Goal: Task Accomplishment & Management: Manage account settings

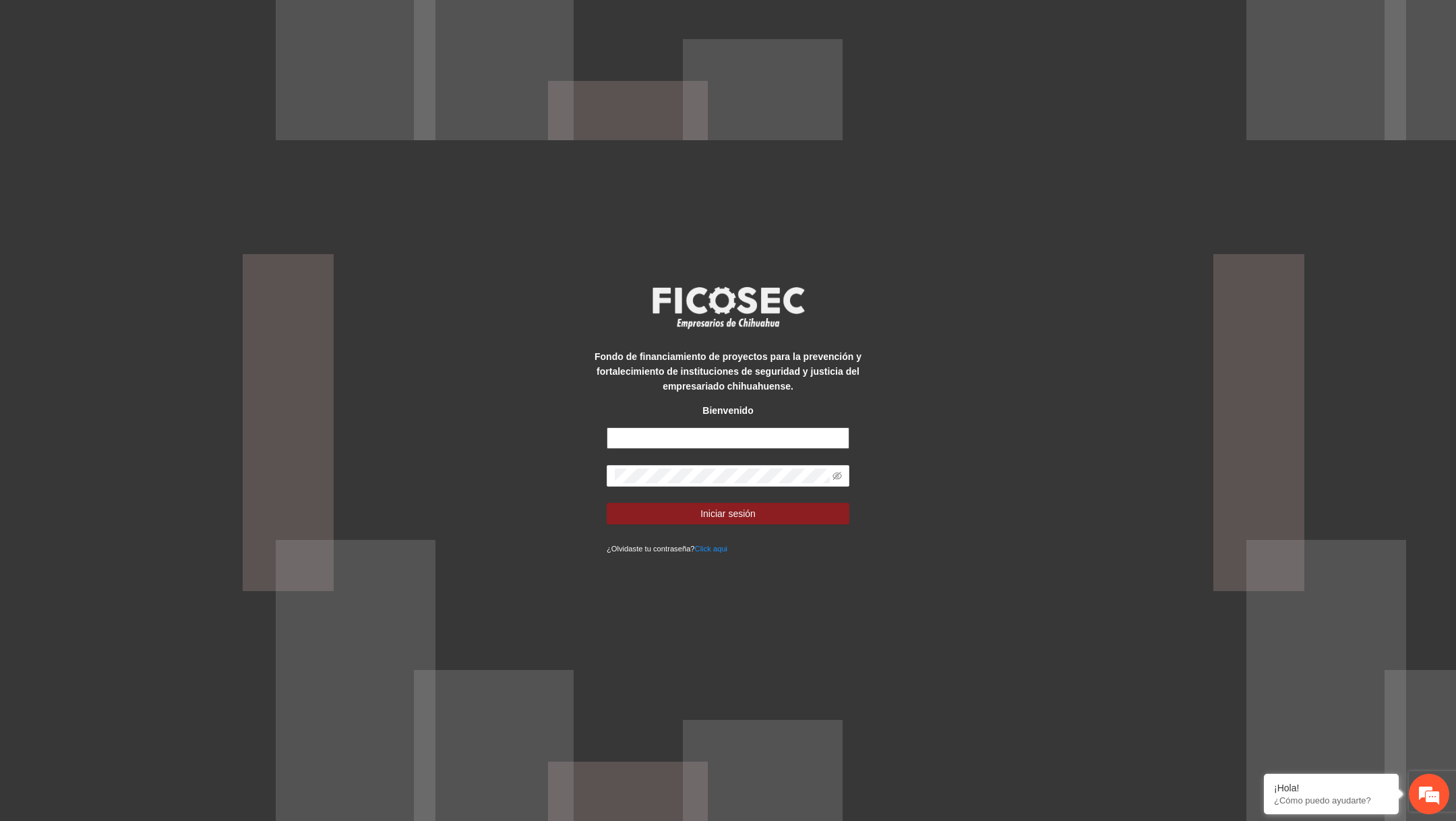
click at [702, 437] on input "text" at bounding box center [728, 438] width 243 height 21
paste input "**********"
type input "**********"
click at [838, 477] on icon "eye-invisible" at bounding box center [836, 476] width 9 height 9
click at [806, 508] on button "Iniciar sesión" at bounding box center [728, 514] width 243 height 21
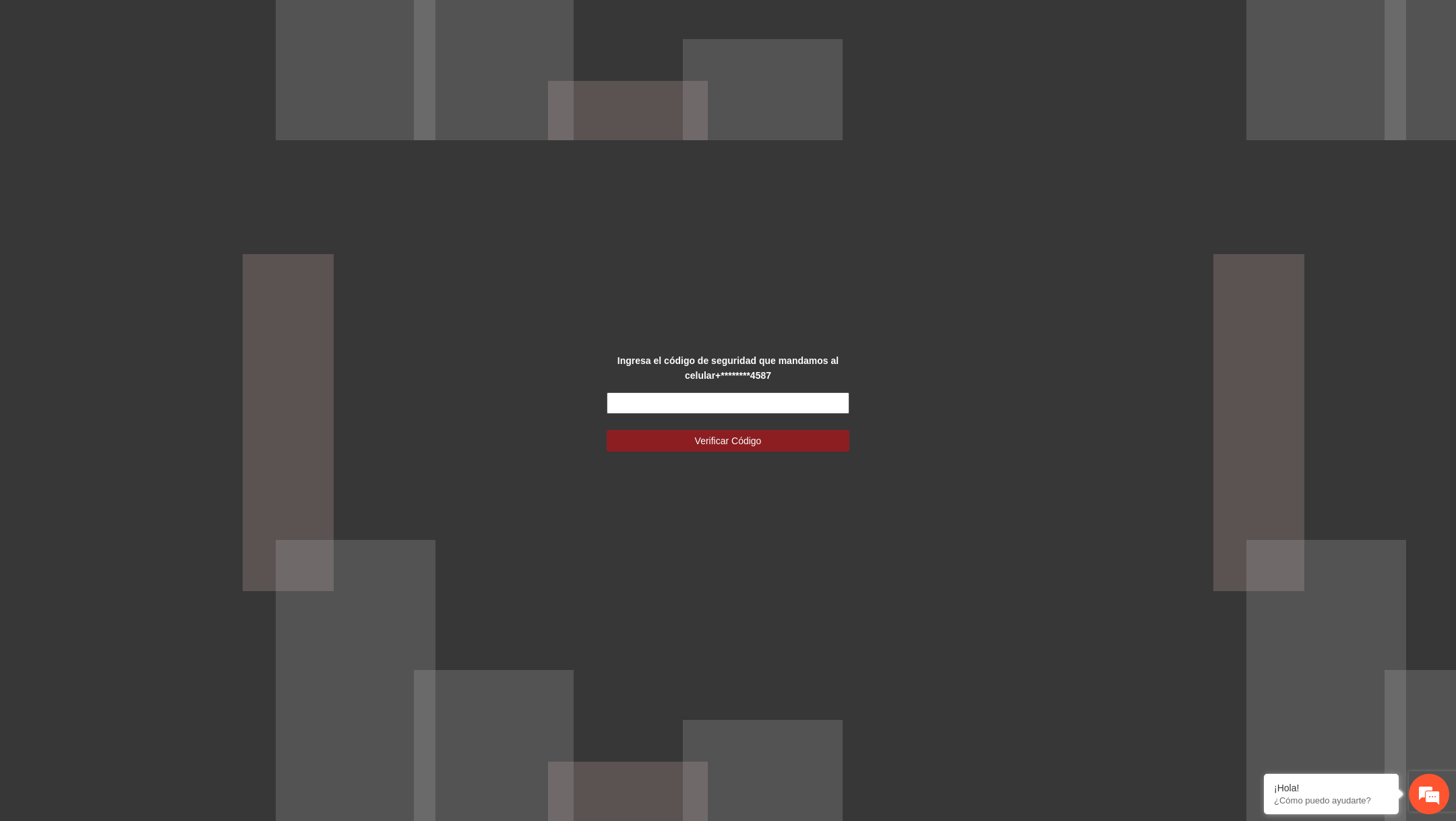
click at [786, 403] on input "text" at bounding box center [728, 403] width 243 height 21
type input "******"
click at [607, 430] on button "Verificar Código" at bounding box center [728, 441] width 243 height 21
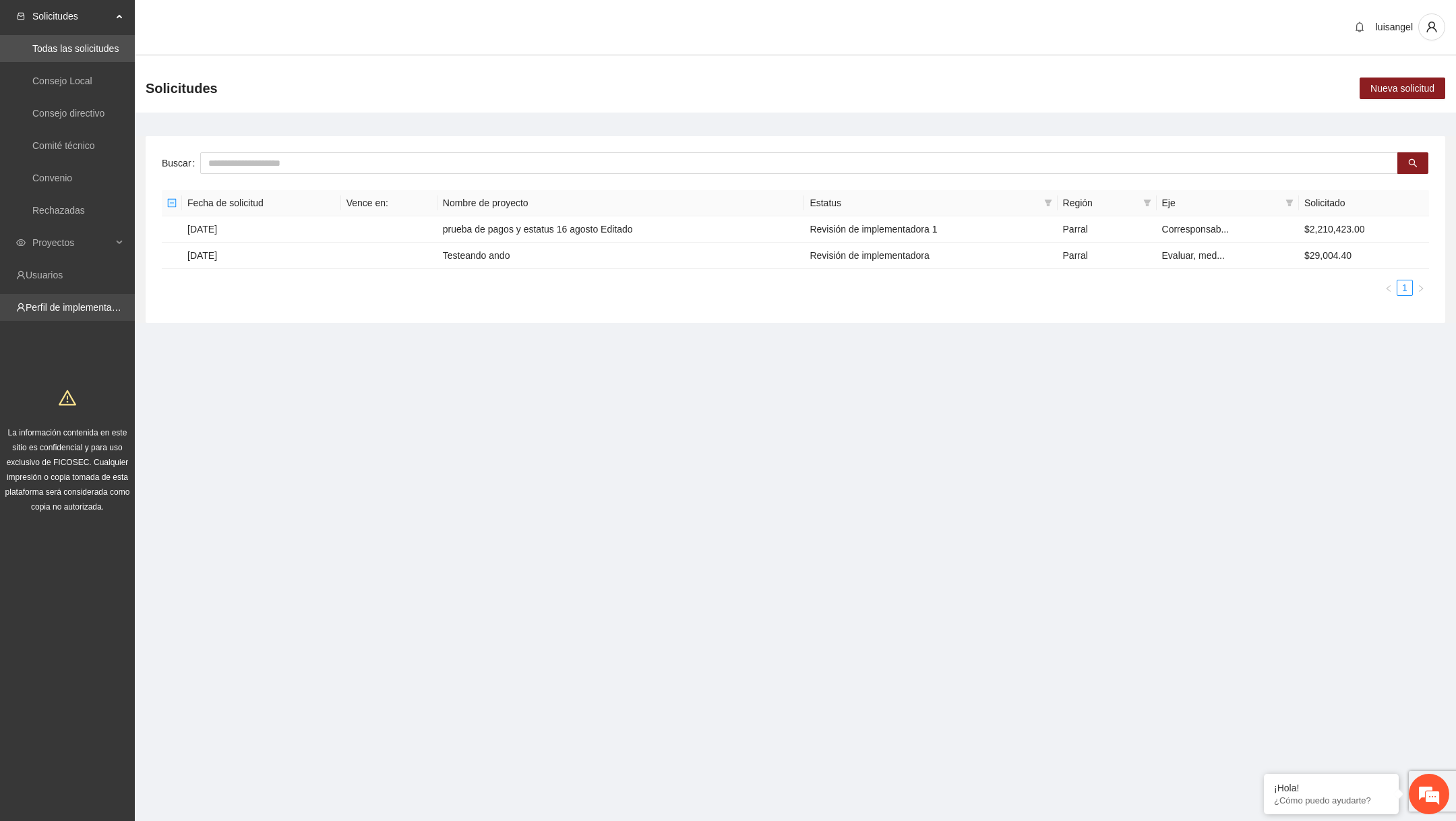
click at [73, 308] on link "Perfil de implementadora" at bounding box center [78, 307] width 105 height 11
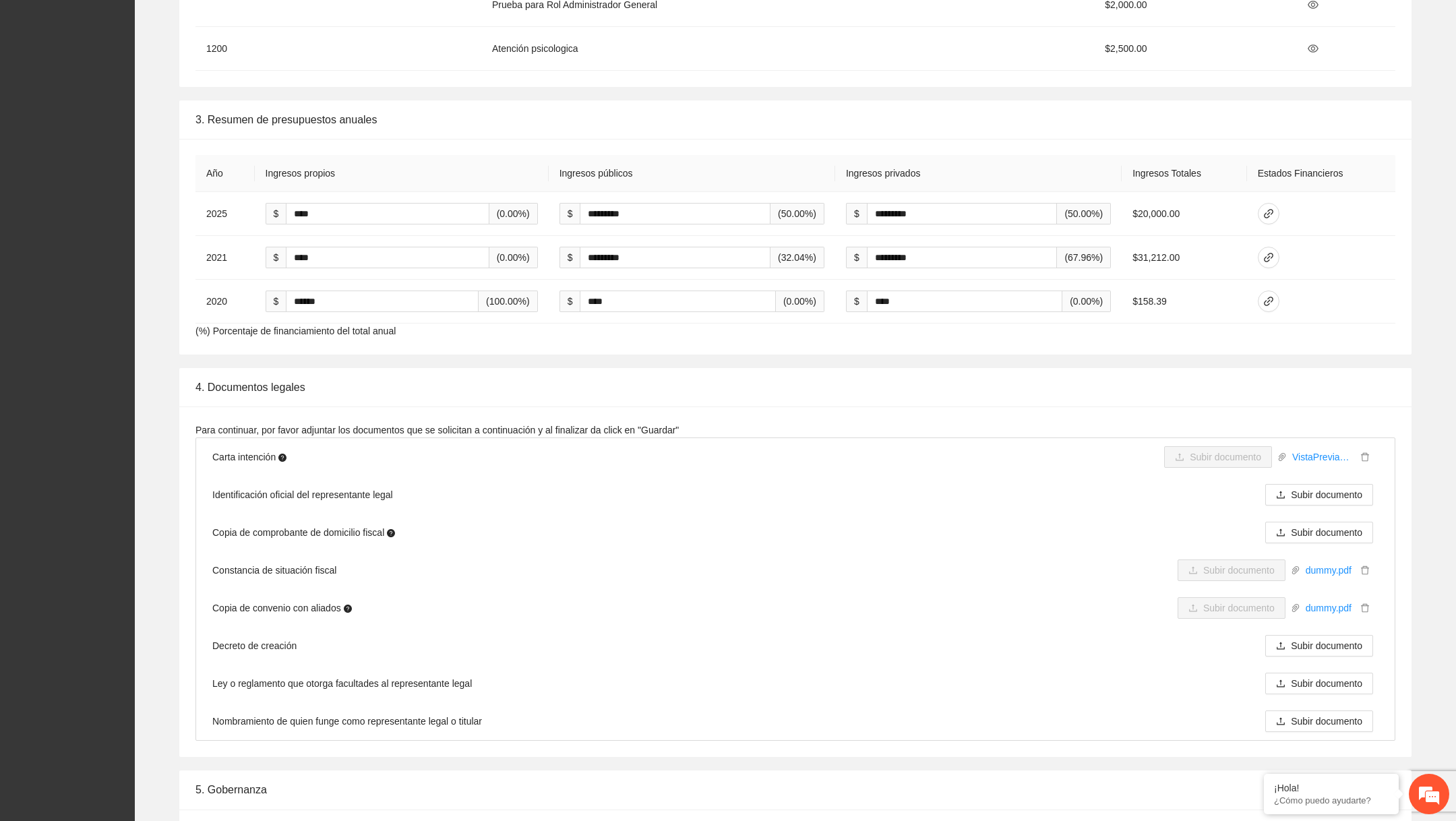
scroll to position [1877, 0]
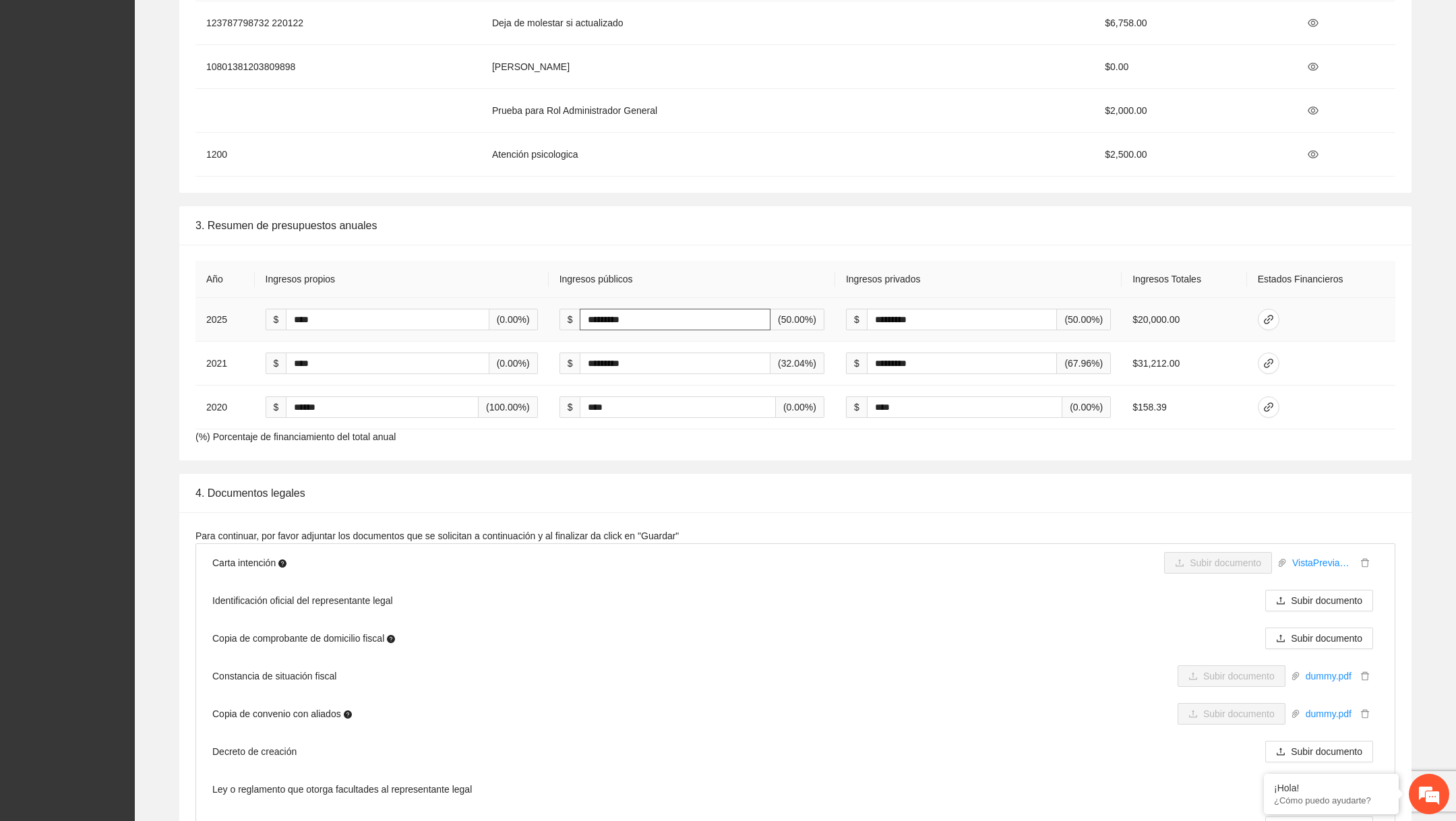
click at [642, 313] on input "*********" at bounding box center [674, 319] width 190 height 21
click at [1274, 319] on icon "link" at bounding box center [1268, 319] width 11 height 11
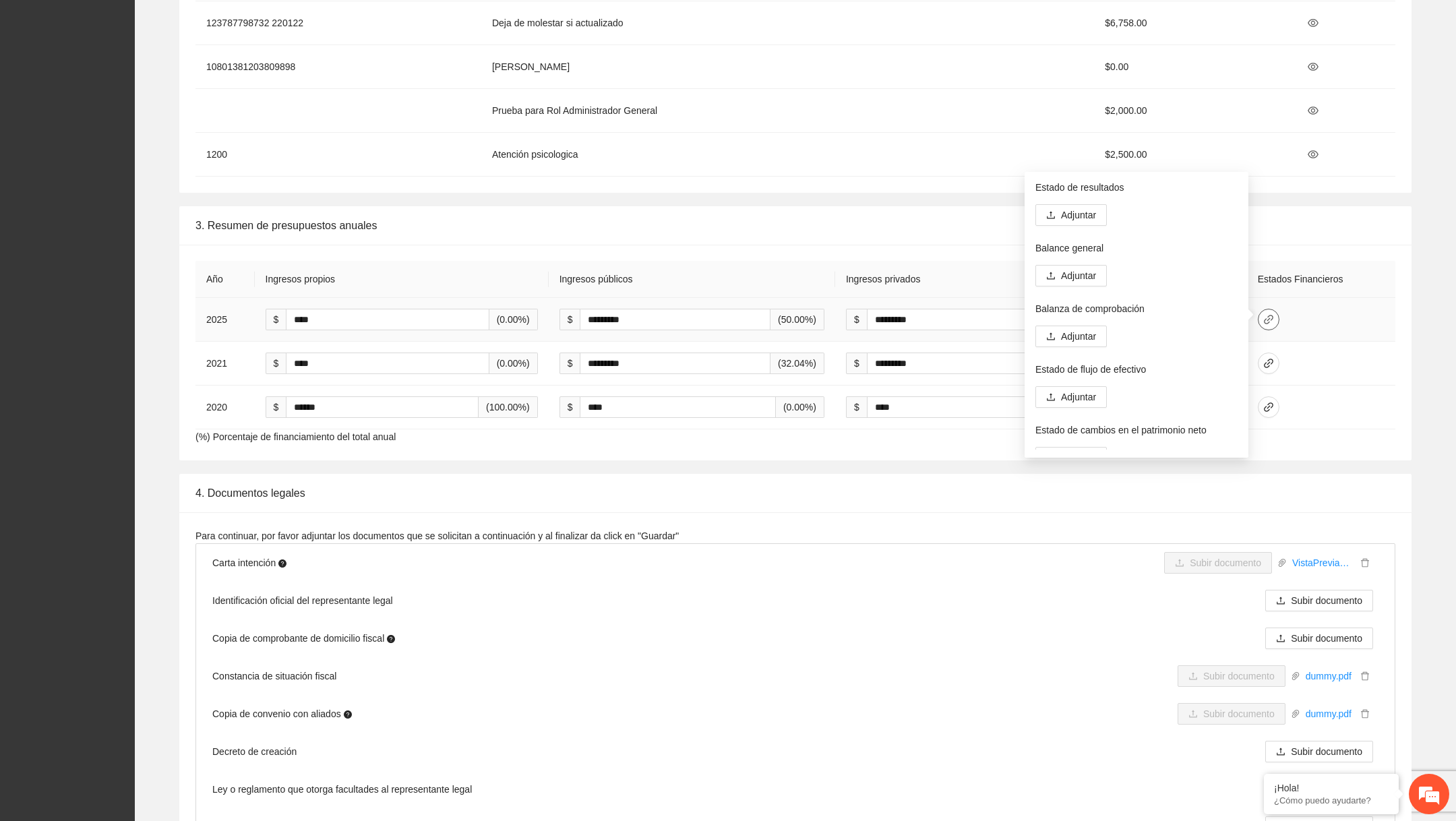
scroll to position [73, 0]
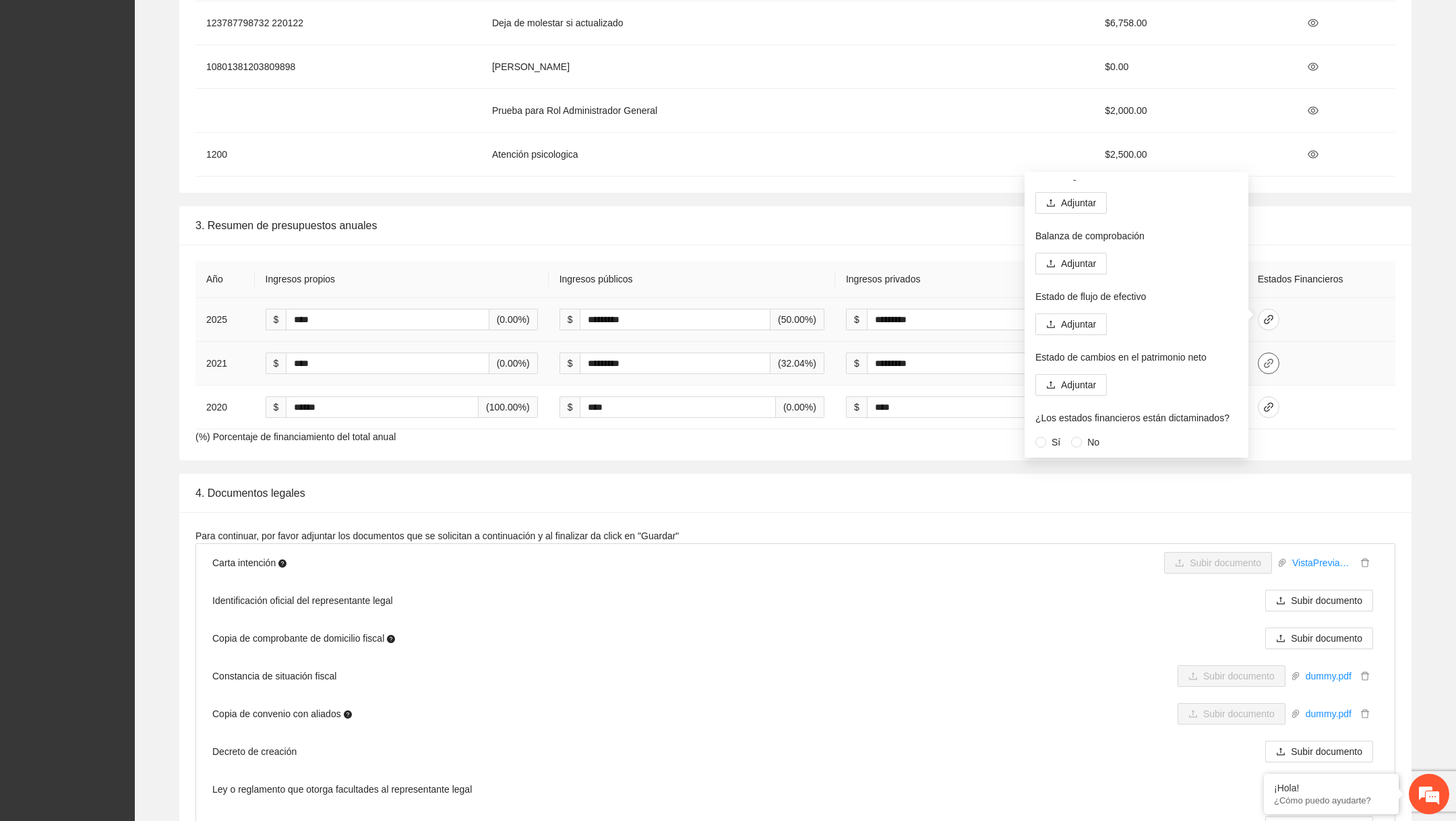
click at [1260, 360] on button "button" at bounding box center [1268, 363] width 21 height 21
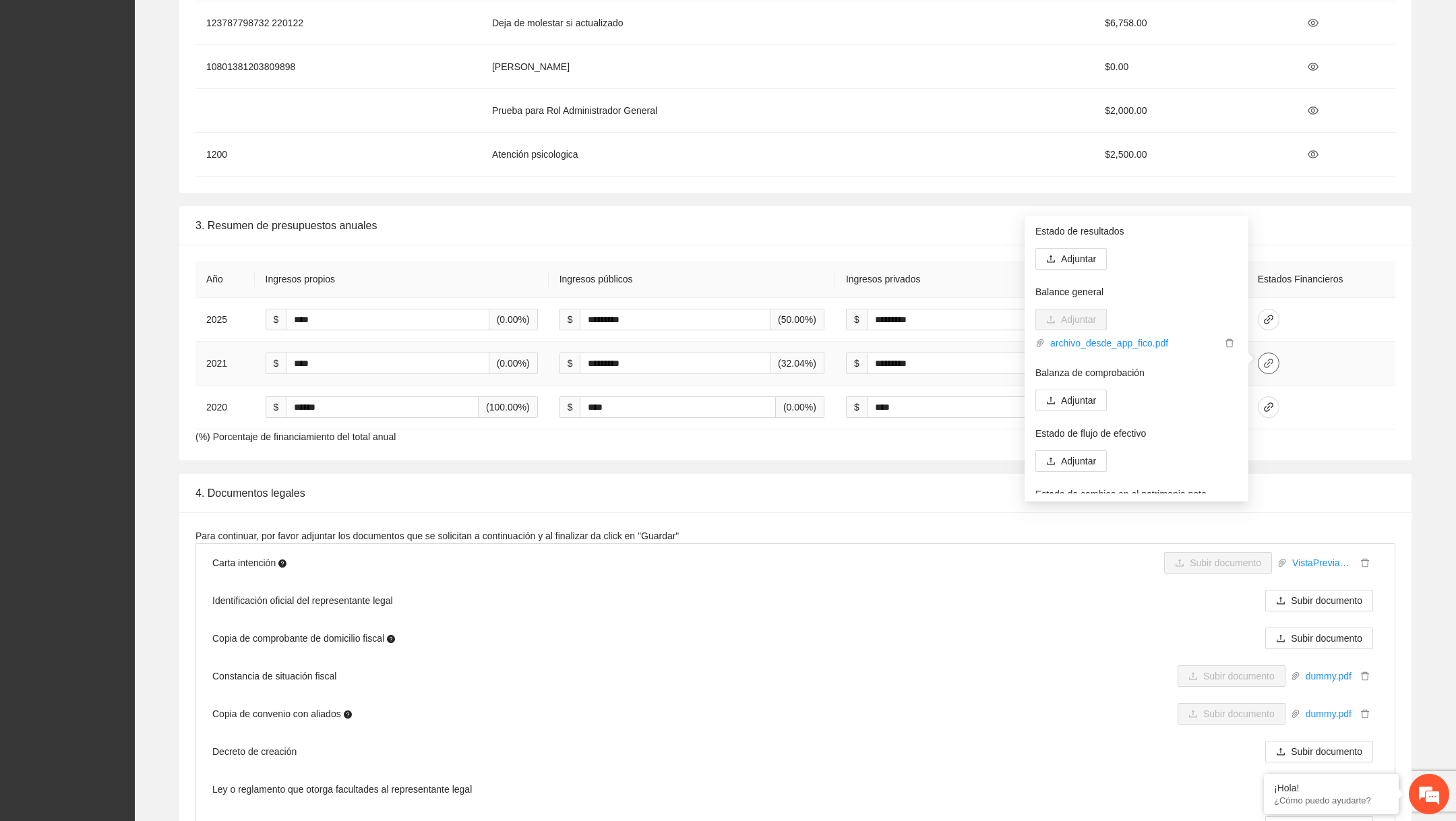
scroll to position [93, 0]
click at [1274, 405] on icon "link" at bounding box center [1268, 407] width 11 height 11
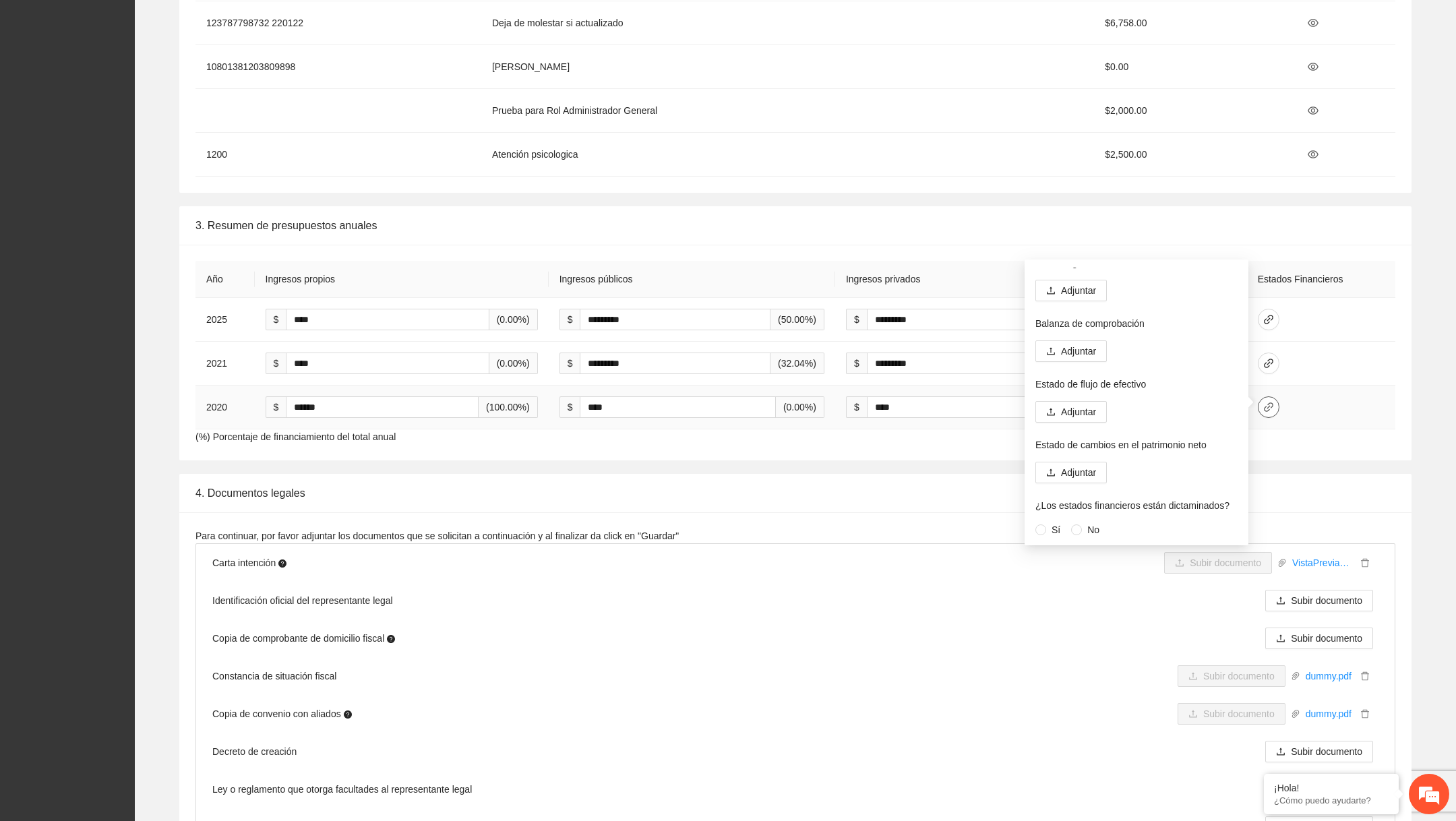
scroll to position [0, 0]
click at [907, 342] on td "$ ********* (67.96%)" at bounding box center [978, 364] width 287 height 44
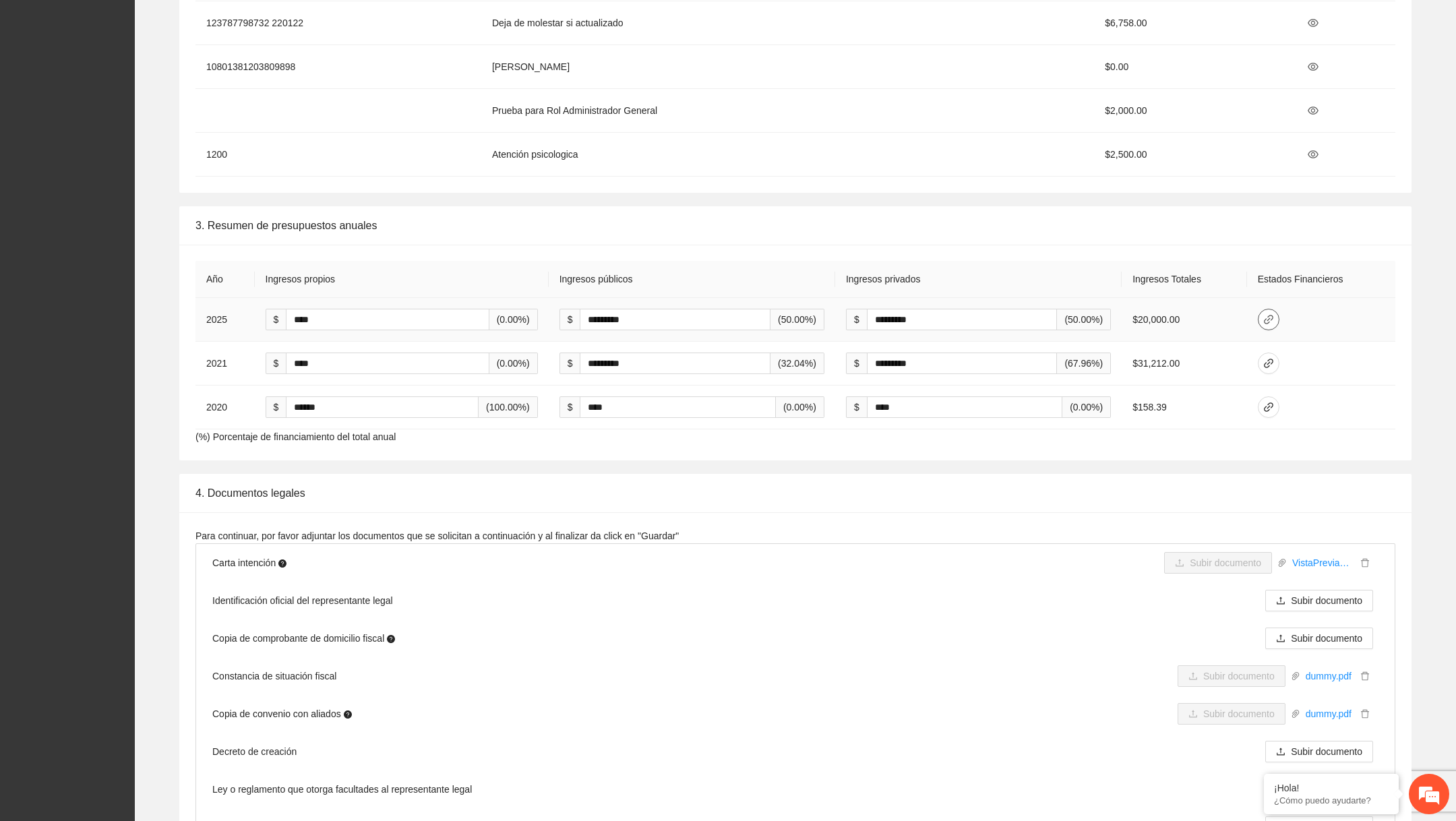
click at [1274, 320] on icon "link" at bounding box center [1268, 319] width 11 height 11
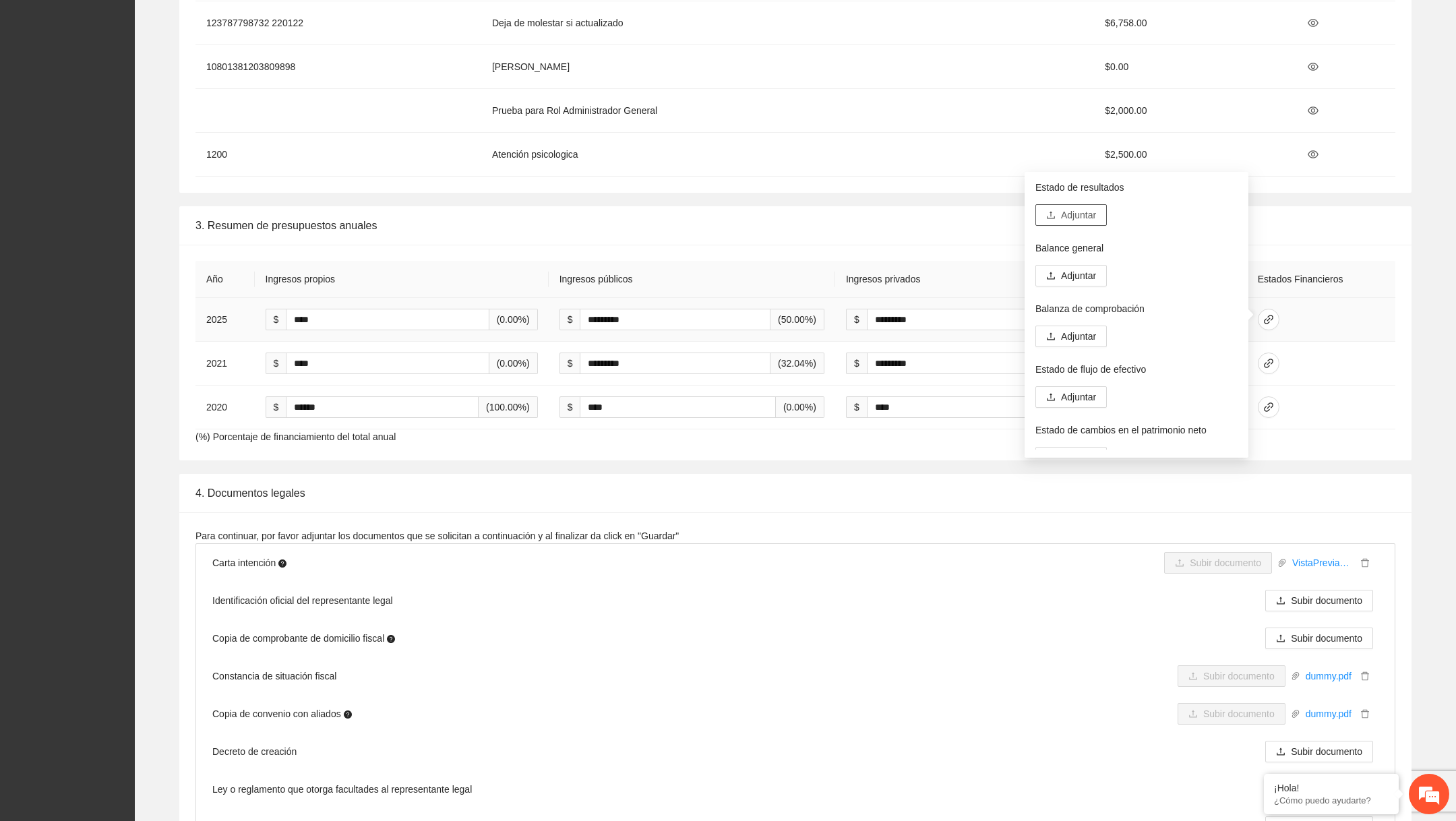
click at [1081, 208] on span "Adjuntar" at bounding box center [1078, 215] width 35 height 15
click at [816, 282] on th "Ingresos públicos" at bounding box center [692, 279] width 287 height 37
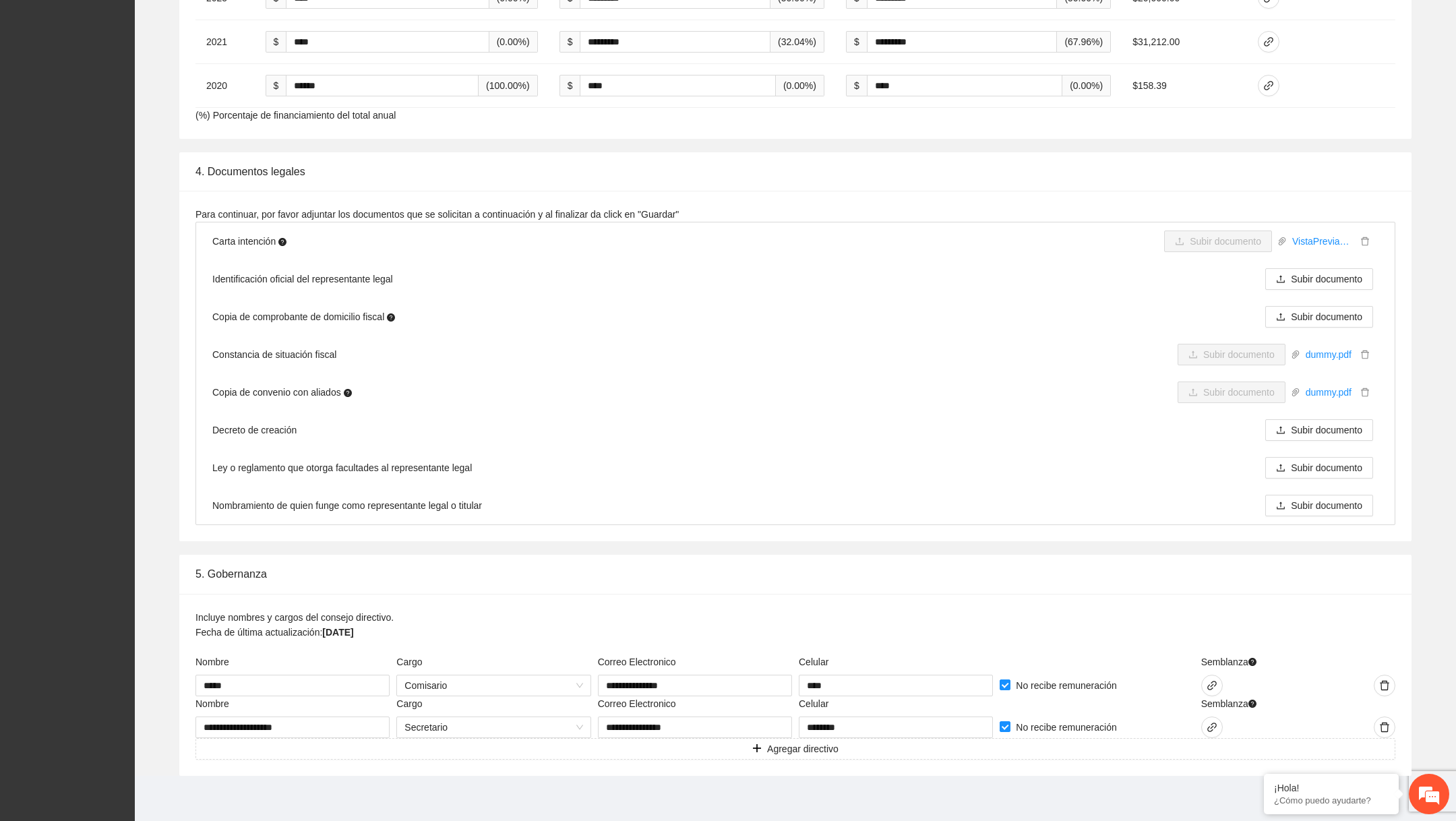
scroll to position [1984, 0]
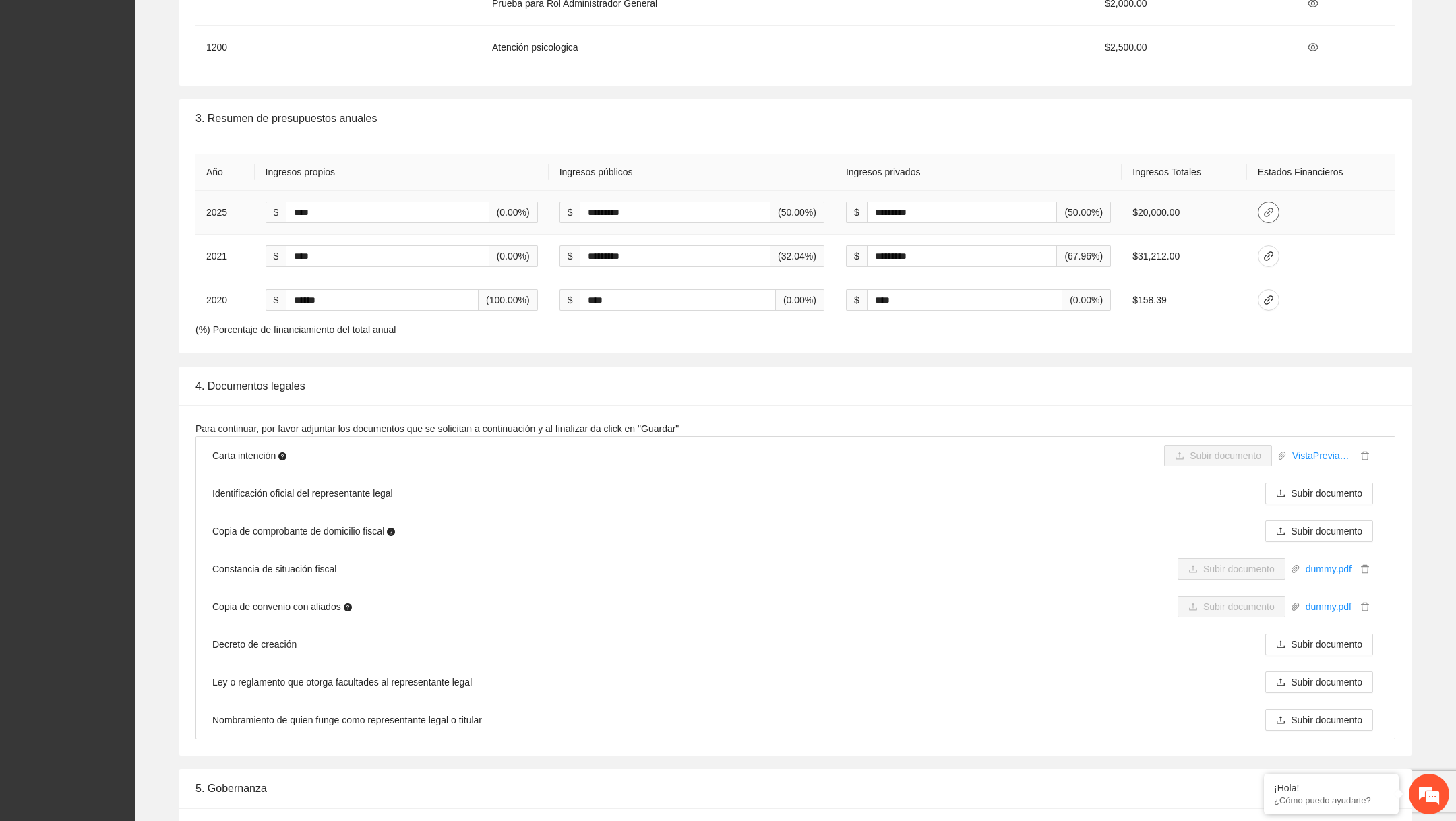
click at [1273, 208] on icon "link" at bounding box center [1268, 212] width 9 height 9
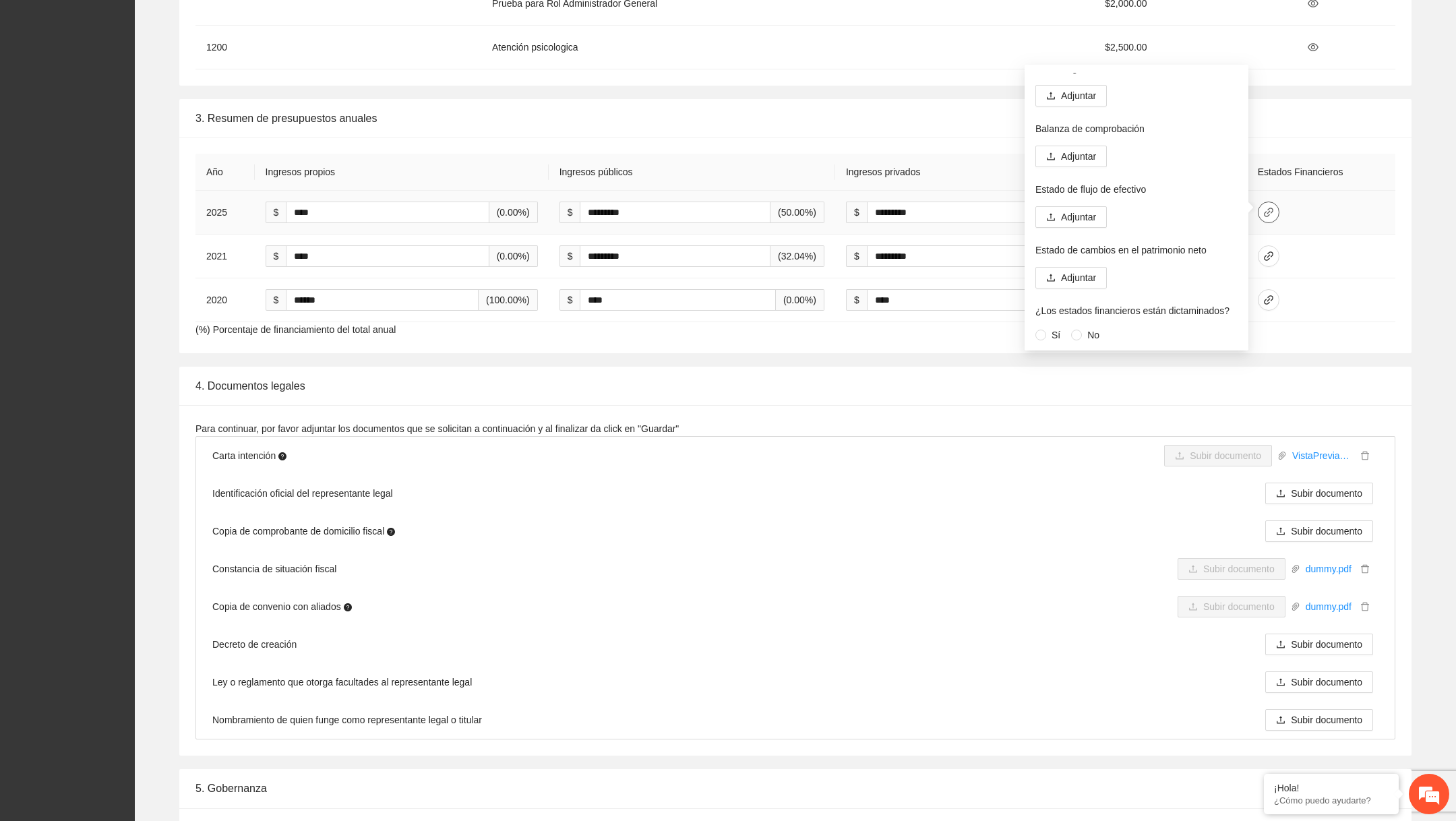
scroll to position [0, 0]
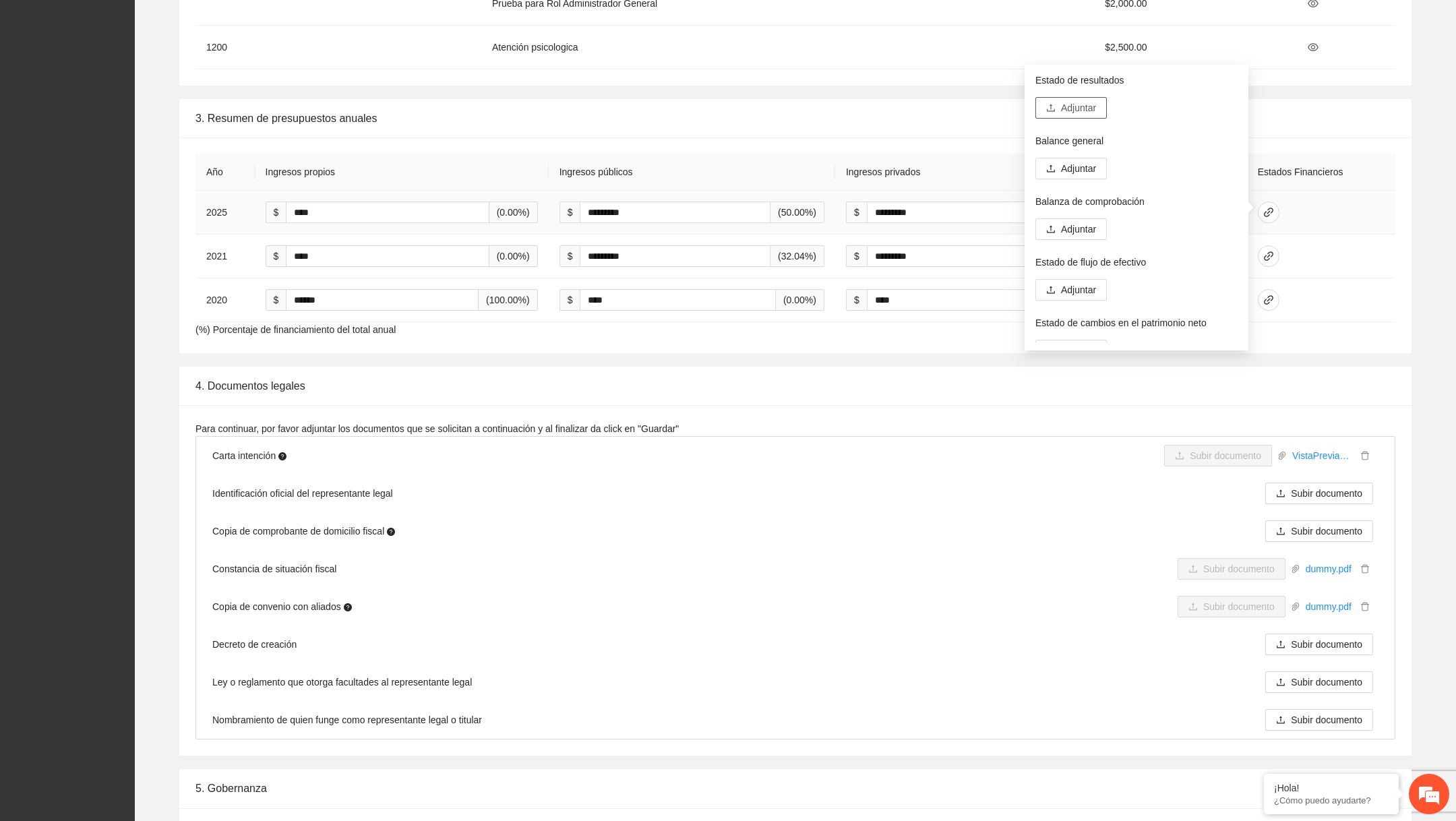
click at [1079, 112] on span "Adjuntar" at bounding box center [1078, 108] width 35 height 15
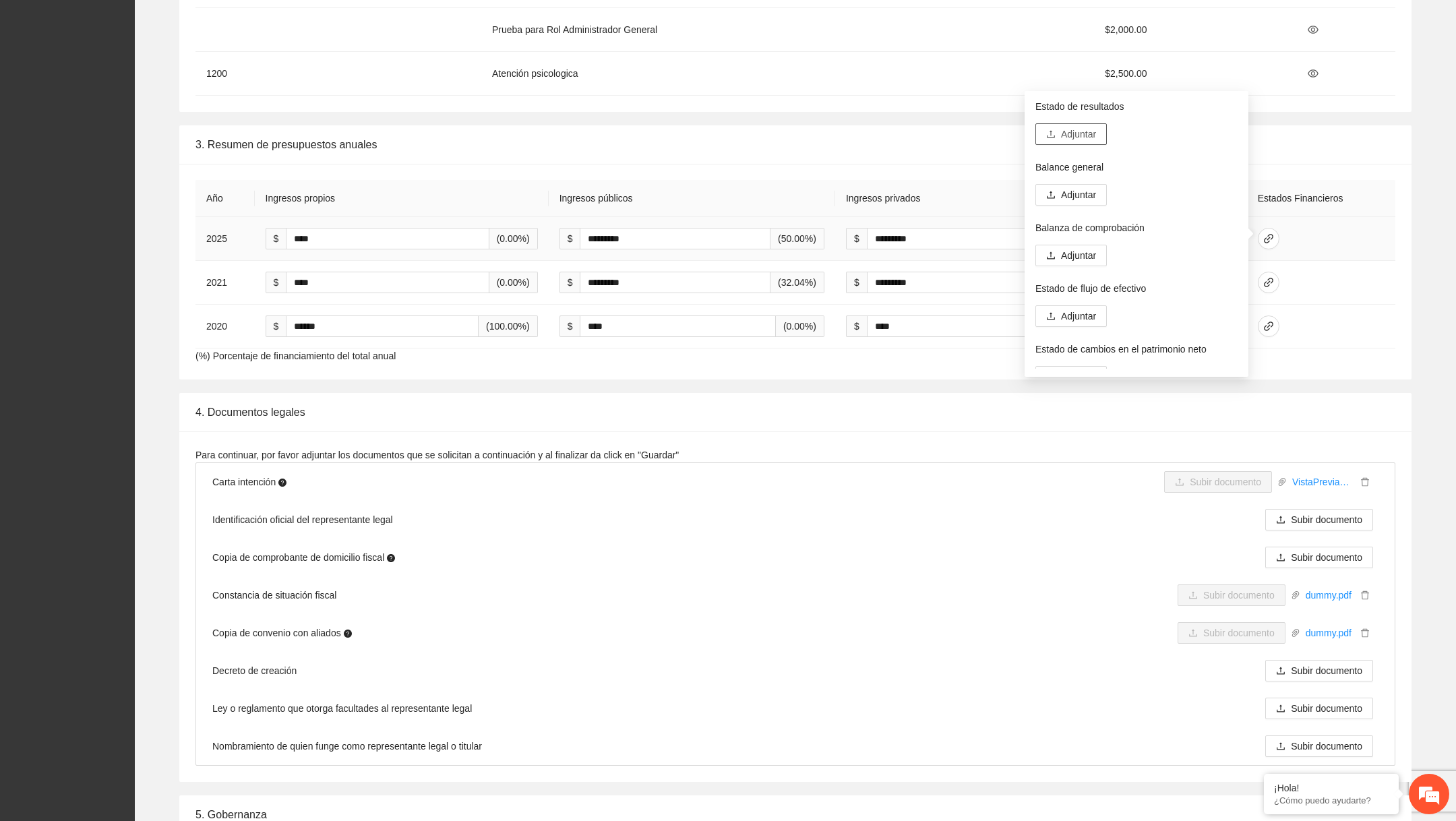
scroll to position [1954, 0]
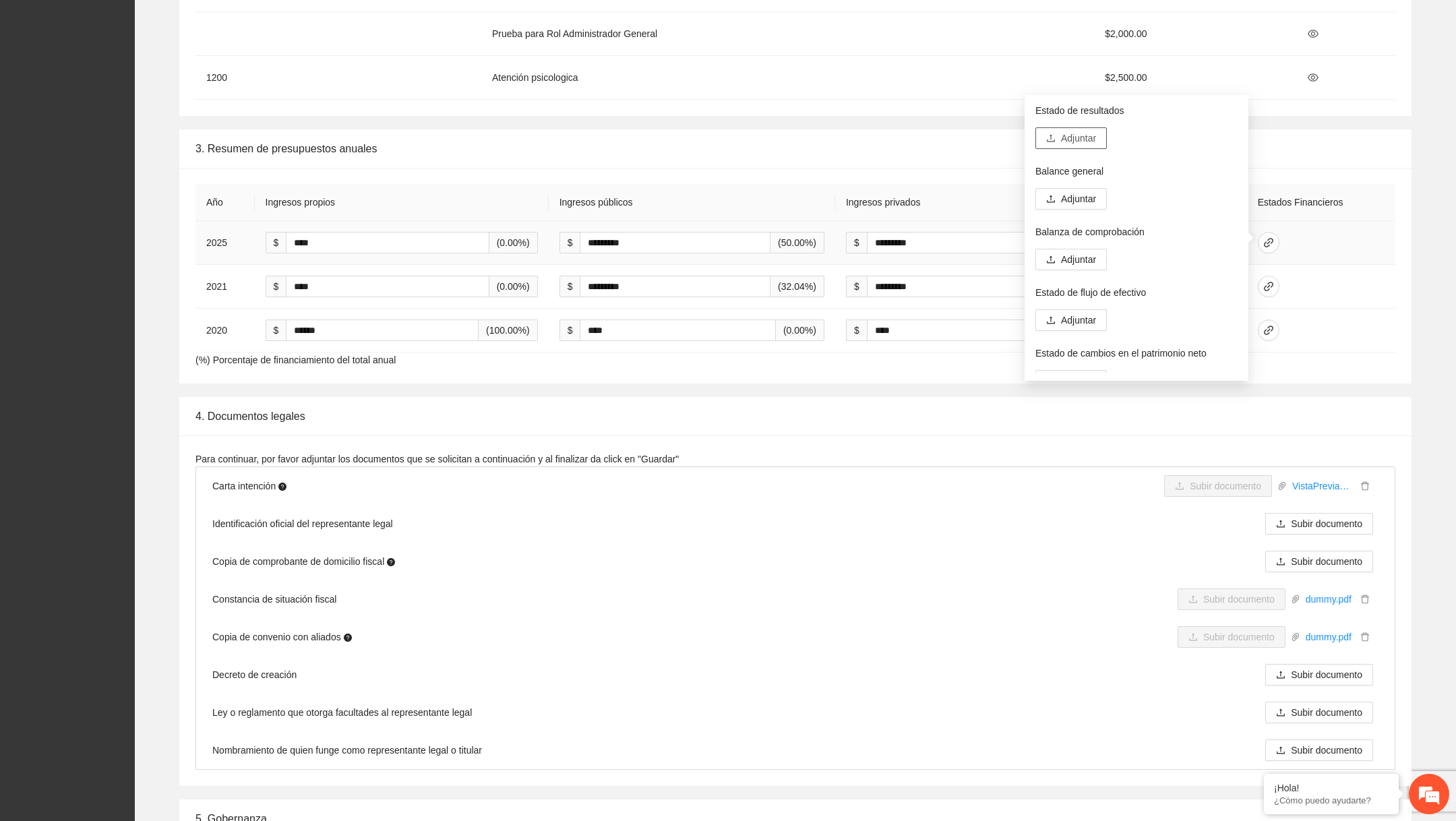
click at [1052, 143] on span "upload" at bounding box center [1050, 139] width 9 height 11
click at [1068, 143] on span "Adjuntar" at bounding box center [1078, 138] width 35 height 15
click at [1075, 215] on span "Adjuntar" at bounding box center [1078, 219] width 35 height 15
click at [1081, 303] on span "Adjuntar" at bounding box center [1078, 300] width 35 height 15
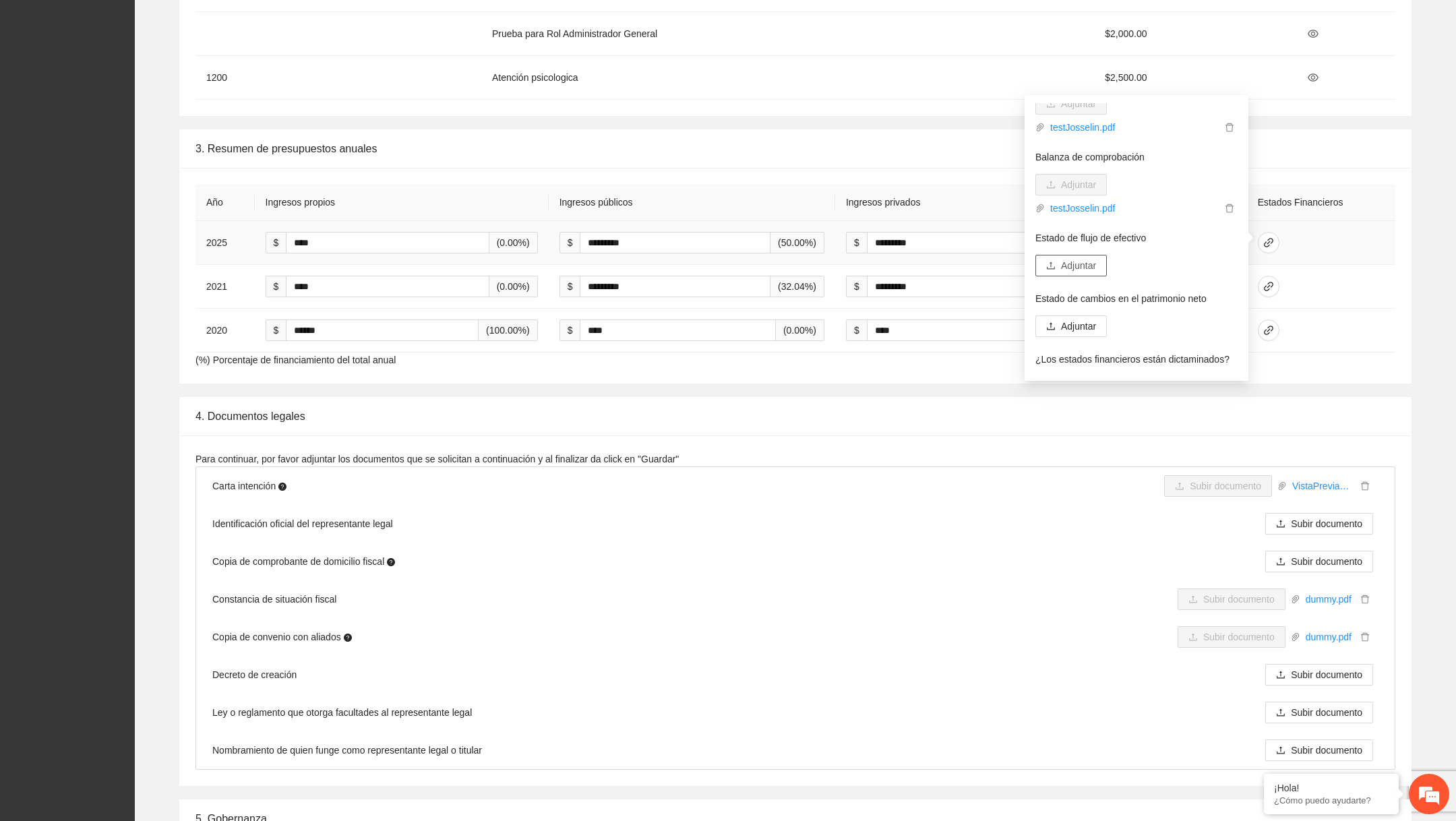
click at [1074, 264] on span "Adjuntar" at bounding box center [1078, 266] width 35 height 15
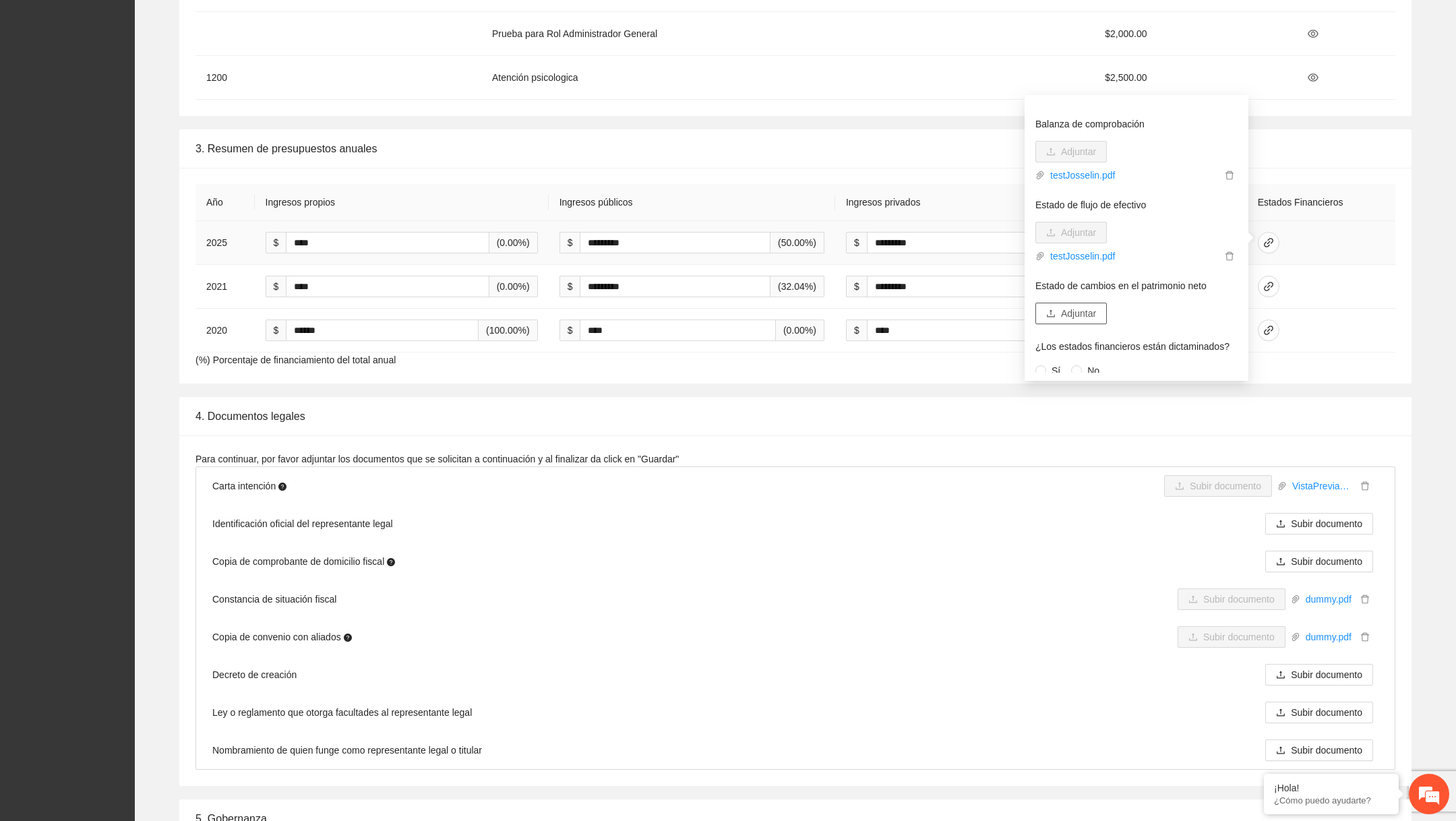
click at [1088, 303] on button "Adjuntar" at bounding box center [1071, 313] width 71 height 21
click at [1042, 371] on label "Sí" at bounding box center [1050, 366] width 30 height 15
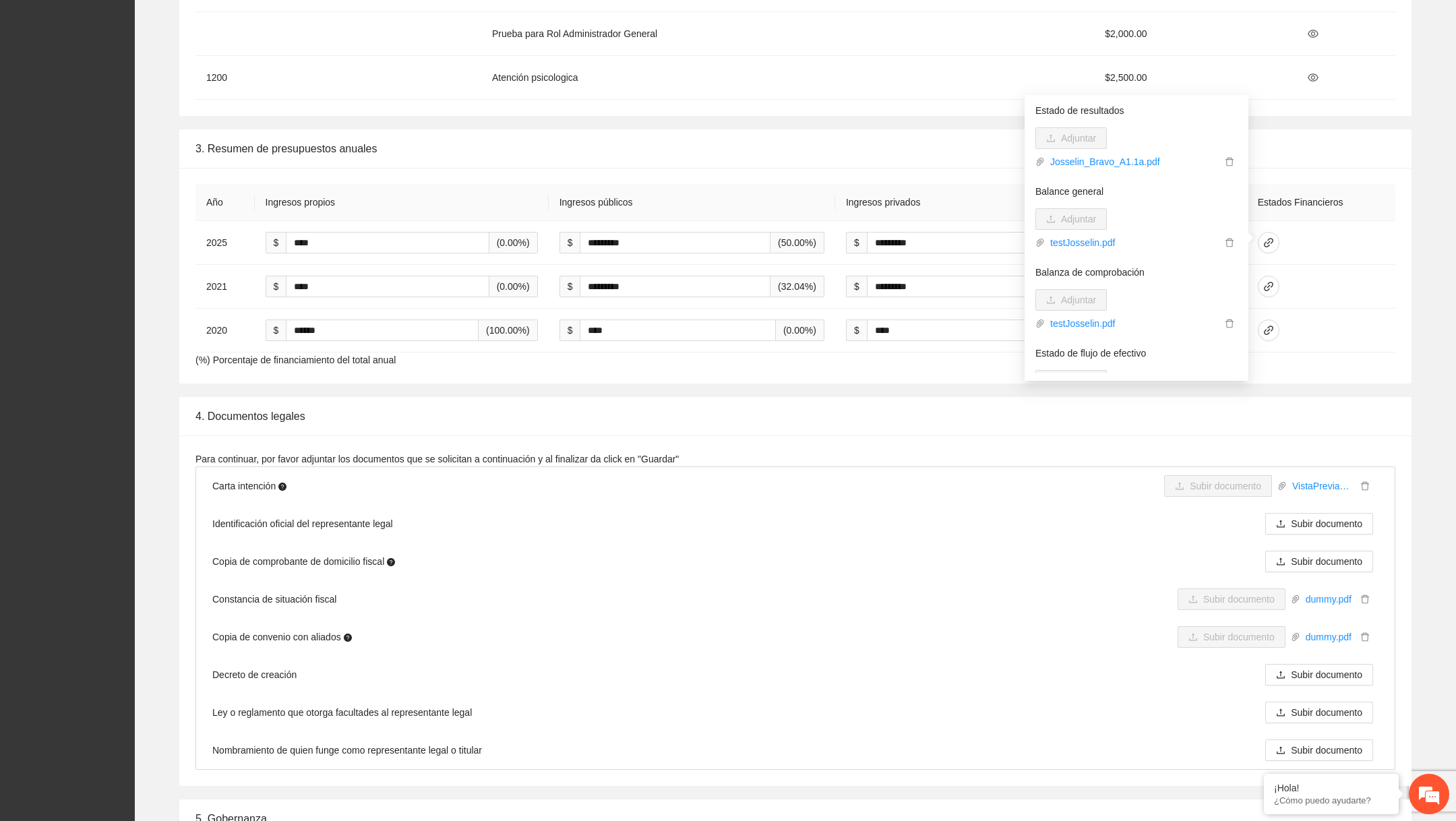
click at [1293, 156] on div "3. Resumen de presupuestos anuales" at bounding box center [795, 149] width 1200 height 39
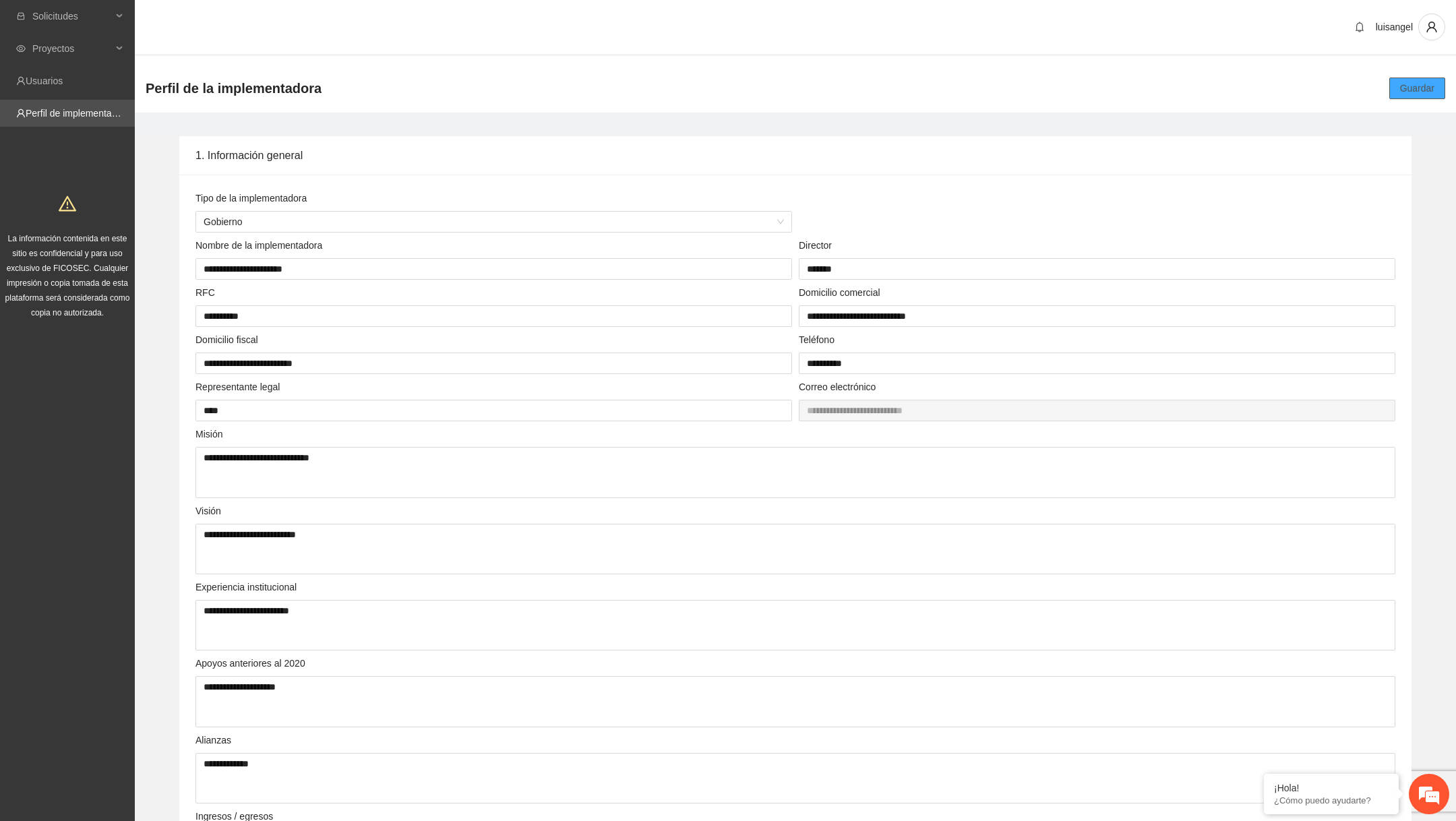
click at [1407, 90] on span "Guardar" at bounding box center [1417, 89] width 34 height 15
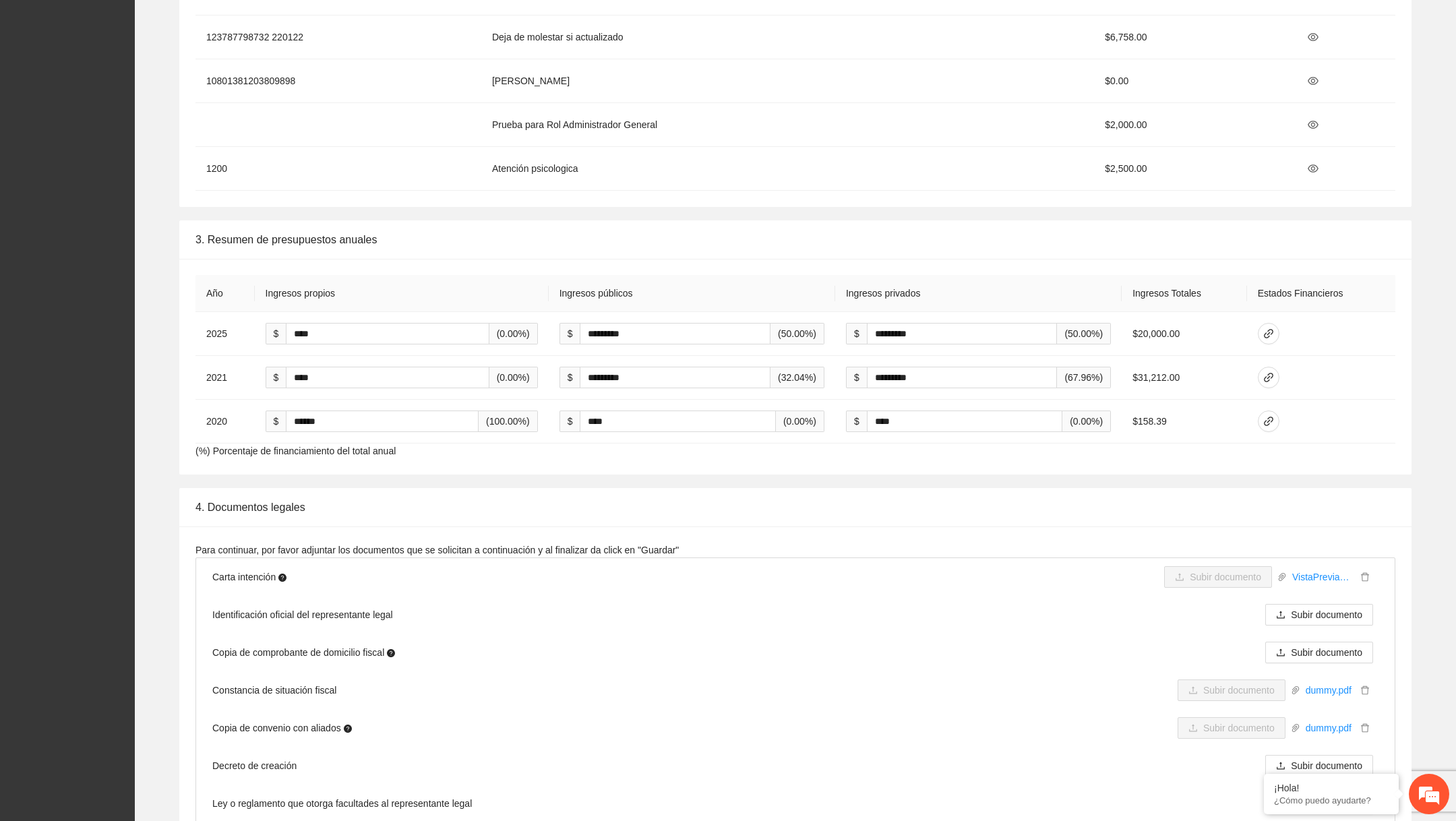
scroll to position [1841, 0]
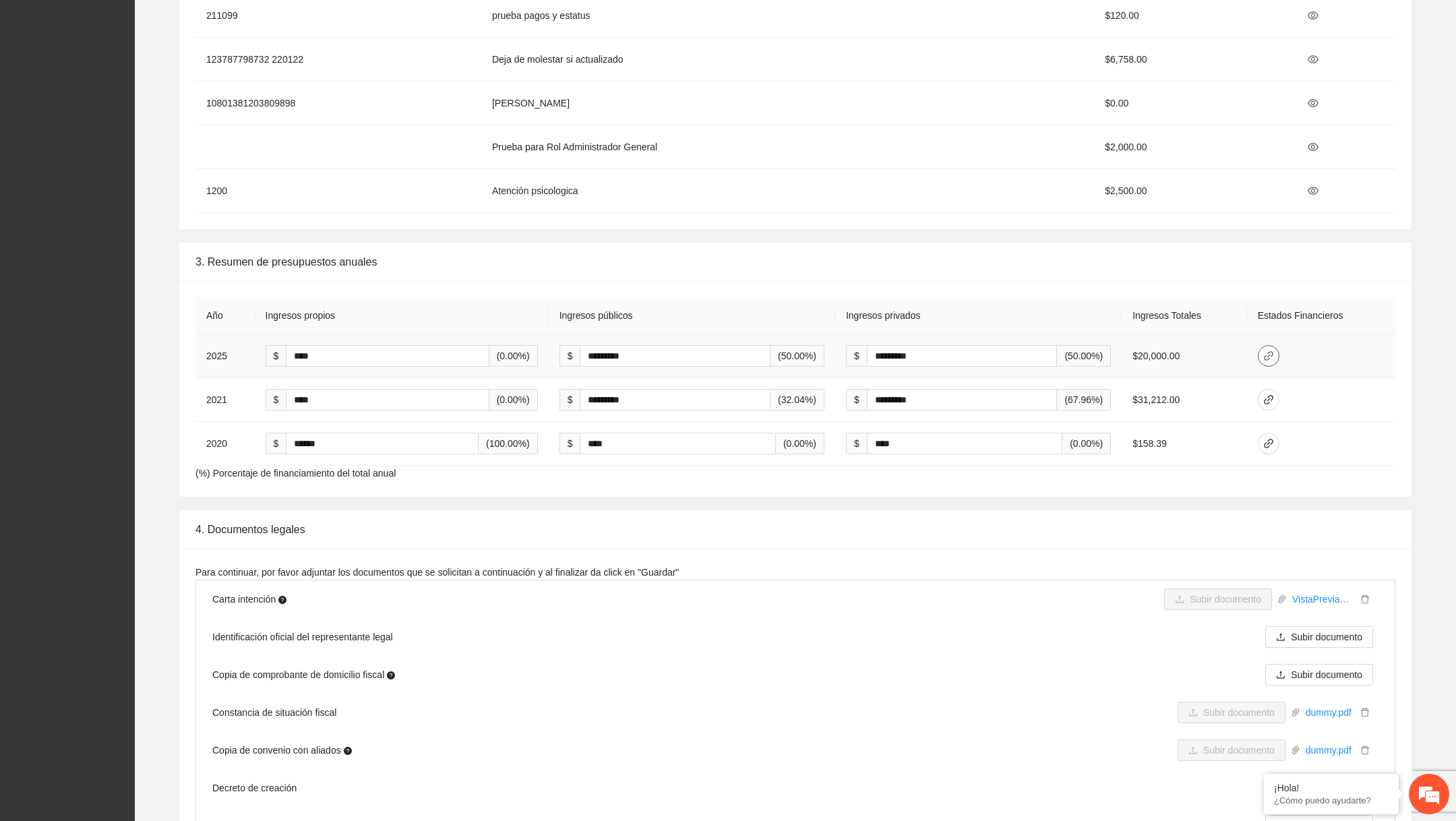
click at [1264, 351] on span "link" at bounding box center [1268, 356] width 20 height 11
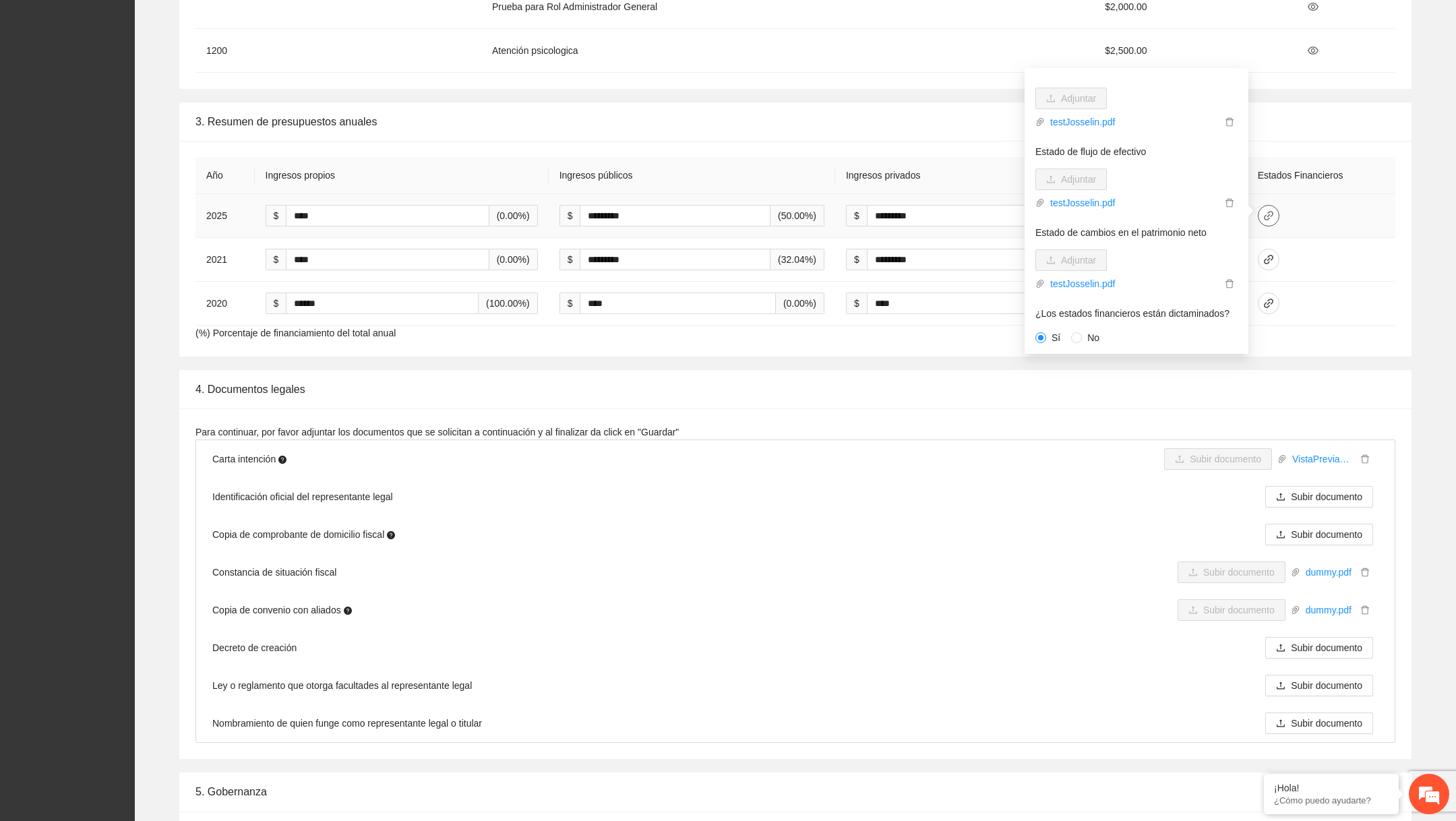
scroll to position [0, 0]
click at [1073, 105] on span "Adjuntar" at bounding box center [1078, 112] width 35 height 15
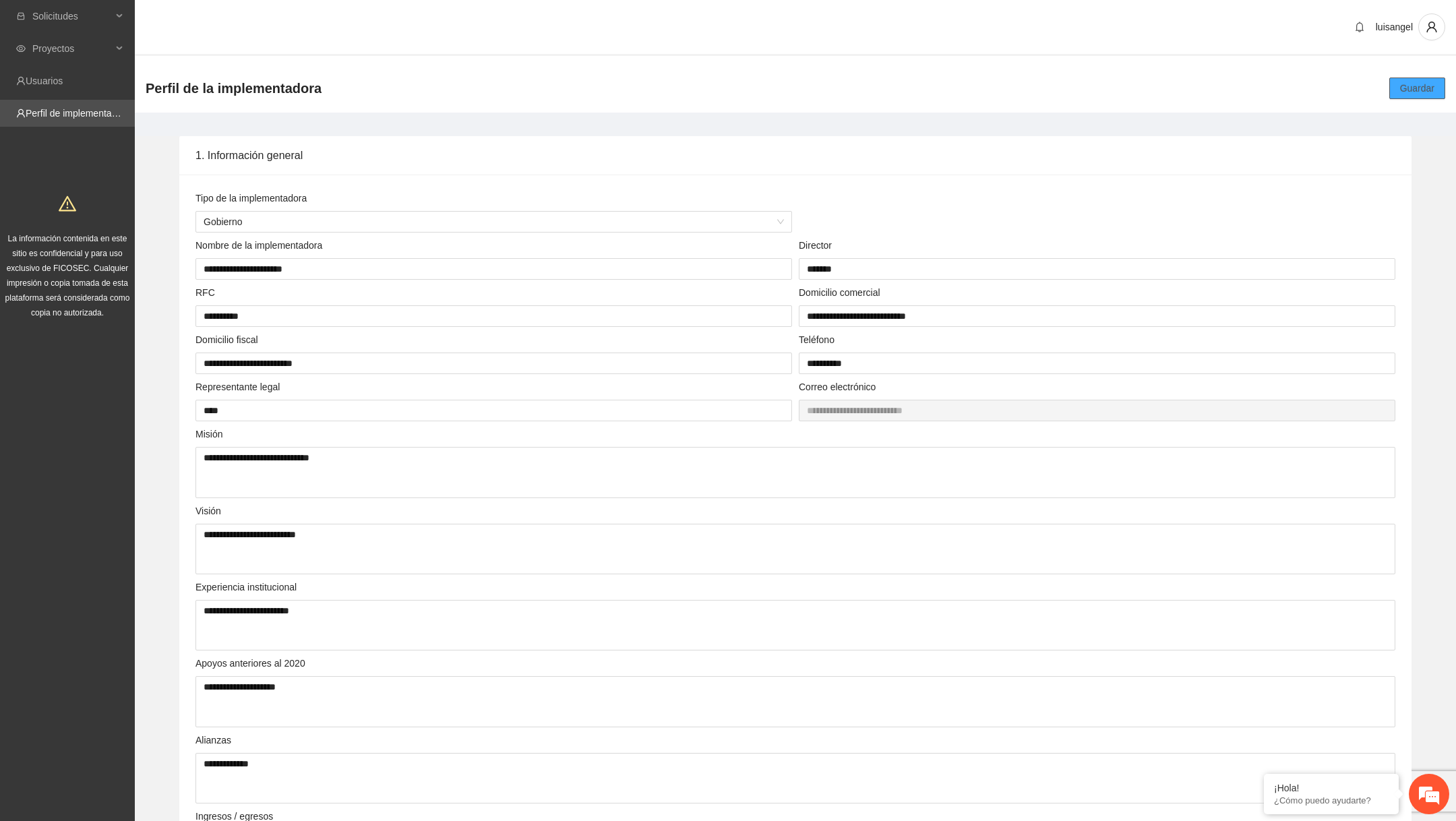
click at [1401, 82] on span "Guardar" at bounding box center [1417, 89] width 34 height 15
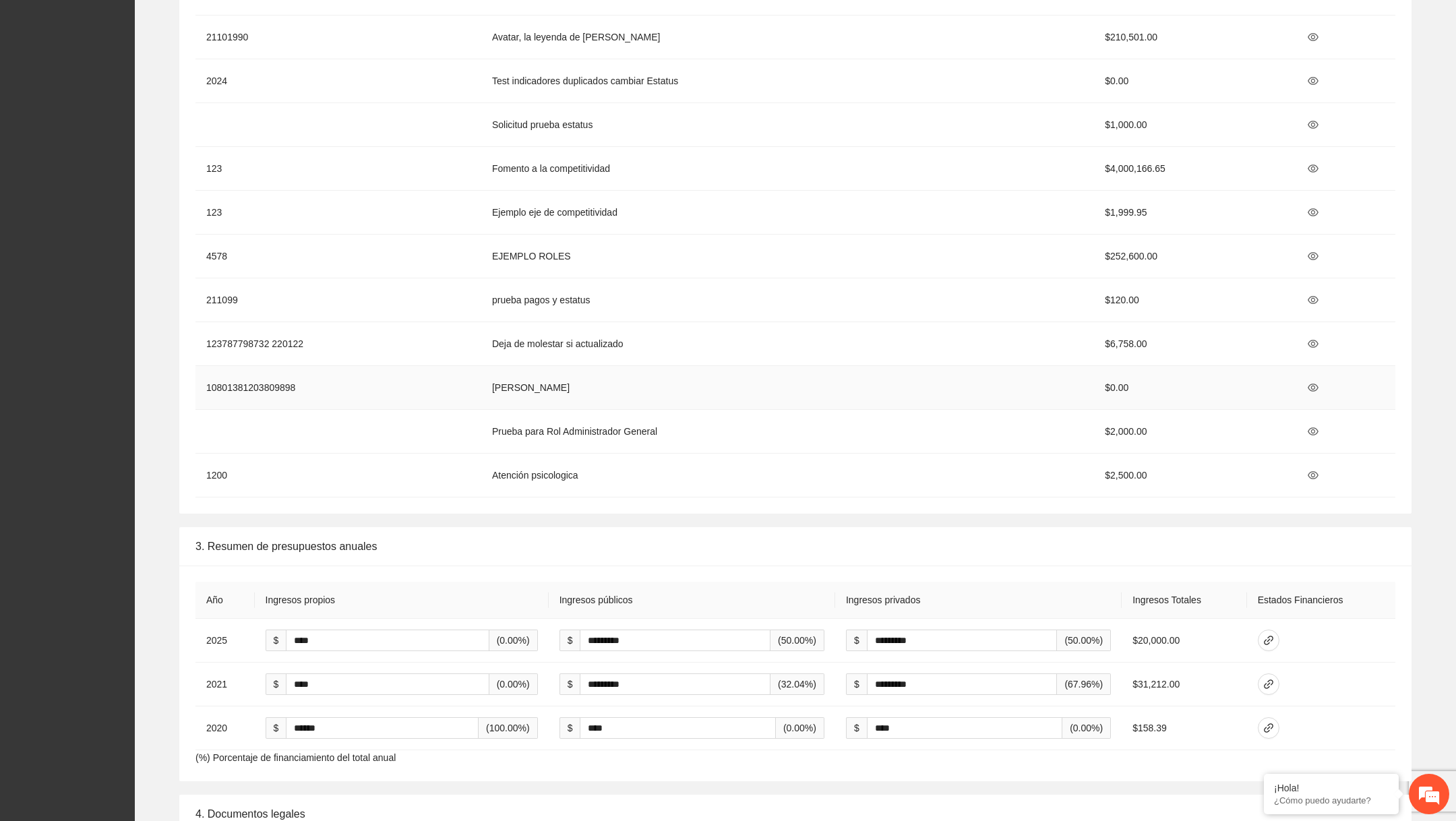
scroll to position [1969, 0]
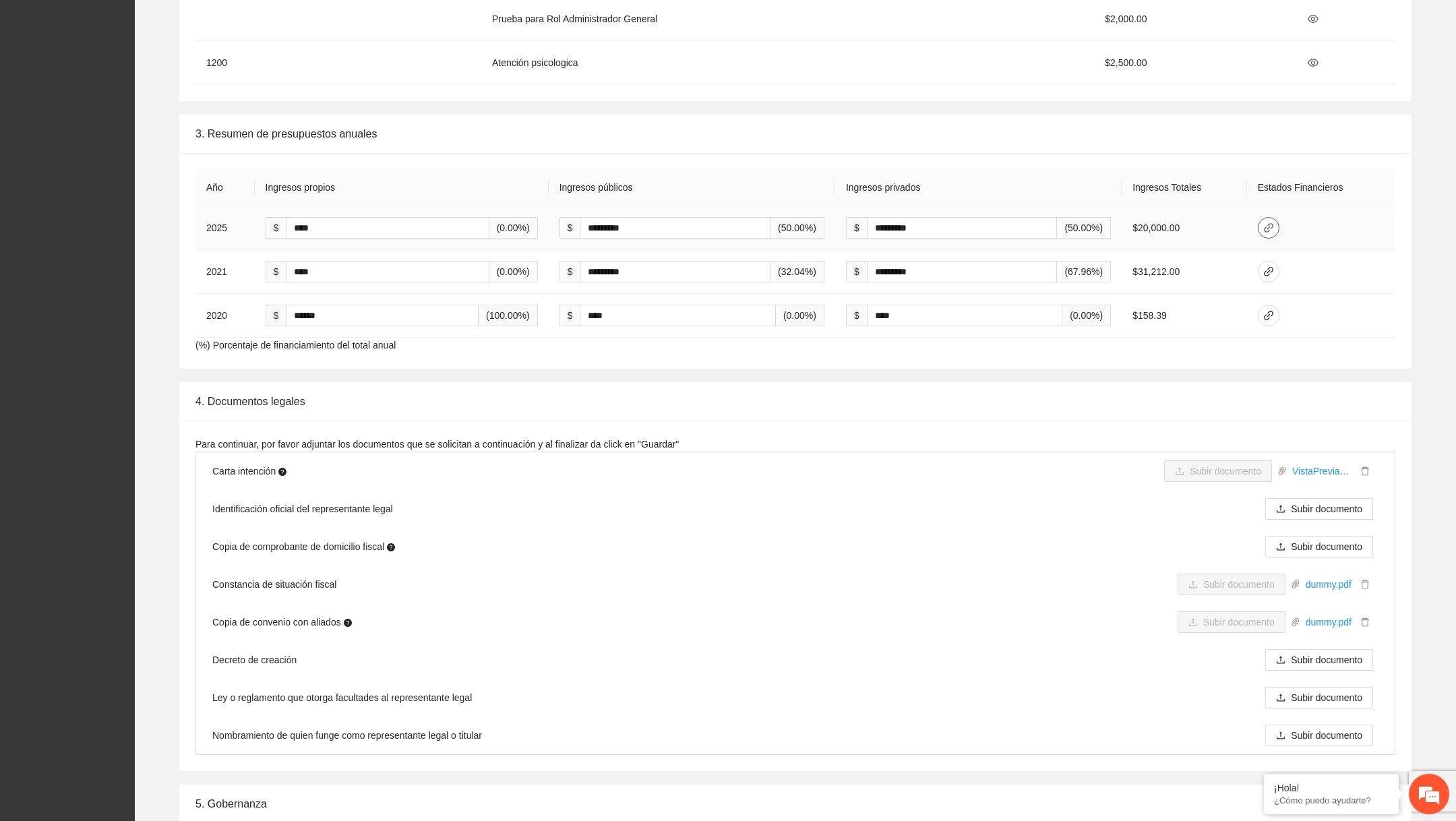
click at [1268, 222] on icon "link" at bounding box center [1268, 228] width 11 height 11
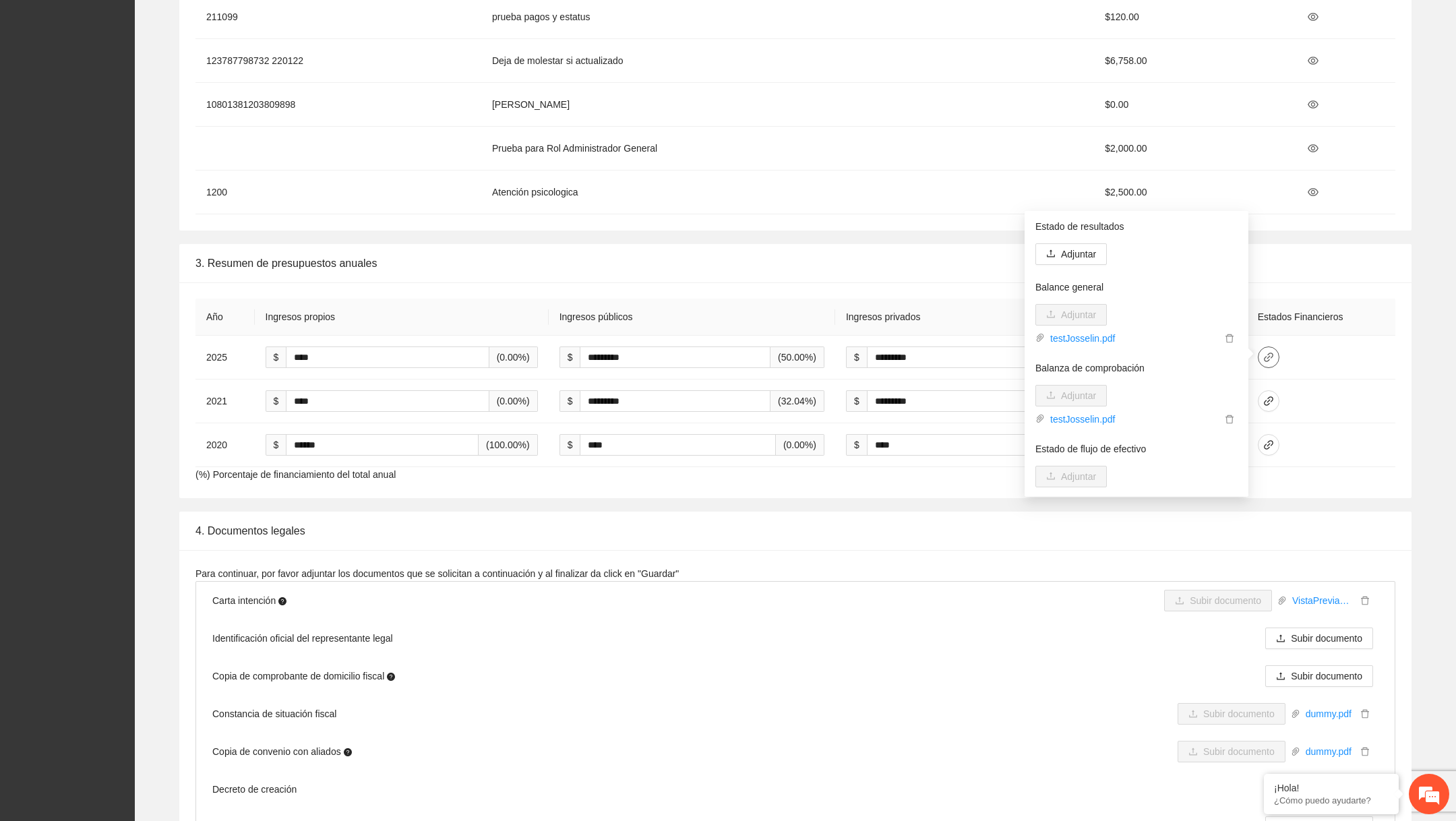
scroll to position [0, 0]
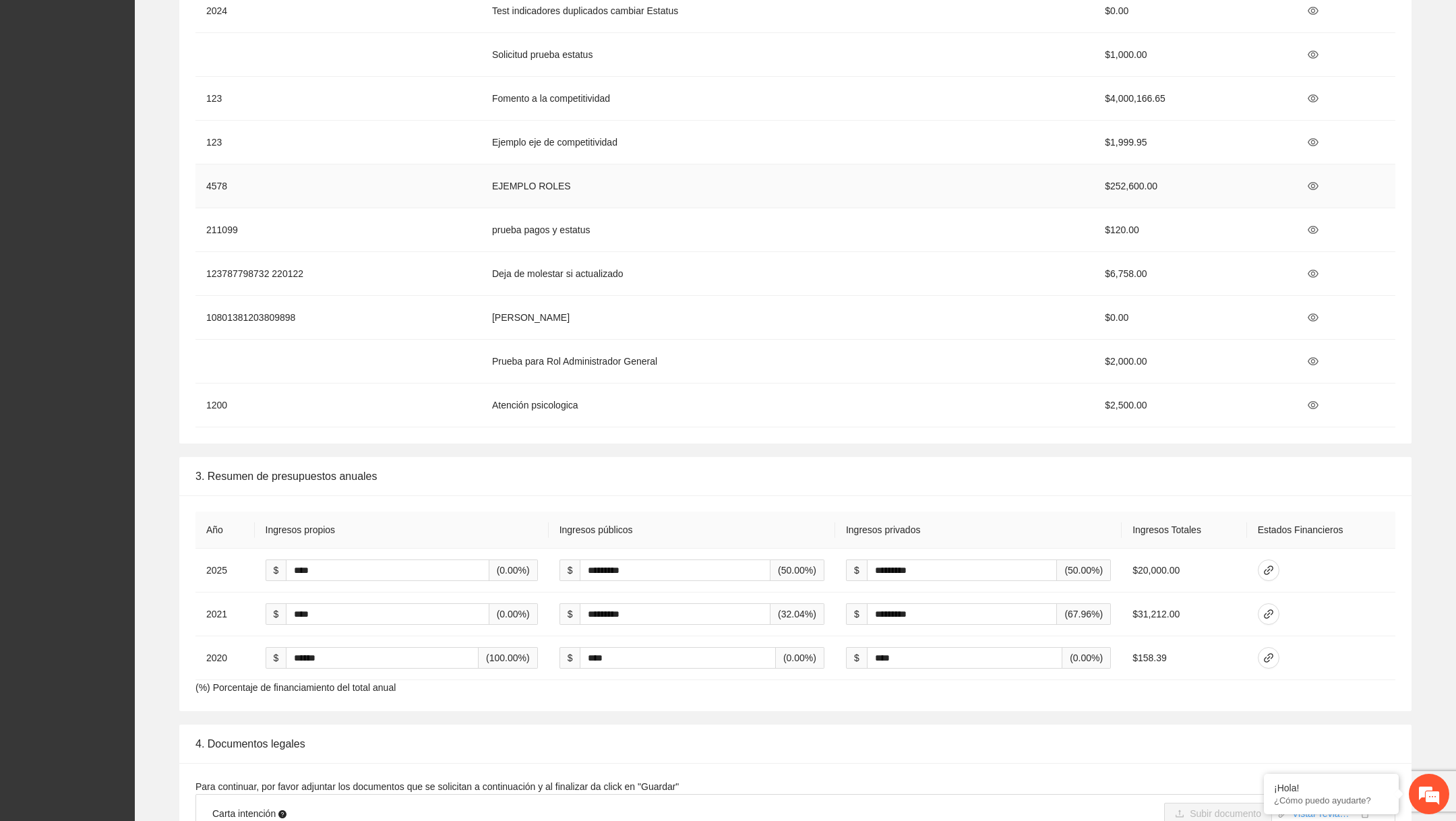
scroll to position [1686, 0]
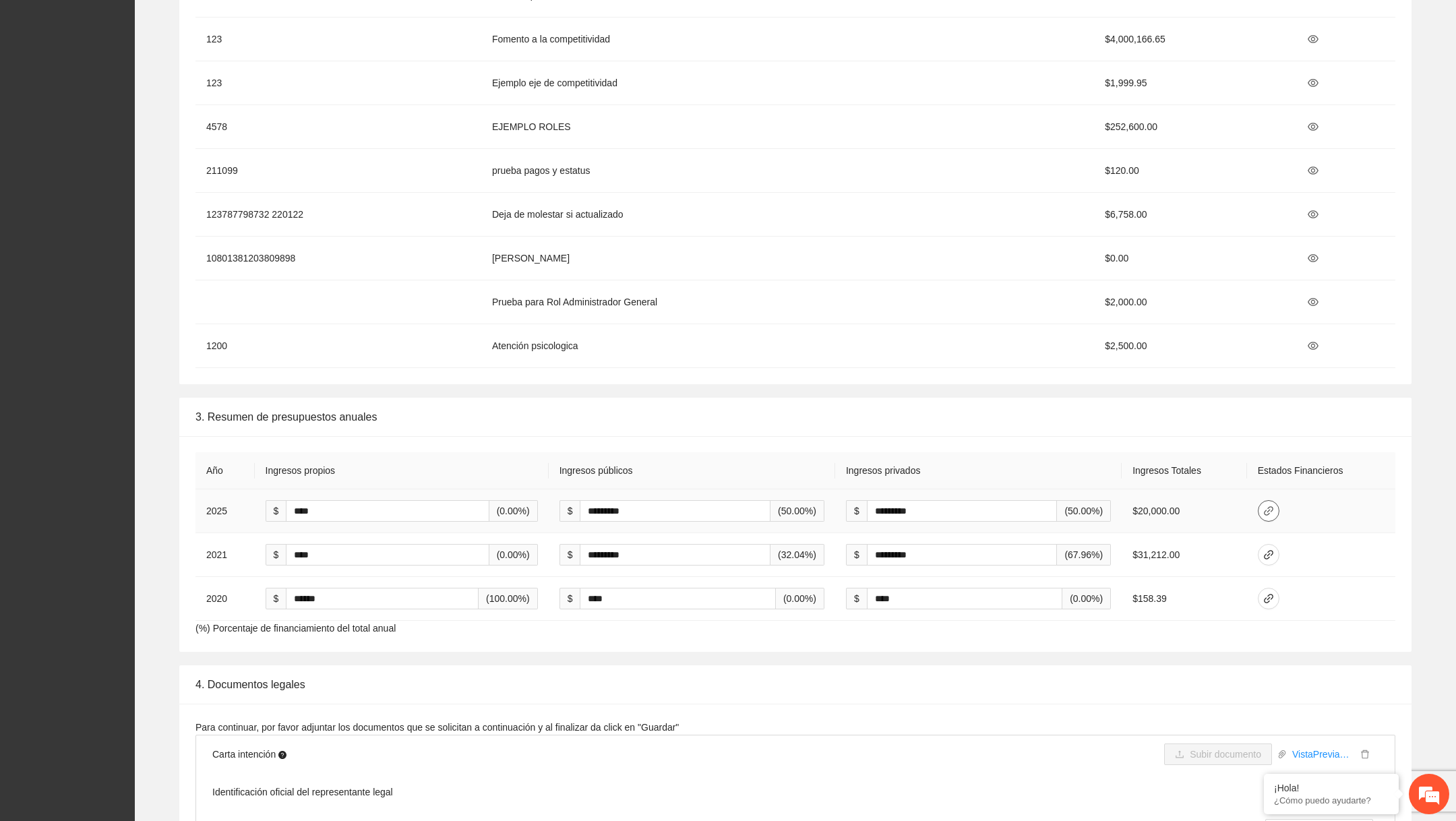
click at [1262, 500] on button "button" at bounding box center [1268, 511] width 21 height 21
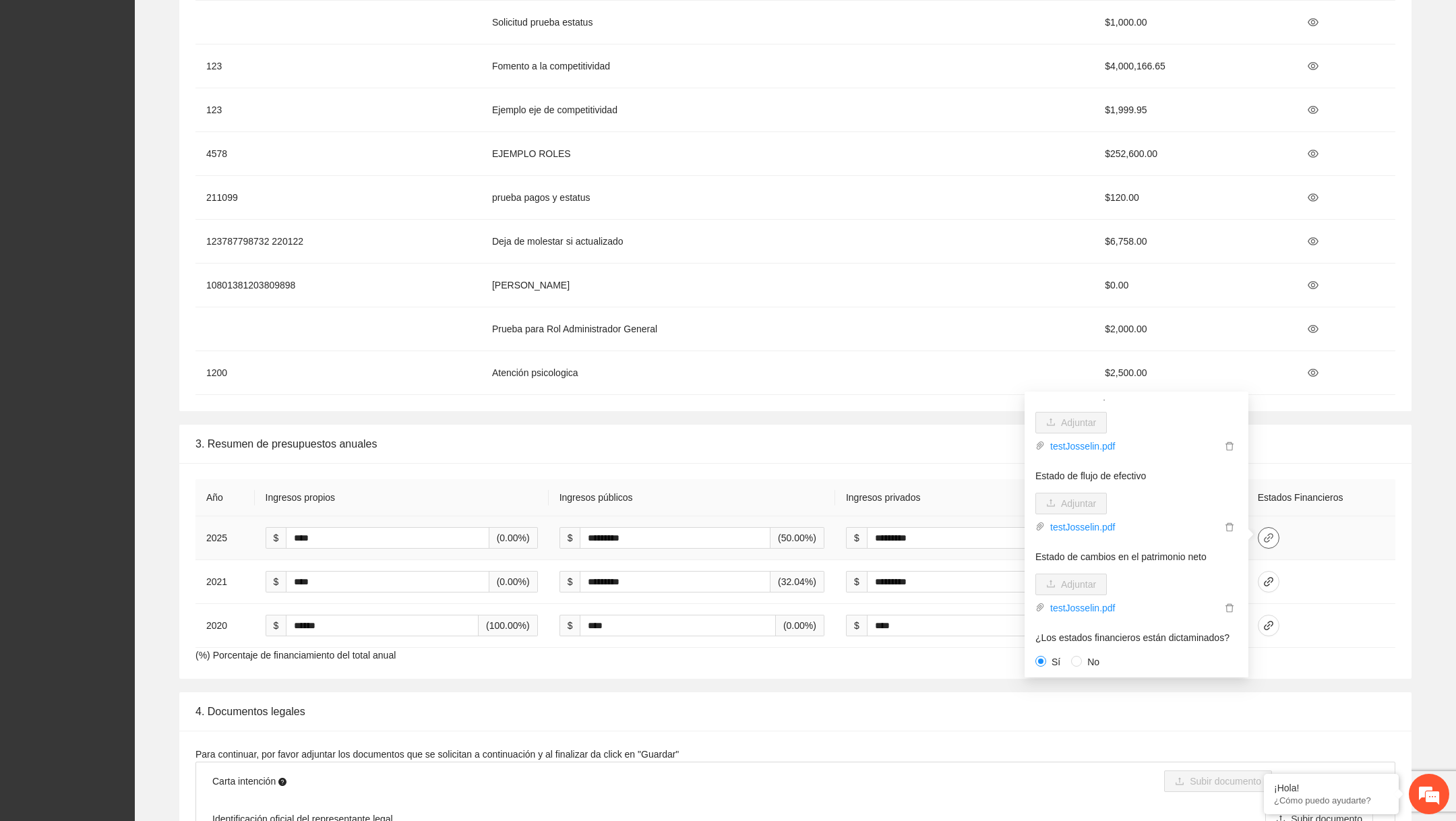
scroll to position [195, 0]
click at [394, 534] on input "****" at bounding box center [387, 538] width 202 height 21
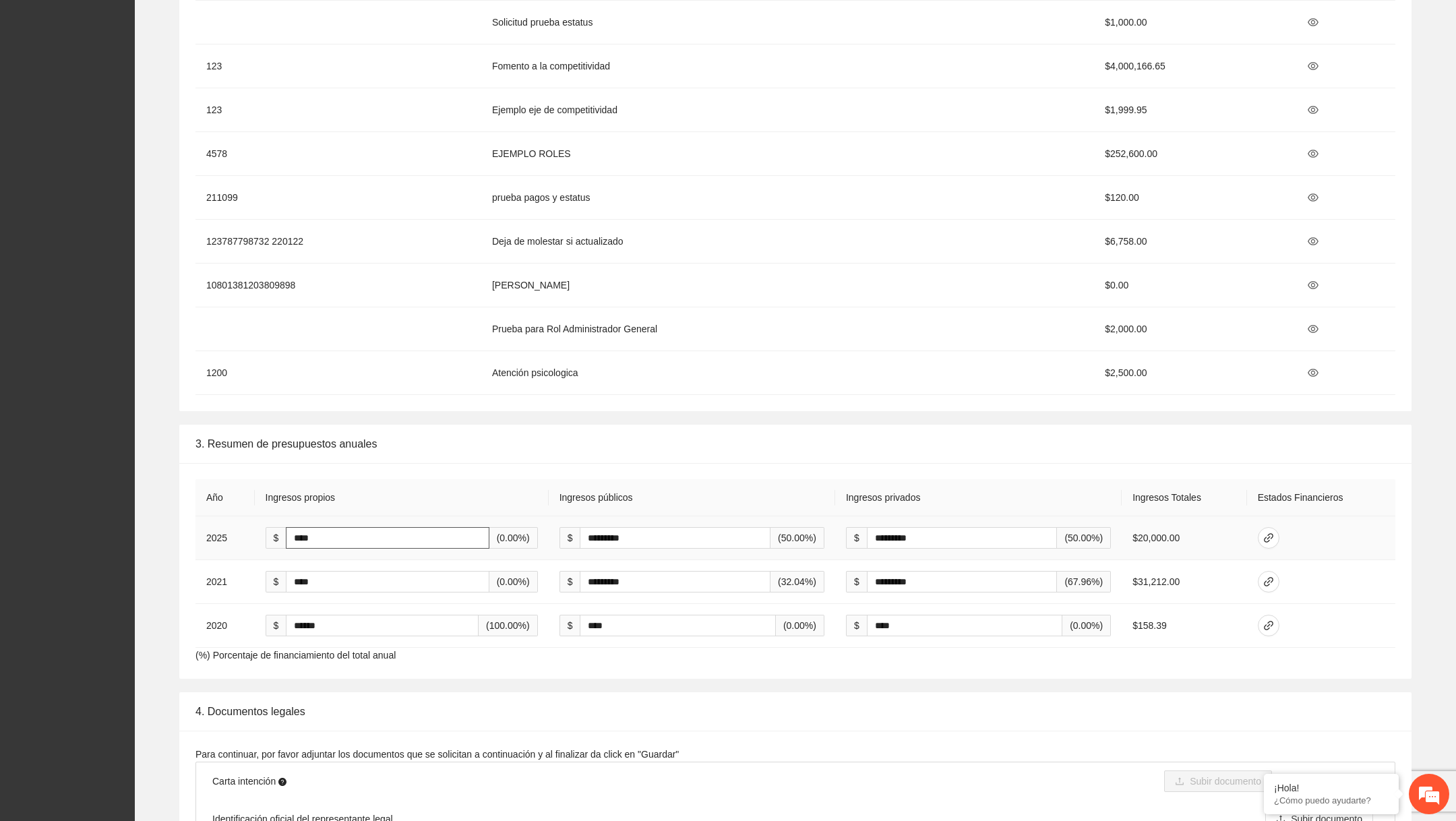
click at [394, 534] on input "****" at bounding box center [387, 538] width 202 height 21
type input "*"
type input "*****"
click at [675, 530] on input "*********" at bounding box center [674, 538] width 190 height 21
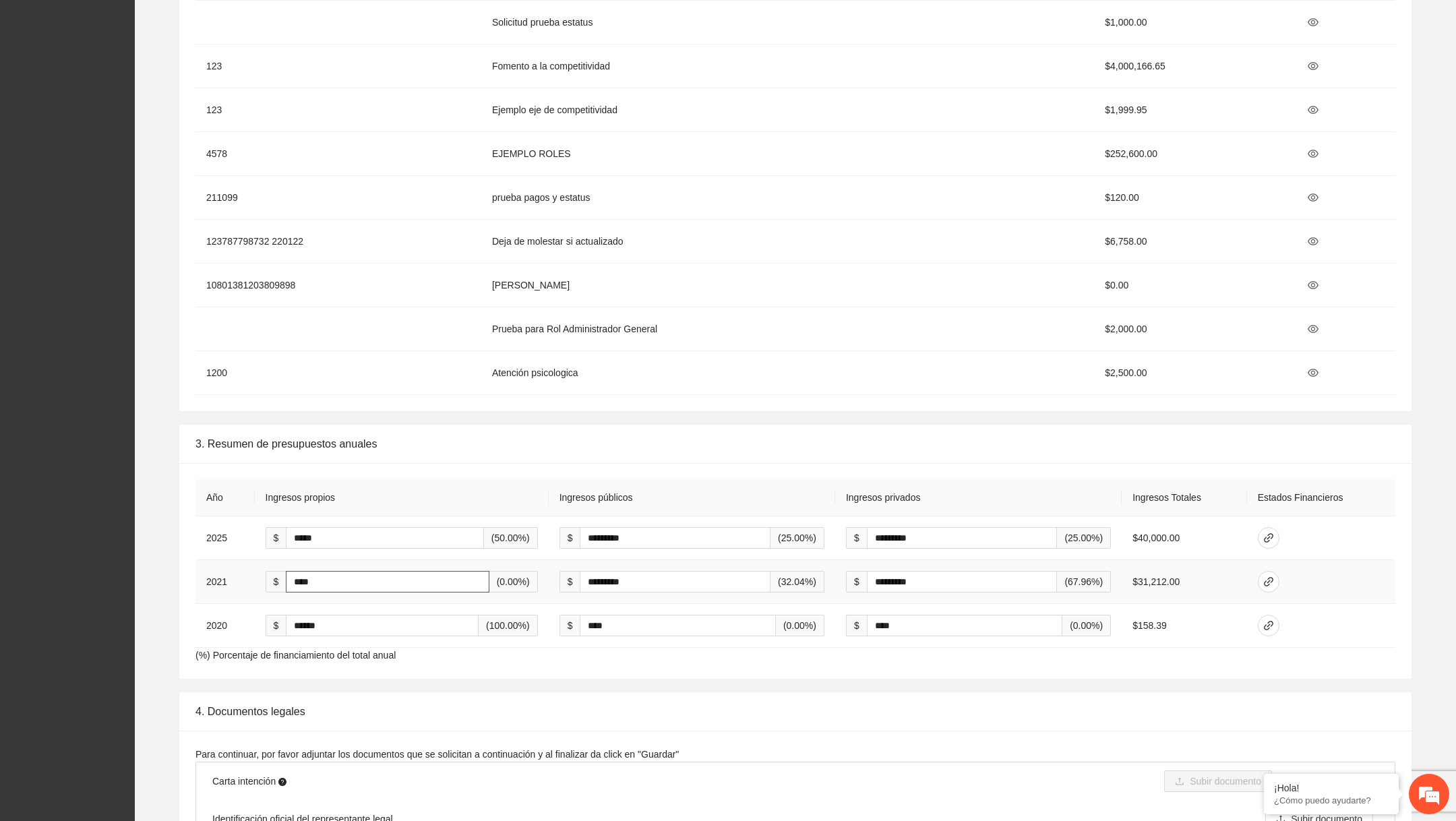
click at [300, 576] on input "****" at bounding box center [387, 582] width 202 height 21
type input "********"
click at [890, 572] on input "*********" at bounding box center [962, 582] width 190 height 21
type input "*********"
click at [307, 577] on input "********" at bounding box center [384, 582] width 197 height 21
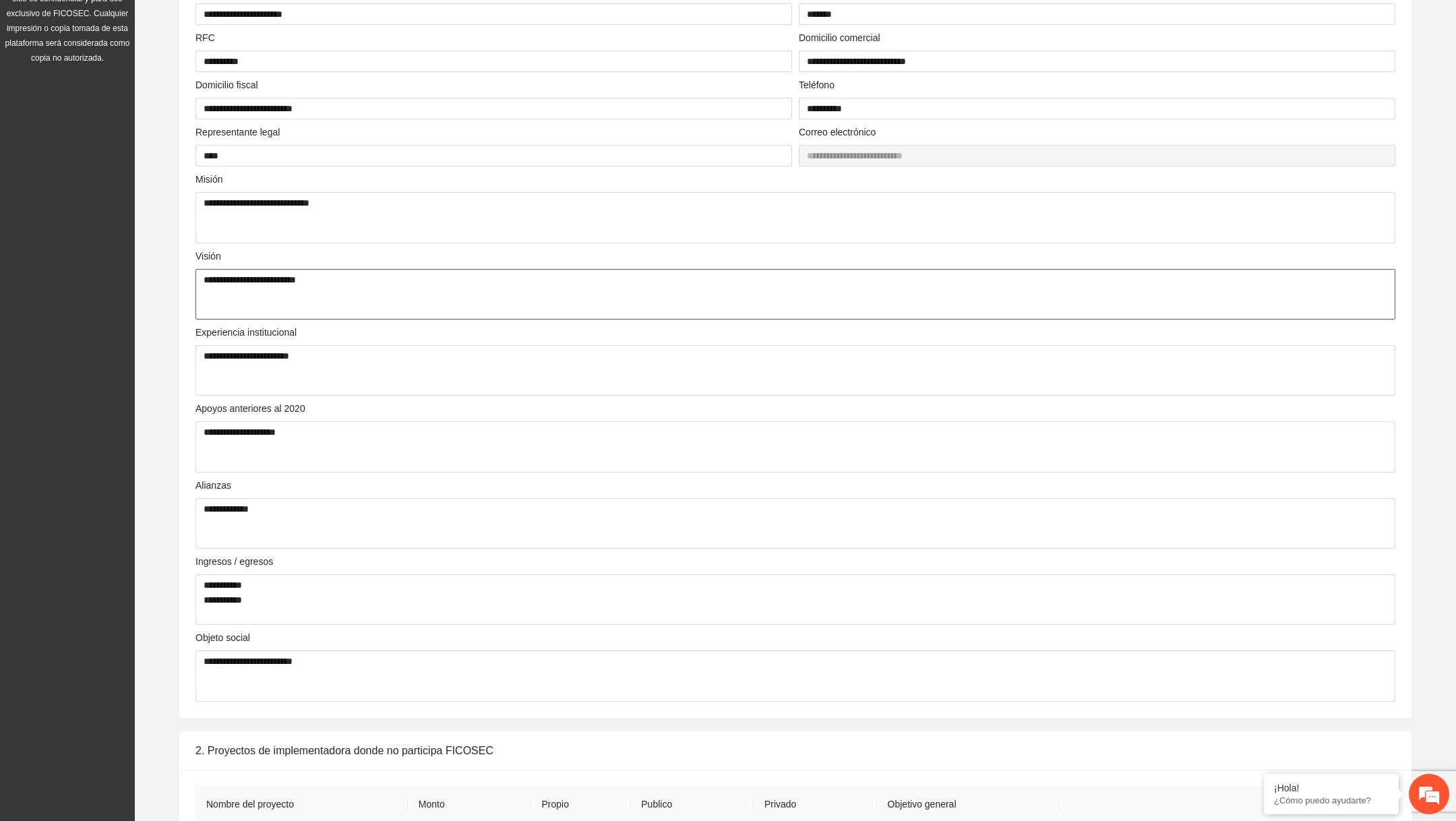
scroll to position [69, 0]
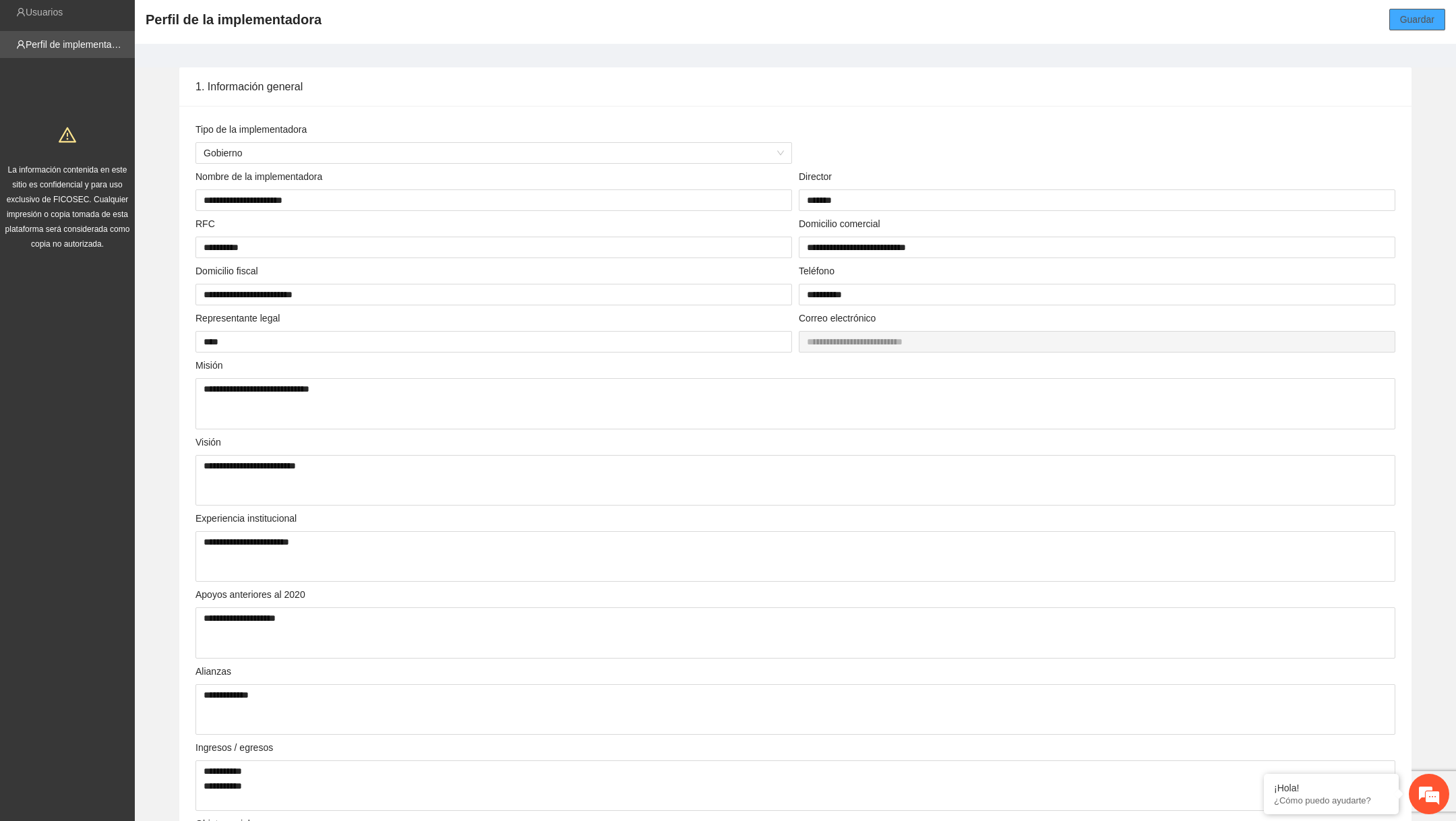
type input "*********"
click at [1417, 19] on span "Guardar" at bounding box center [1417, 20] width 34 height 15
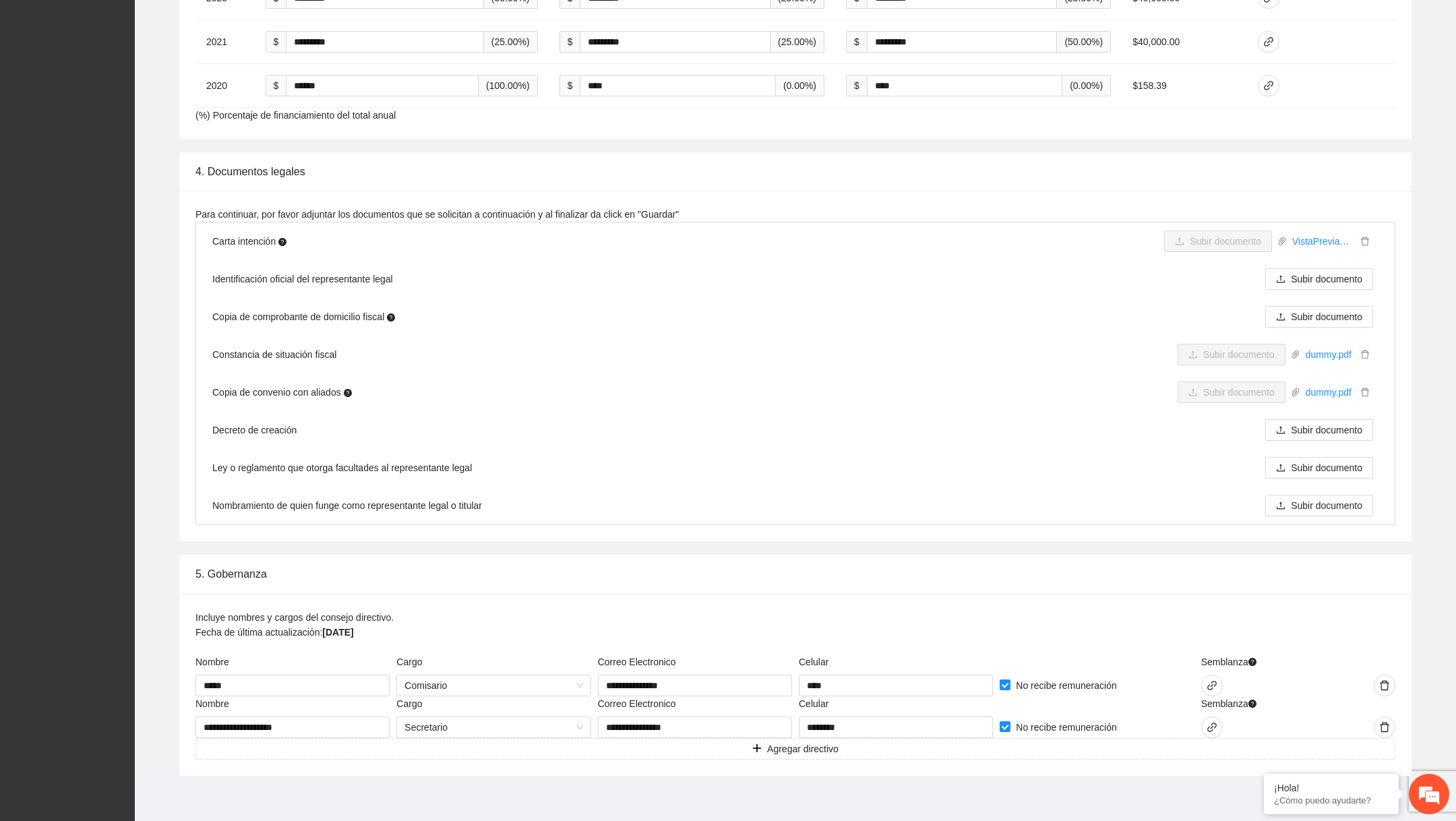
scroll to position [1963, 0]
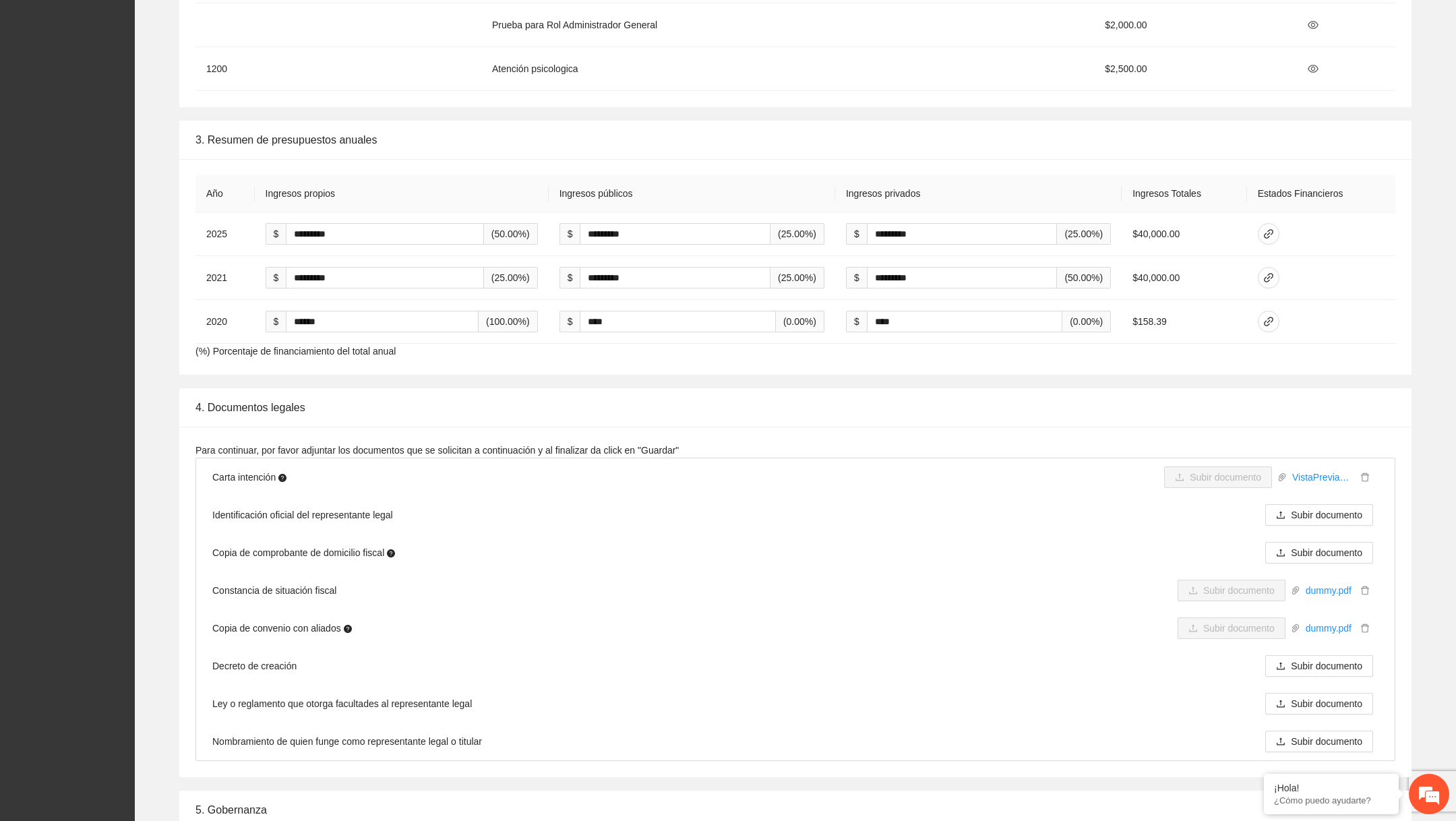
click at [315, 184] on th "Ingresos propios" at bounding box center [401, 193] width 293 height 37
copy th "Ingresos propios"
click at [351, 197] on th "Ingresos propios" at bounding box center [401, 193] width 293 height 37
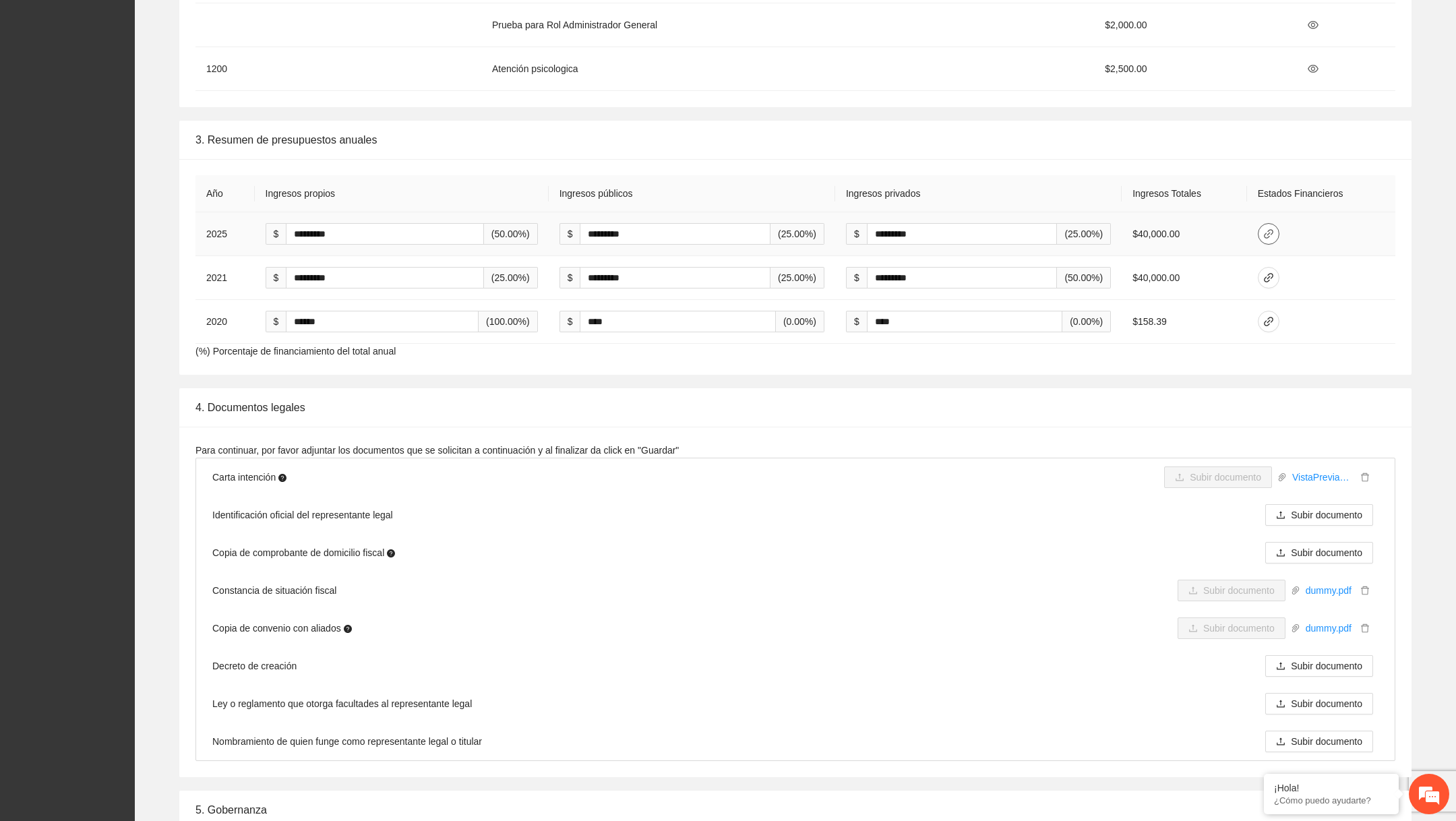
click at [1279, 228] on span "link" at bounding box center [1268, 234] width 20 height 11
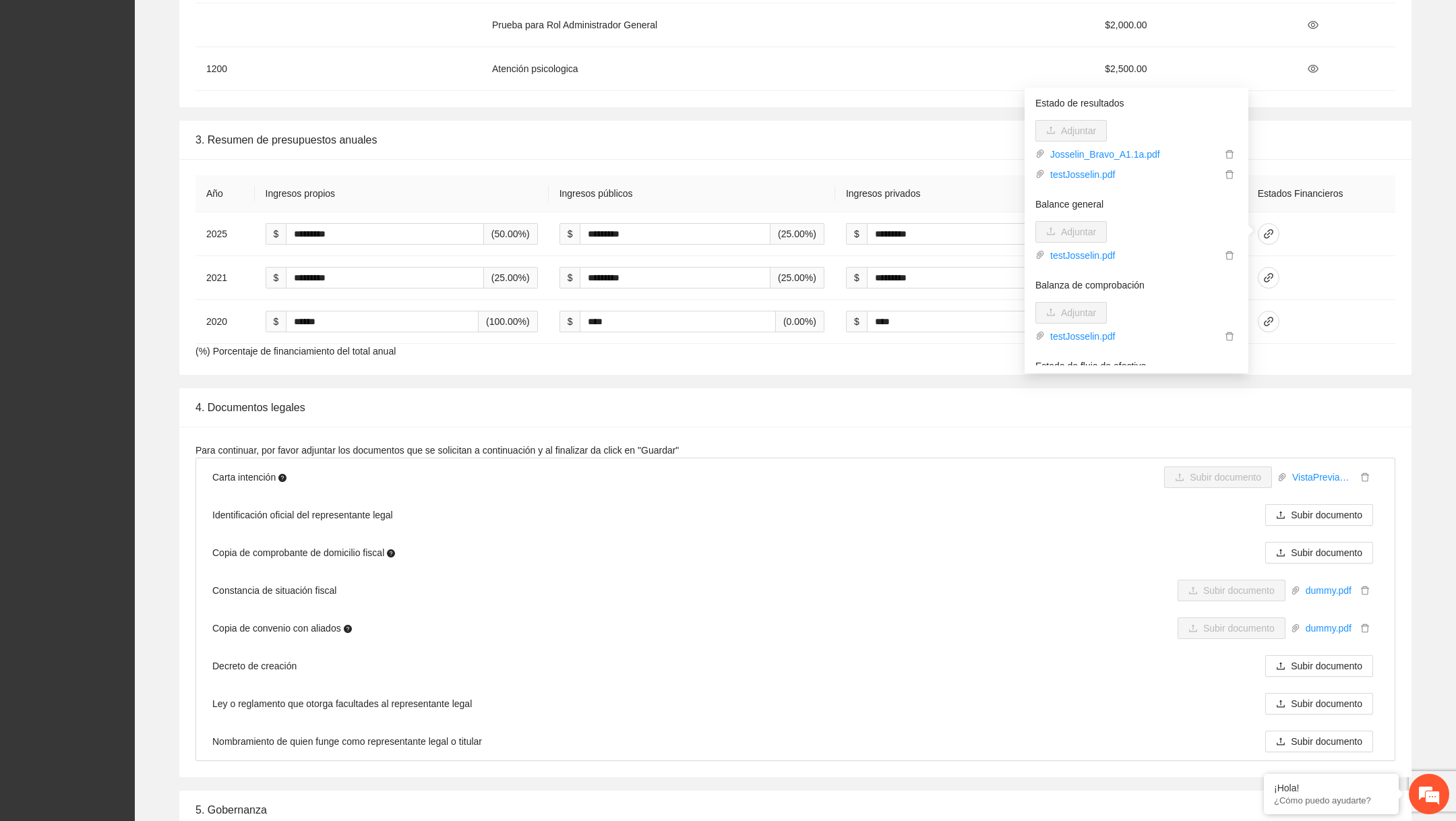
click at [893, 200] on th "Ingresos privados" at bounding box center [978, 193] width 287 height 37
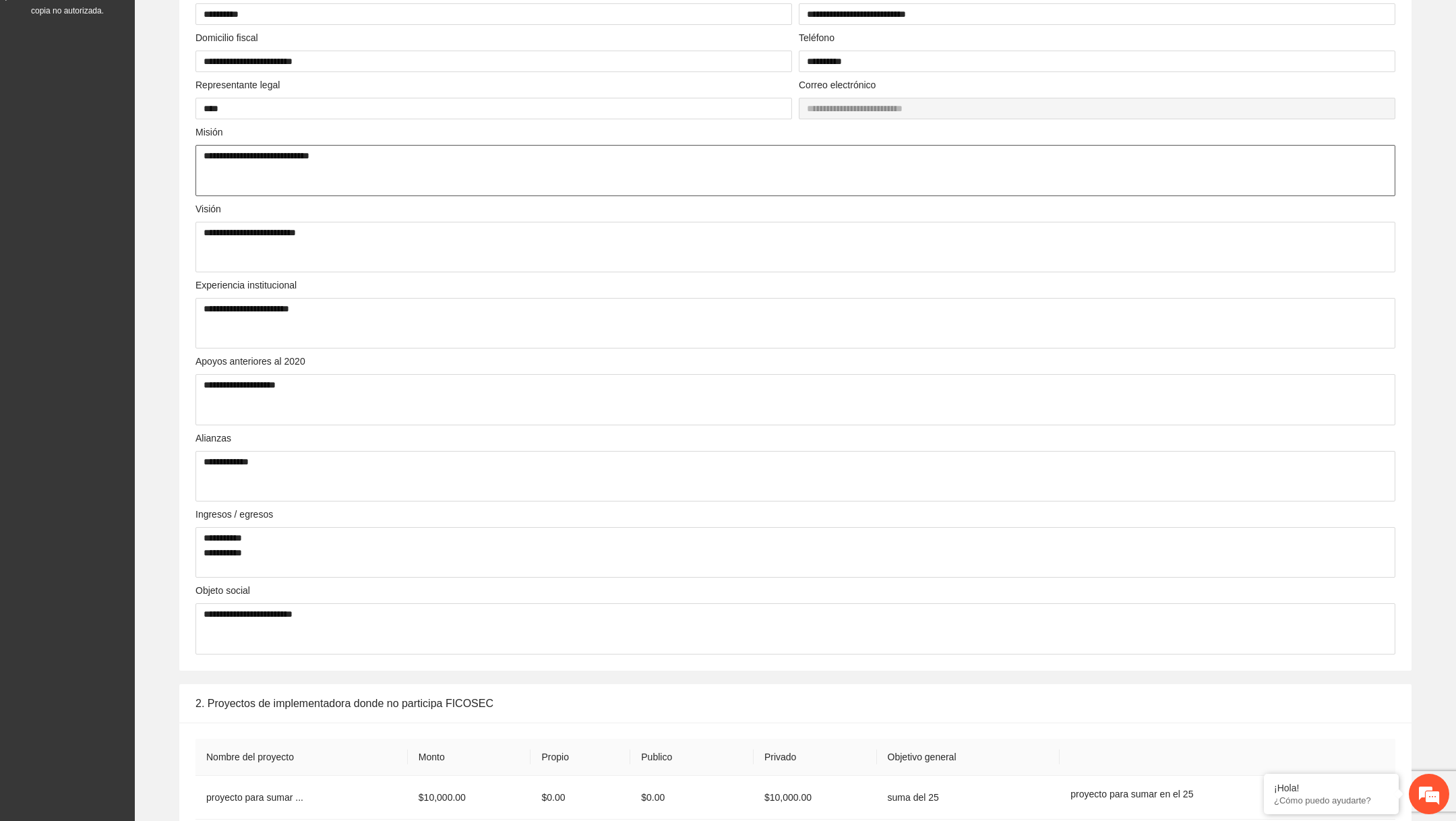
scroll to position [0, 0]
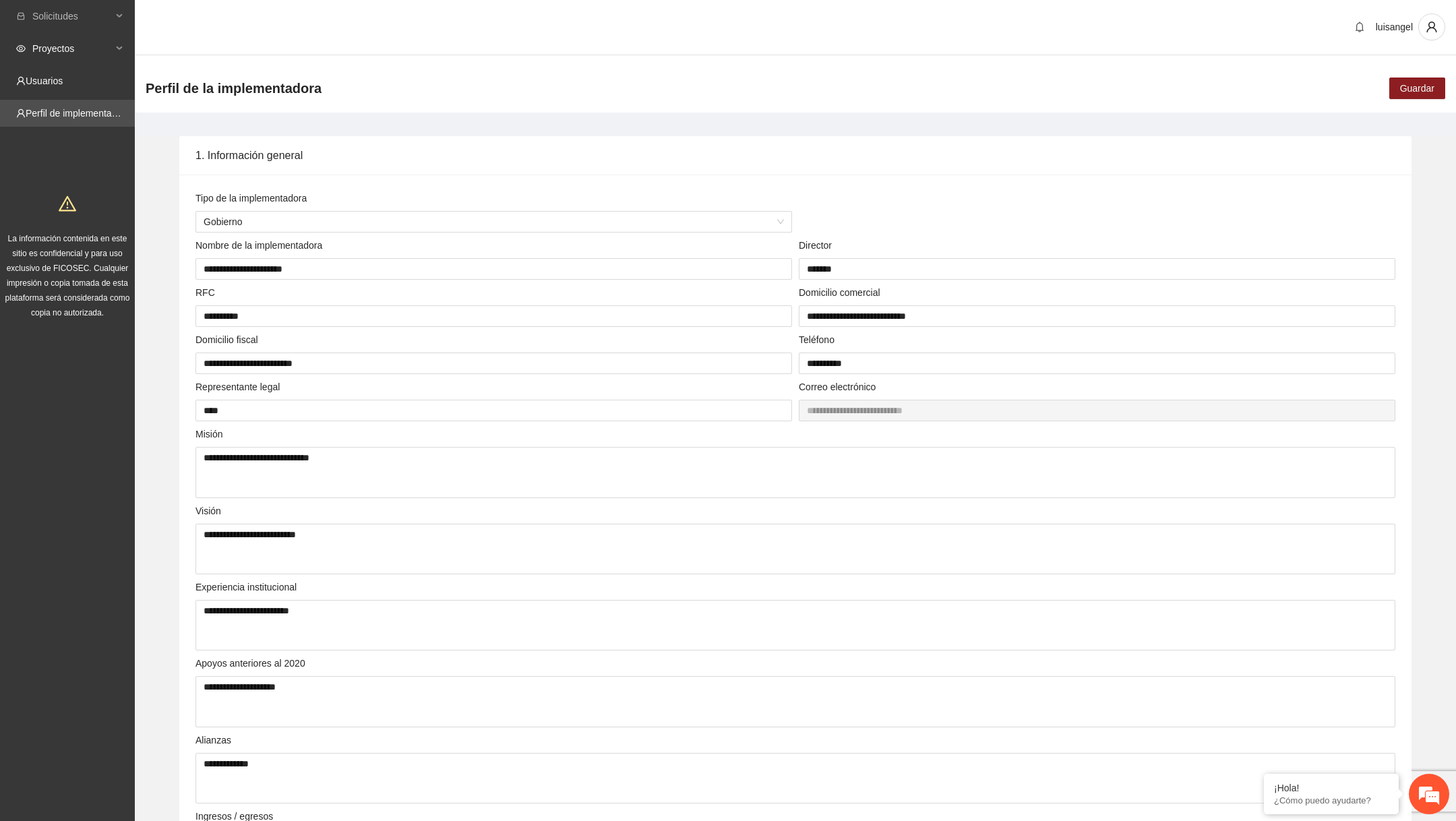
click at [89, 47] on span "Proyectos" at bounding box center [72, 49] width 80 height 27
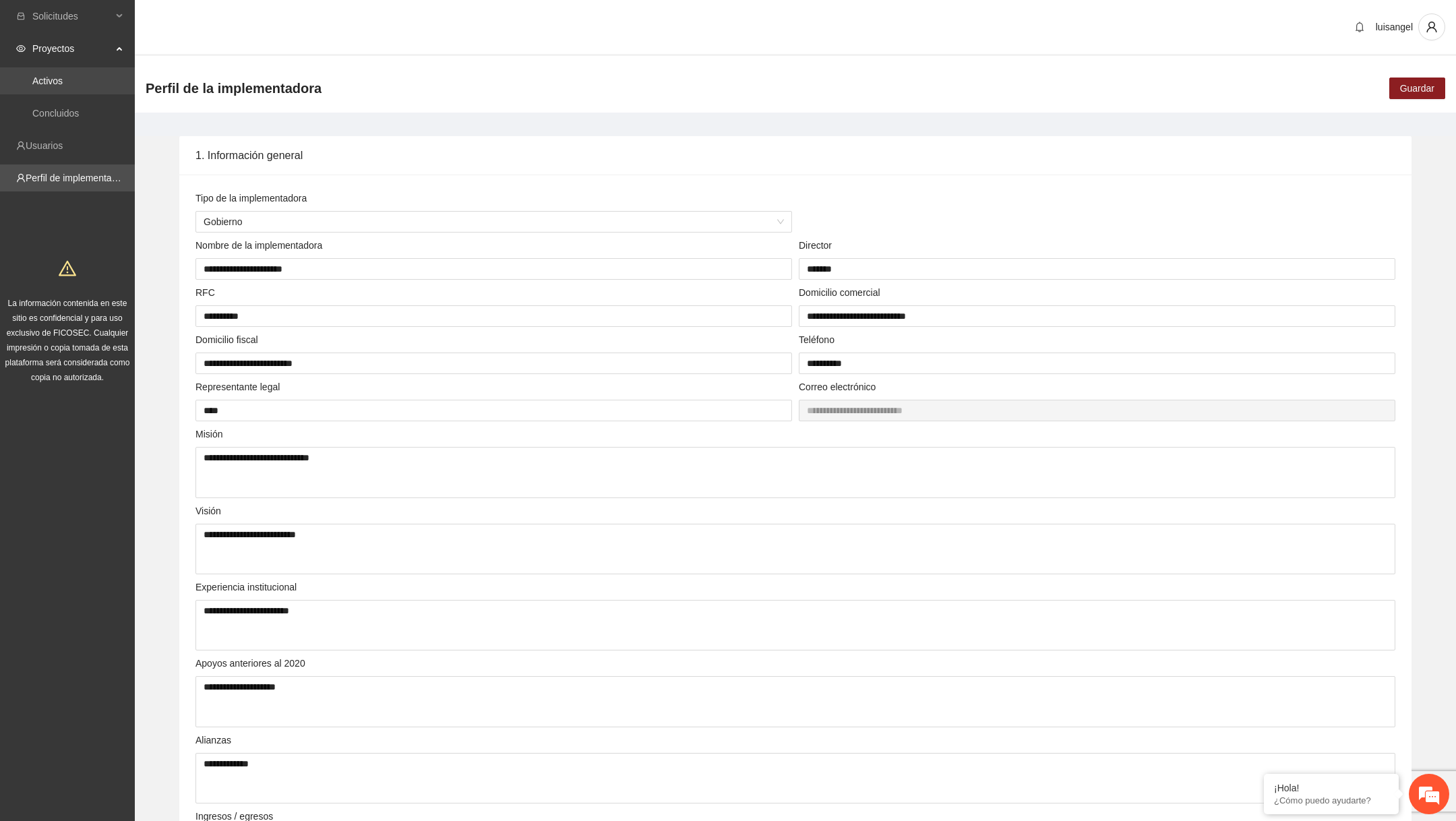
click at [63, 83] on link "Activos" at bounding box center [48, 81] width 30 height 11
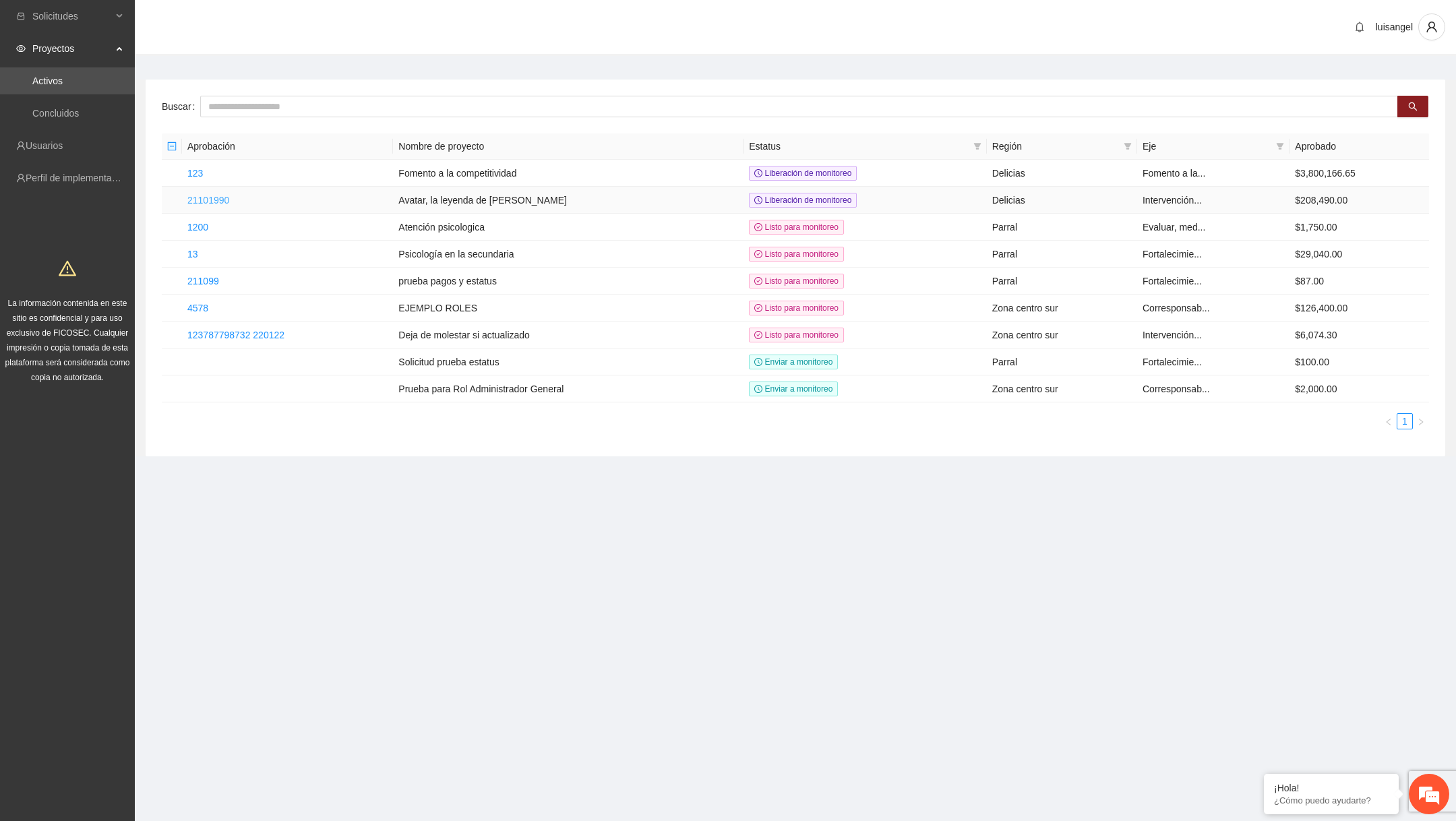
click at [211, 199] on link "21101990" at bounding box center [208, 200] width 42 height 11
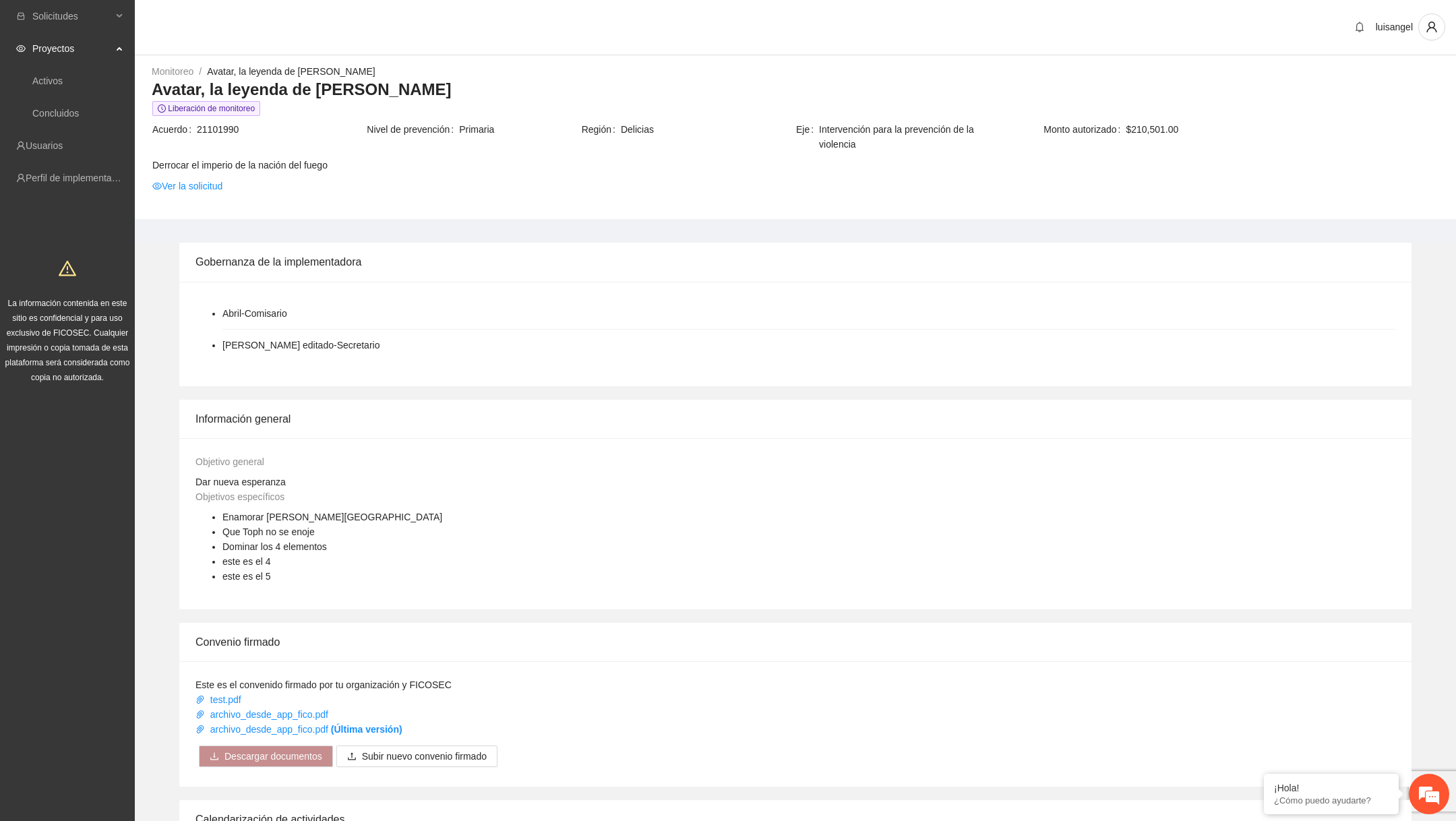
scroll to position [655, 0]
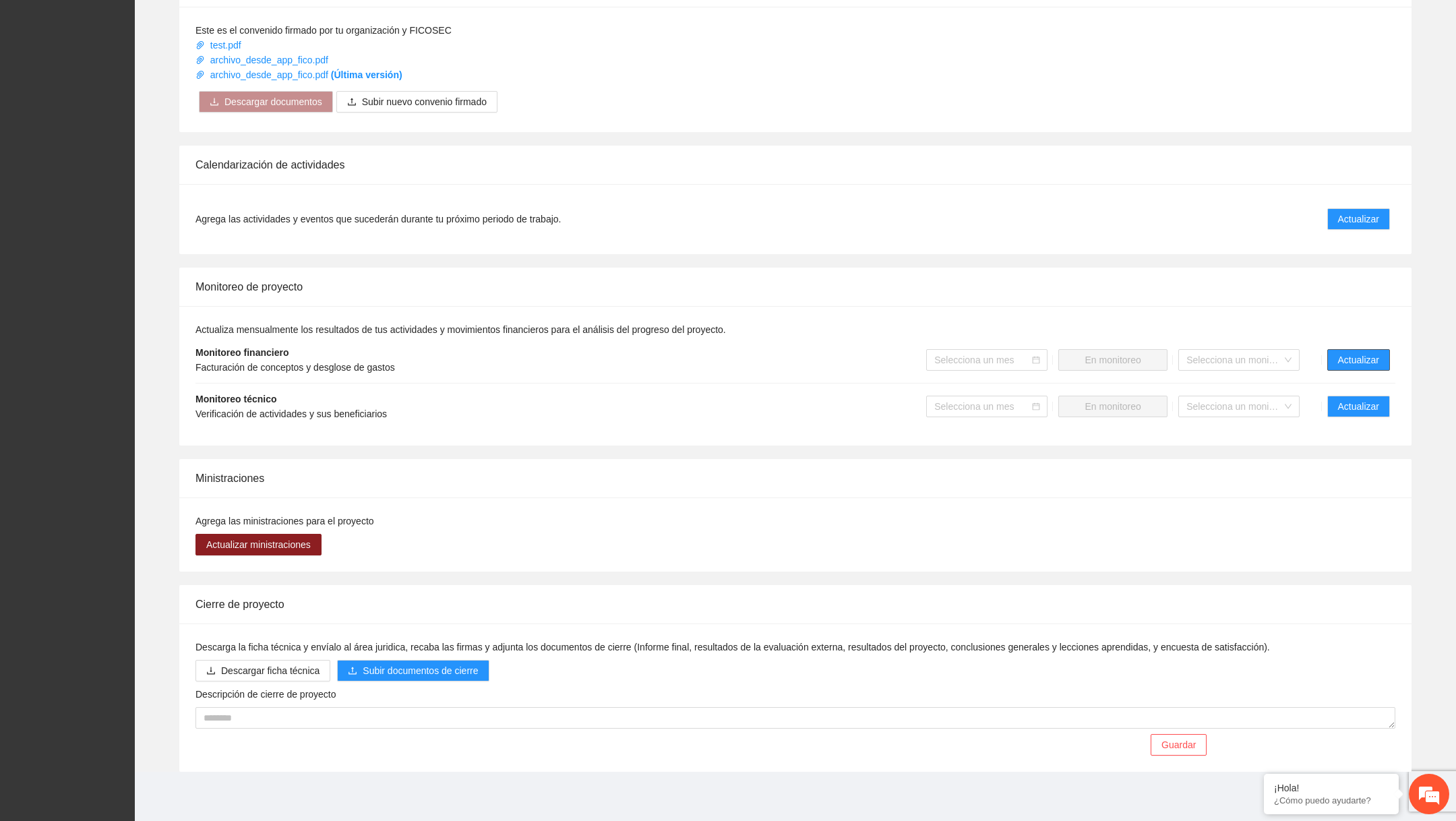
click at [1361, 358] on span "Actualizar" at bounding box center [1358, 360] width 41 height 15
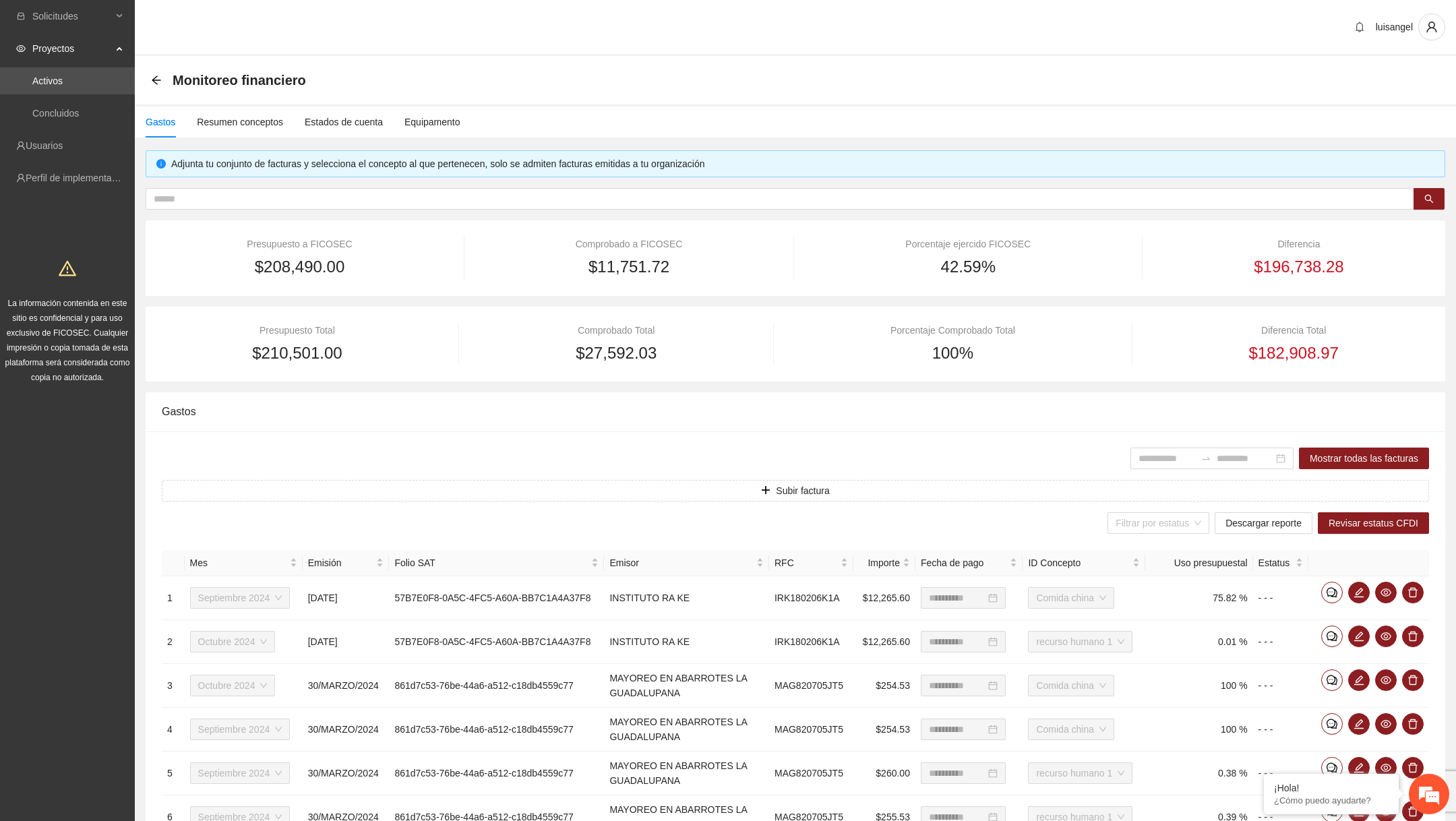
scroll to position [293, 0]
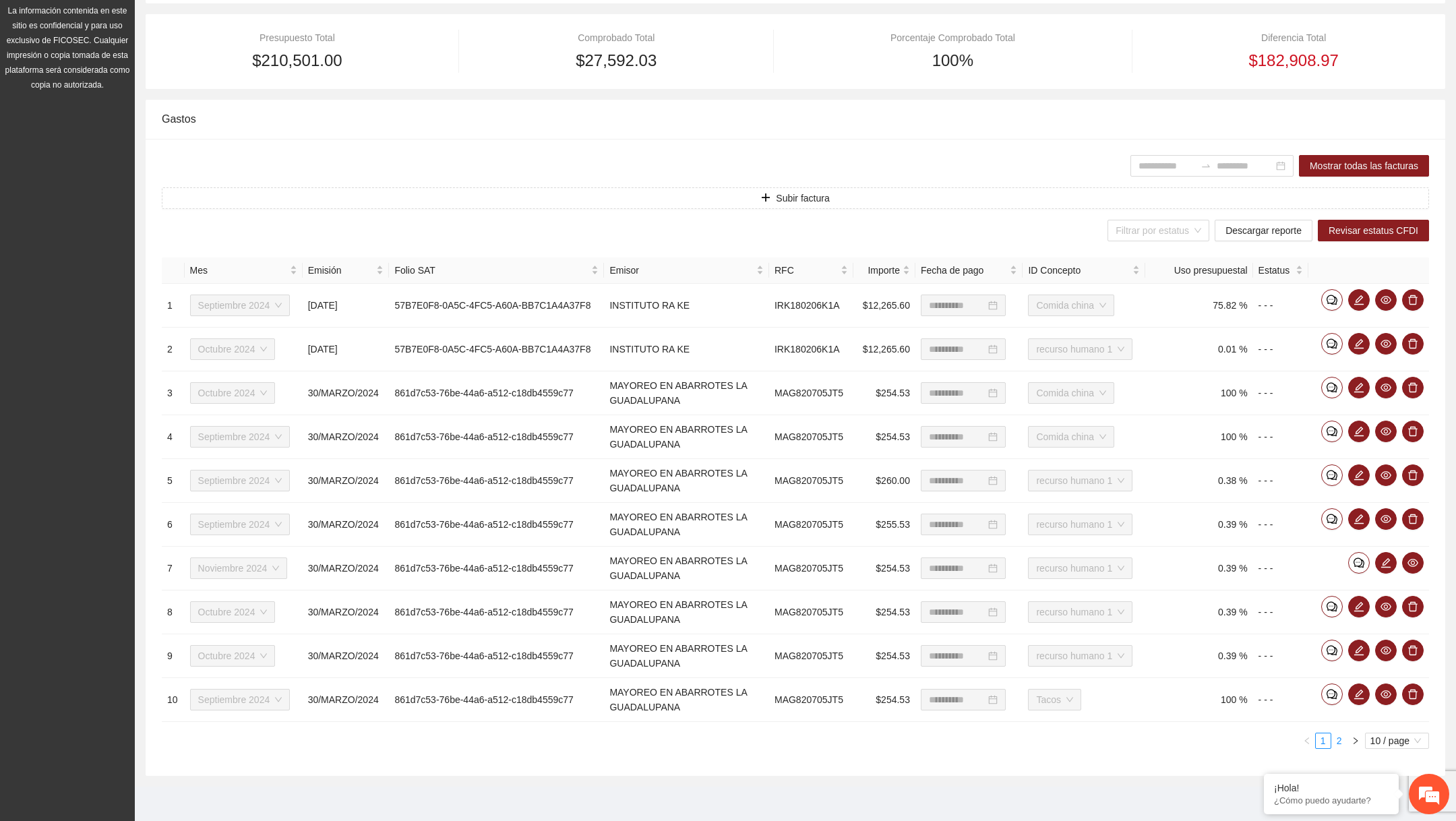
click at [1338, 735] on link "2" at bounding box center [1339, 741] width 15 height 15
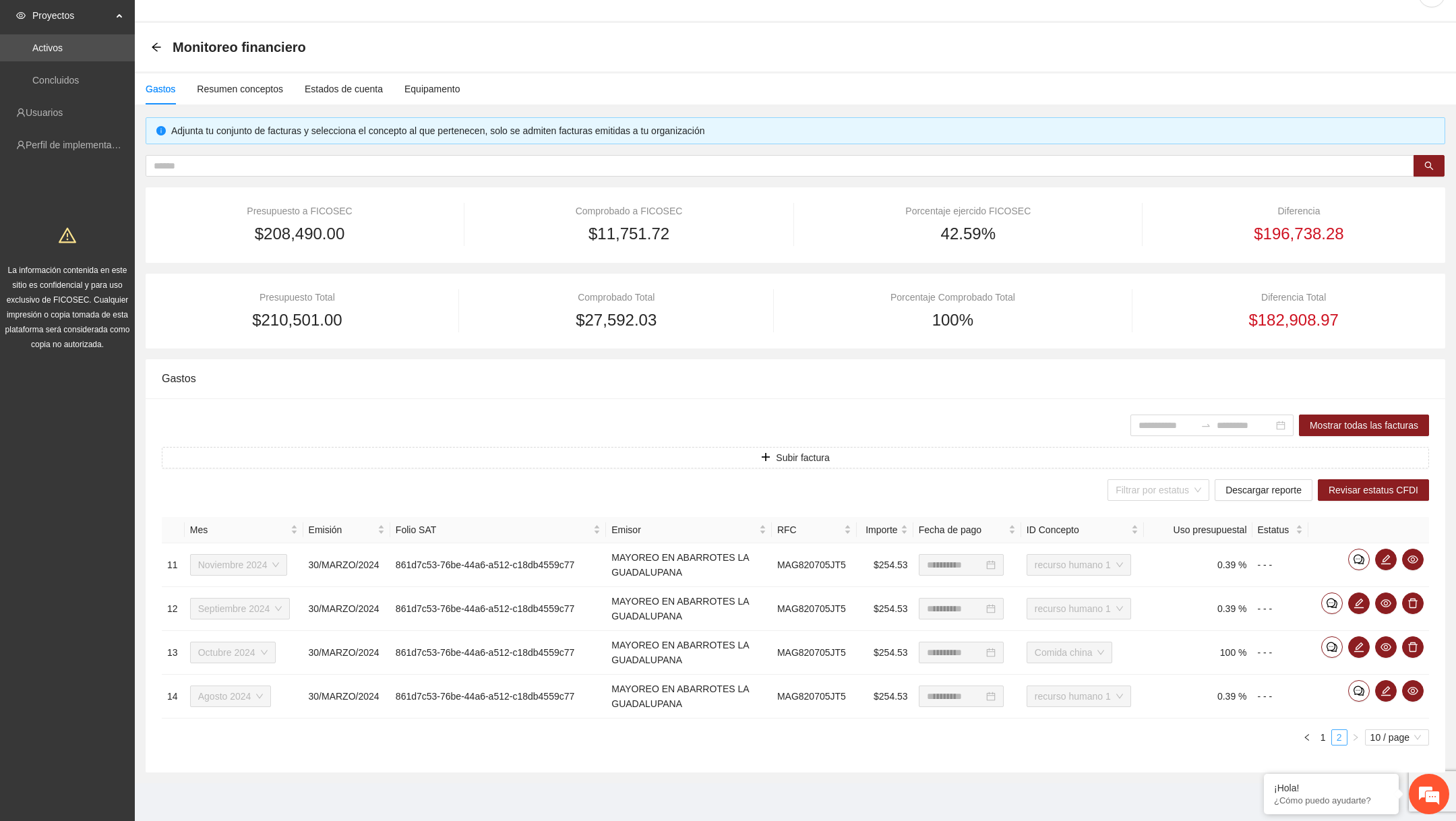
scroll to position [31, 0]
click at [1322, 732] on link "1" at bounding box center [1323, 740] width 15 height 15
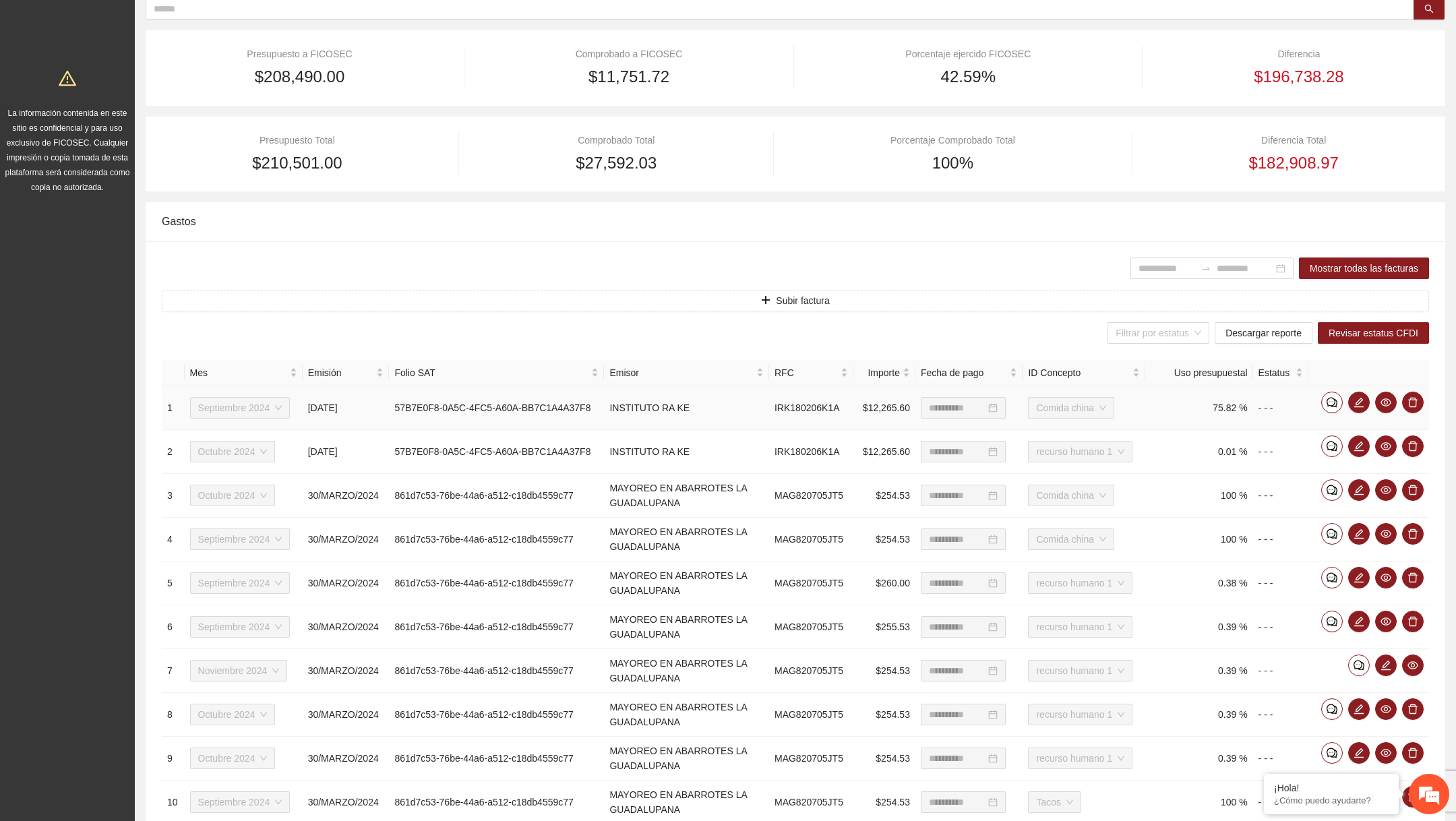
scroll to position [293, 0]
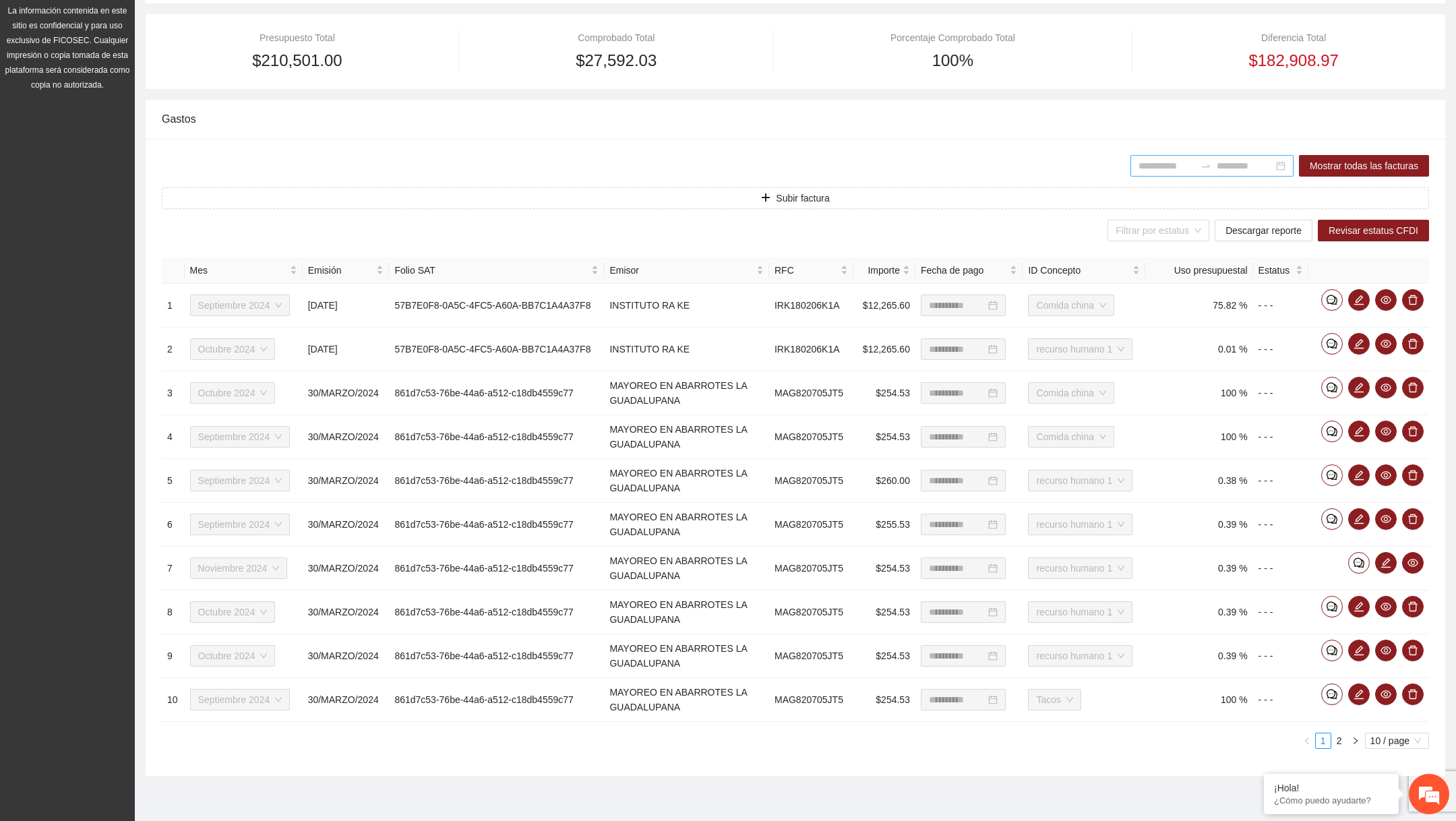
click at [1144, 170] on input at bounding box center [1166, 166] width 57 height 15
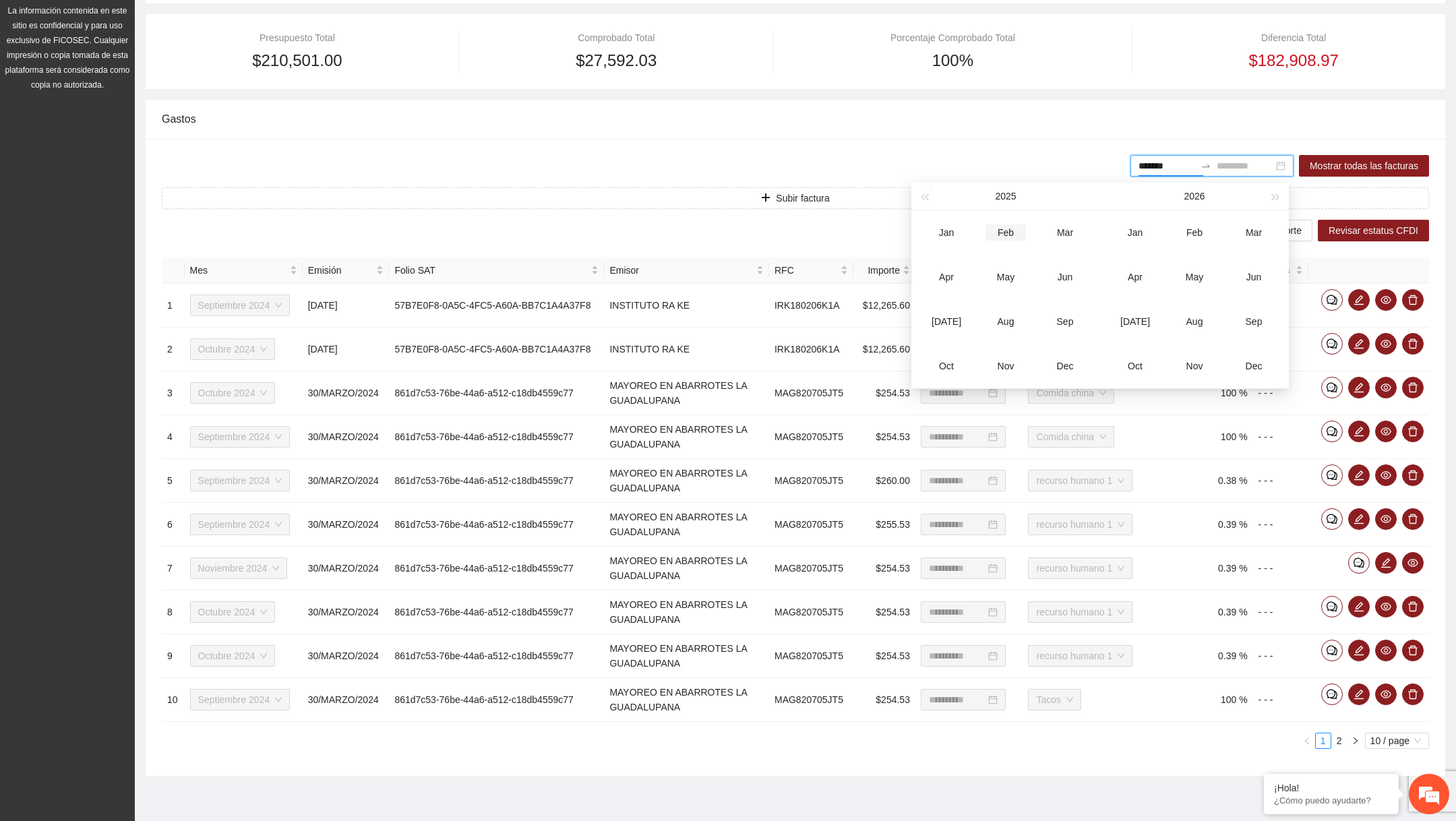
type input "*******"
click at [925, 200] on button "button" at bounding box center [924, 197] width 15 height 27
click at [1007, 319] on div "Aug" at bounding box center [1005, 321] width 40 height 16
type input "*******"
click at [1074, 324] on div "Sep" at bounding box center [1064, 321] width 40 height 16
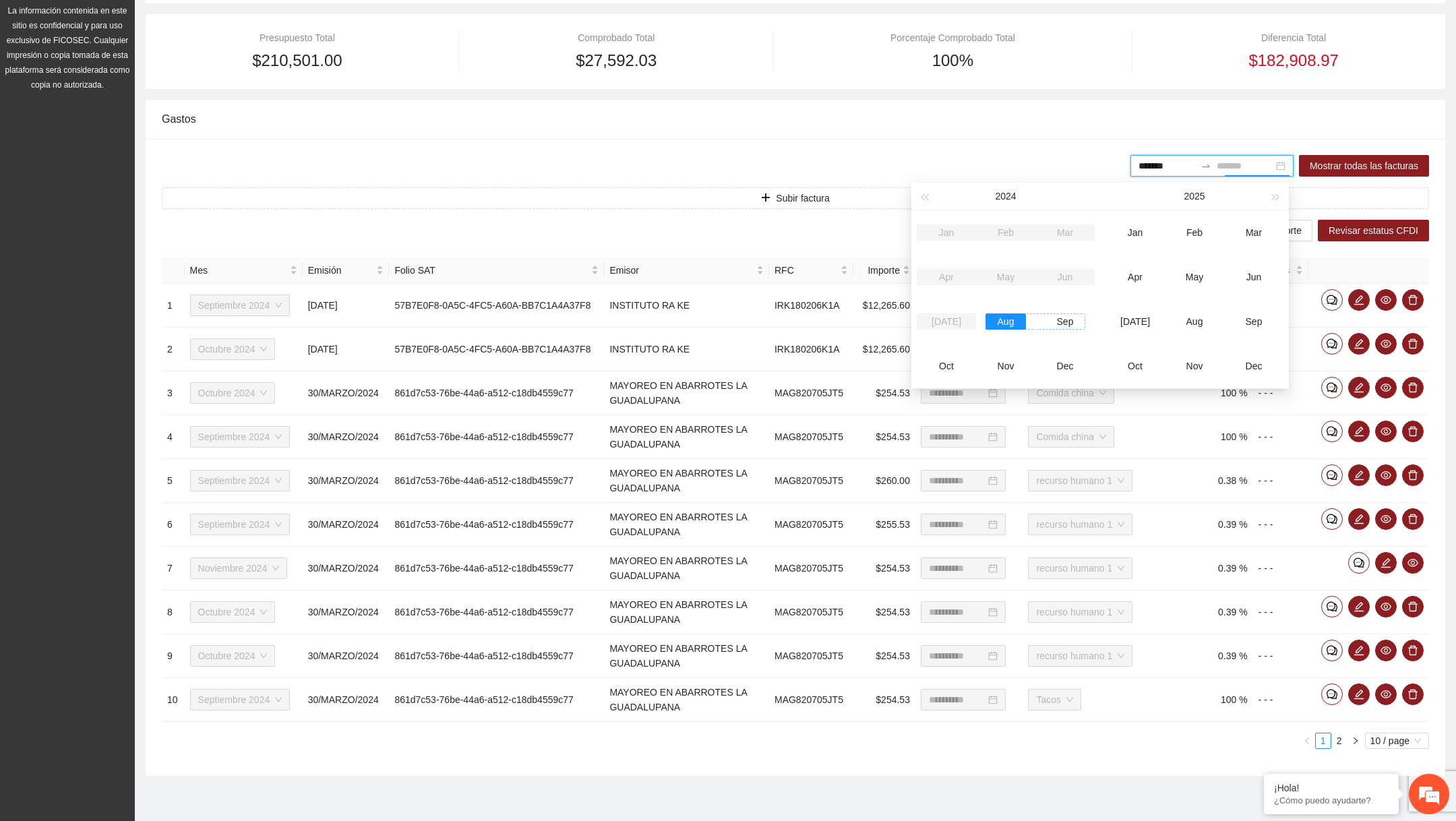
type input "*******"
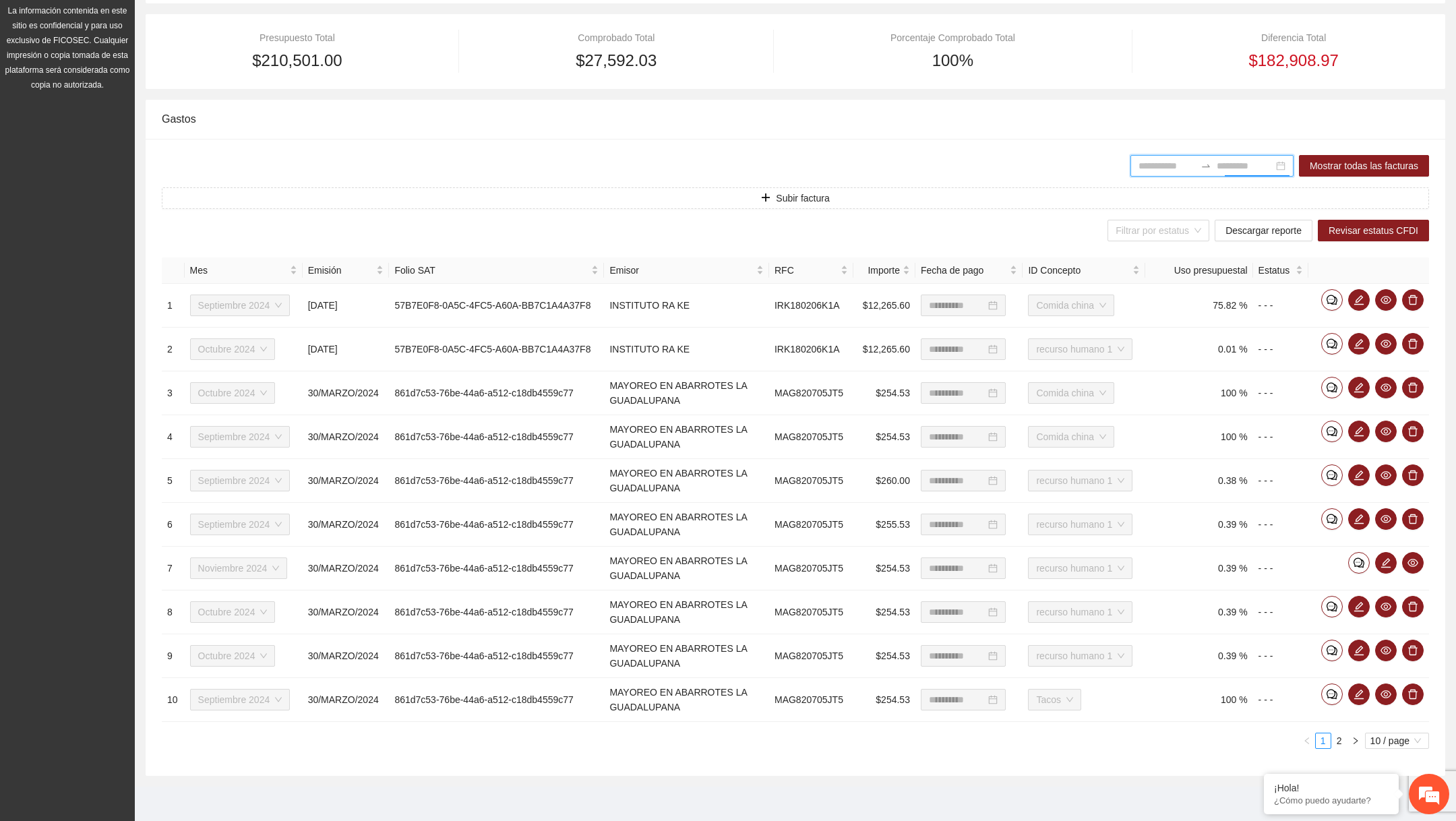
click at [1154, 173] on div at bounding box center [1211, 165] width 163 height 21
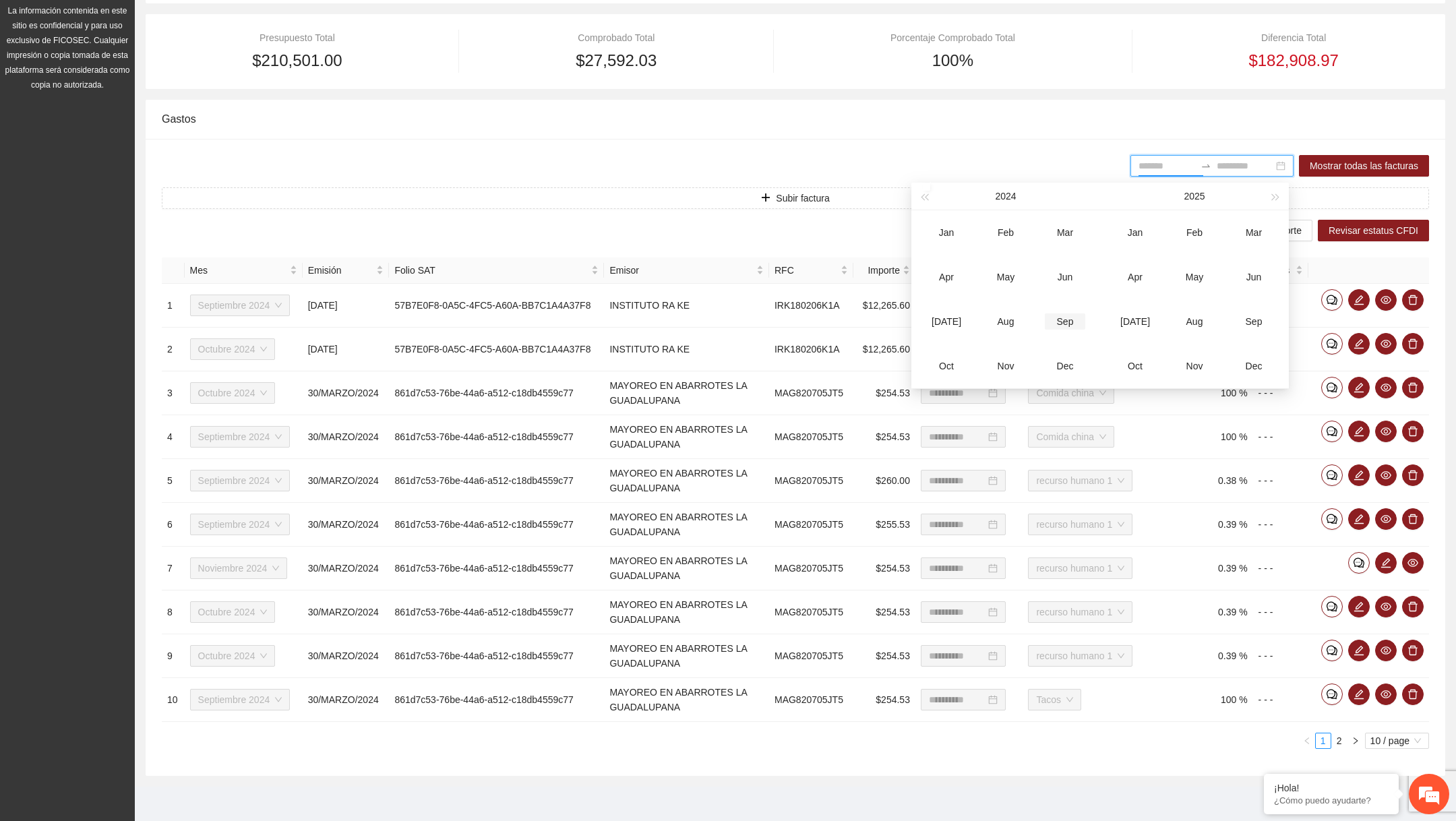
click at [1060, 322] on div "Sep" at bounding box center [1064, 321] width 40 height 16
type input "*******"
click at [940, 360] on div "Oct" at bounding box center [946, 366] width 40 height 16
type input "*******"
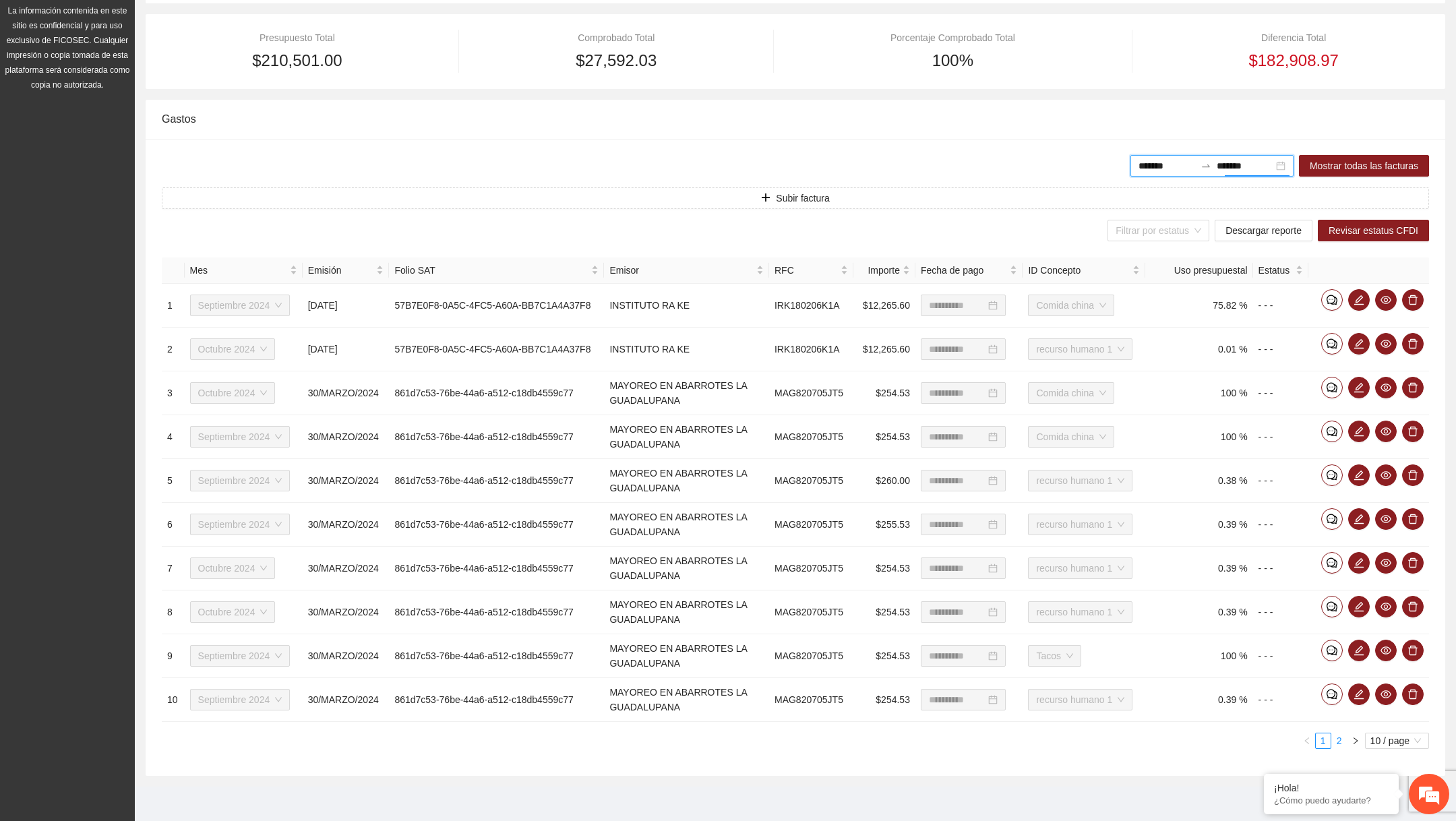
click at [1336, 739] on link "2" at bounding box center [1339, 741] width 15 height 15
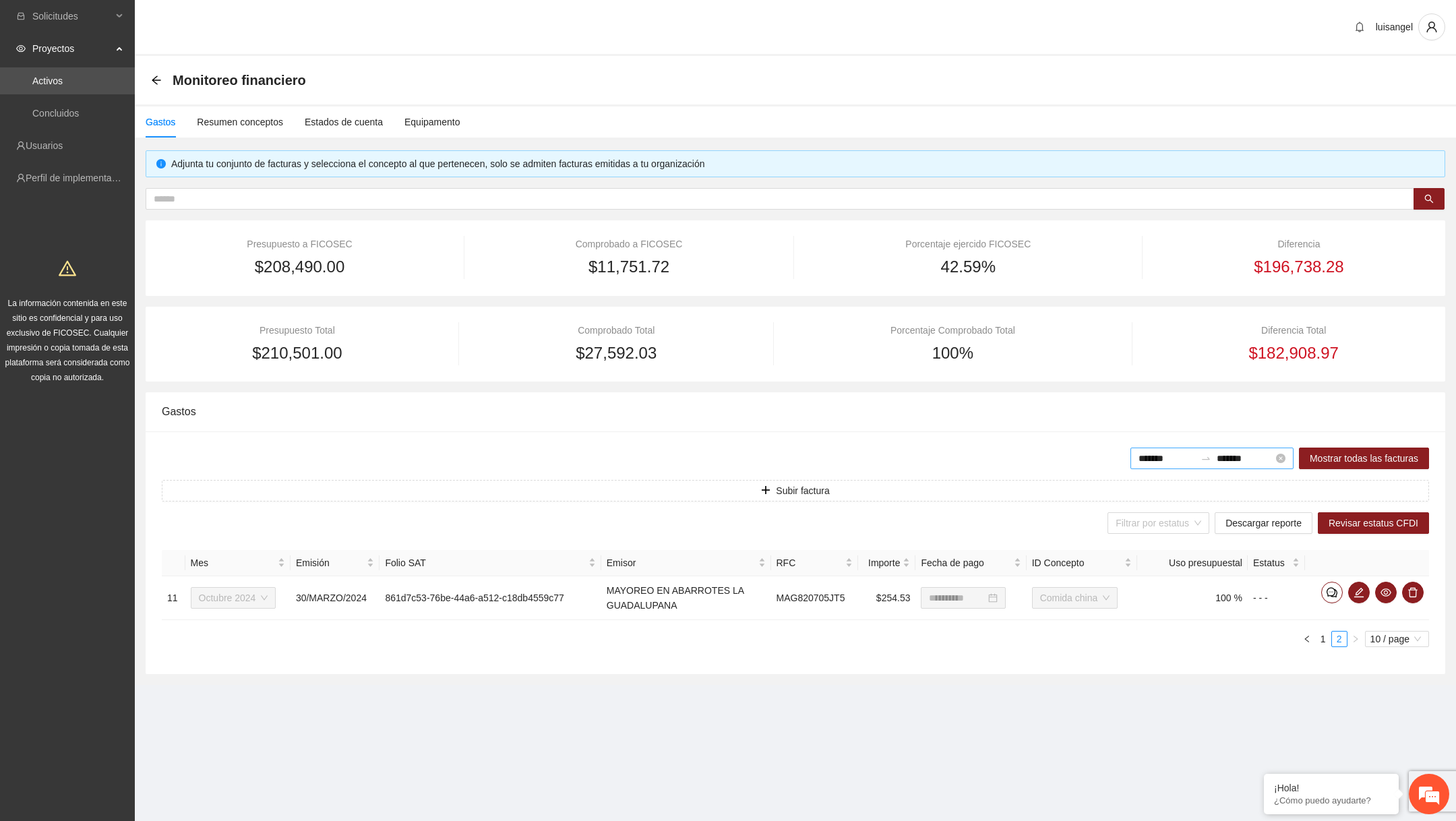
click at [1274, 462] on div "******* *******" at bounding box center [1211, 458] width 163 height 21
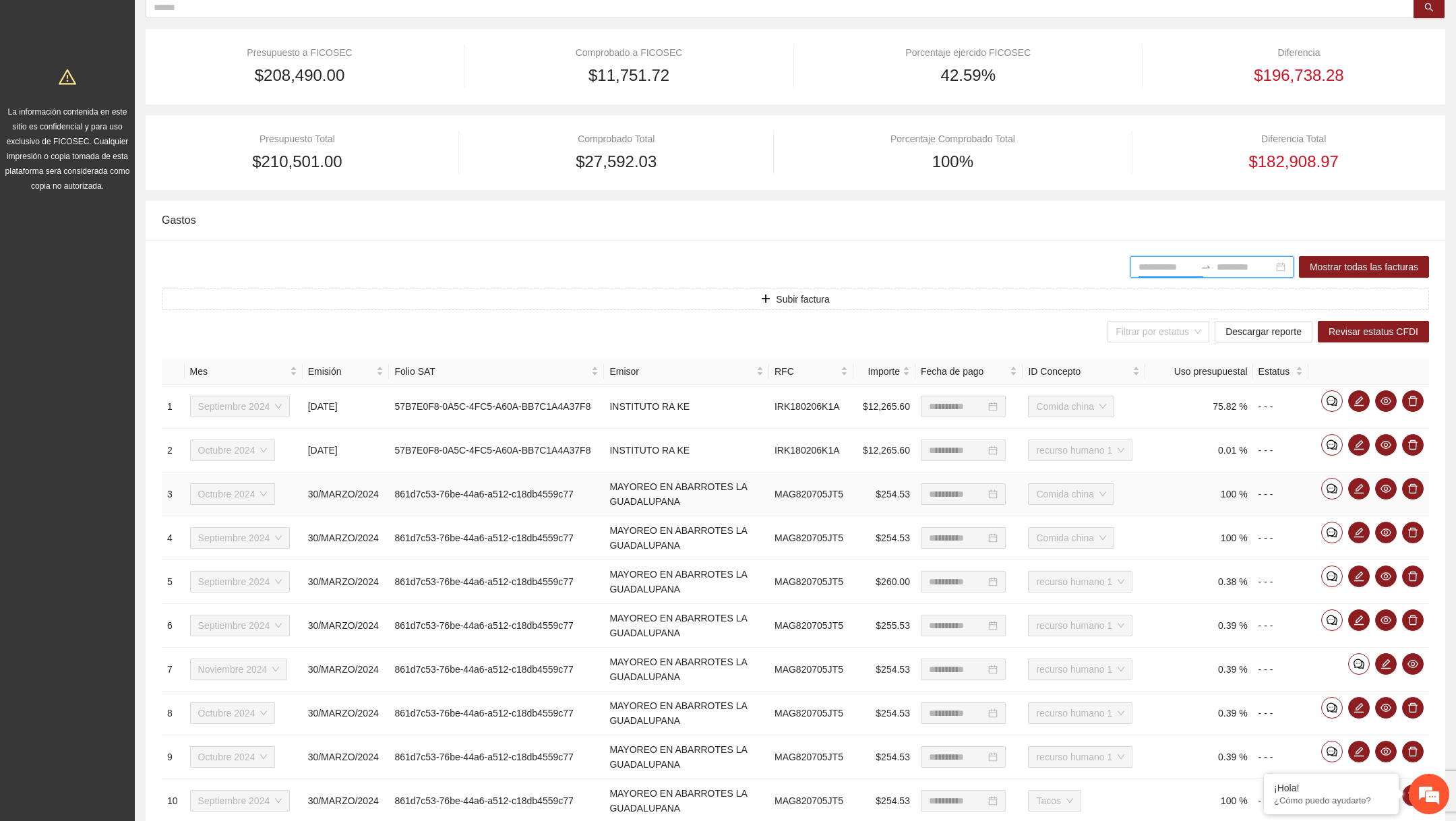
scroll to position [156, 0]
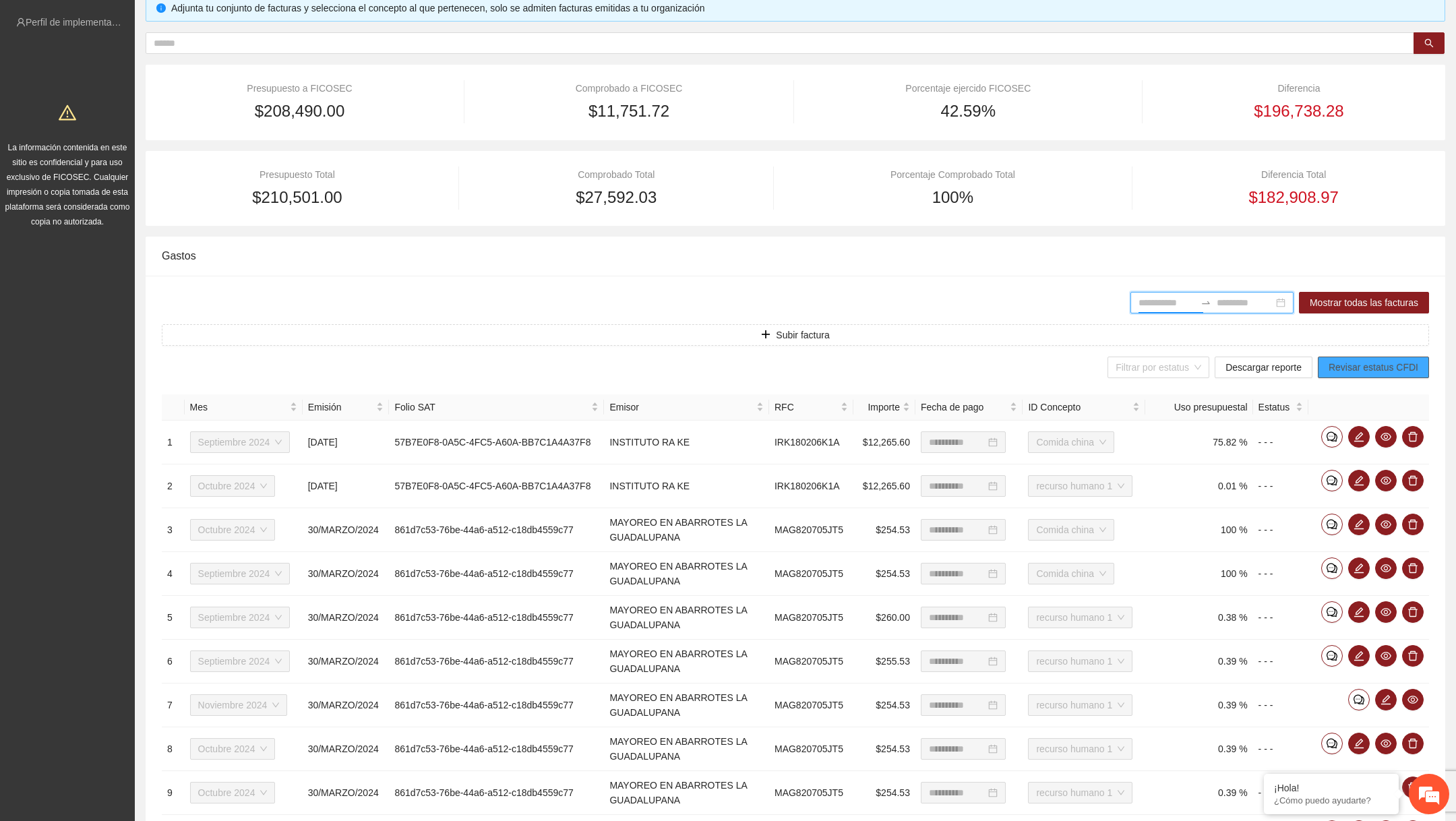
click at [1337, 367] on span "Revisar estatus CFDI" at bounding box center [1373, 368] width 89 height 15
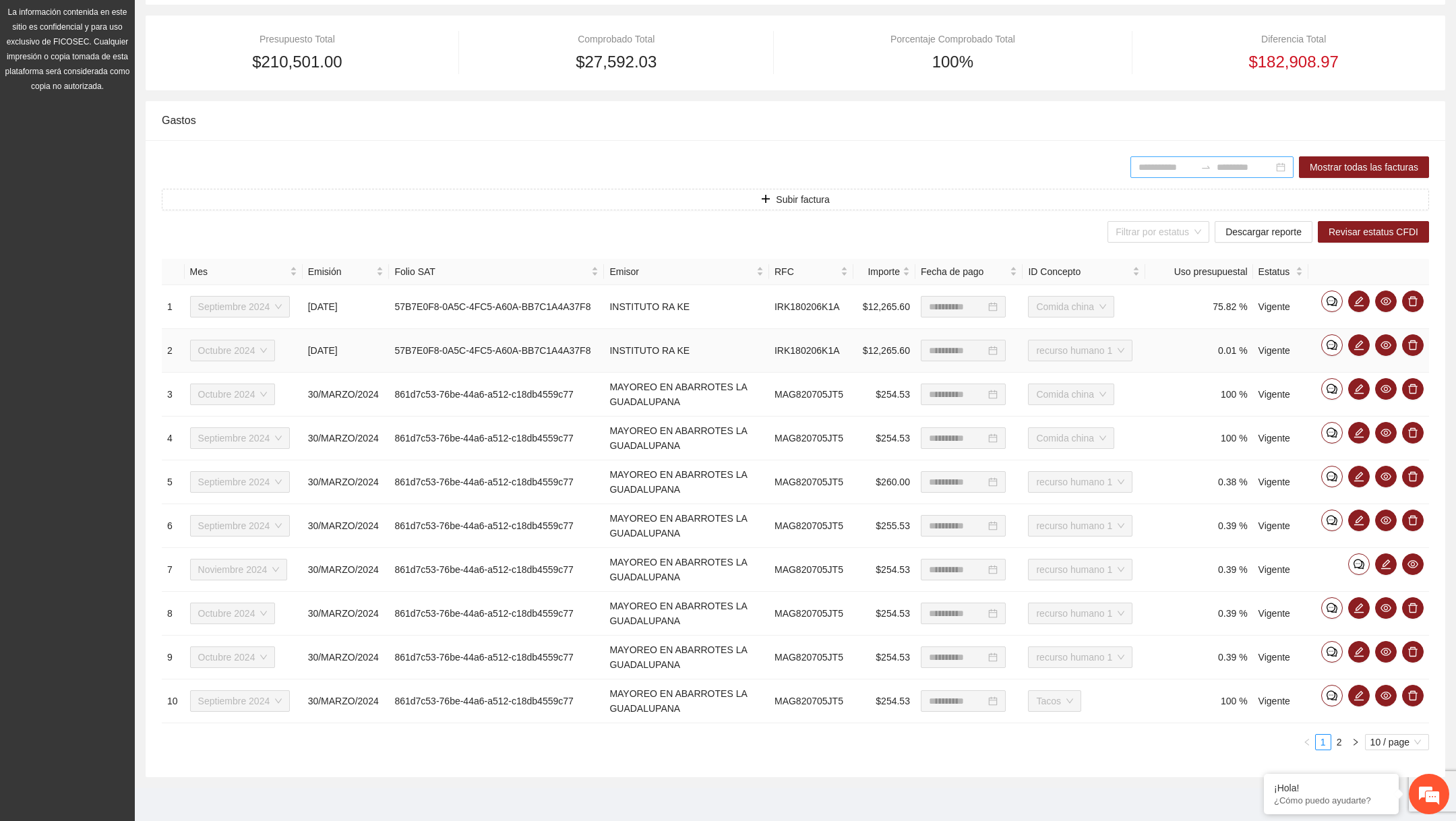
scroll to position [293, 0]
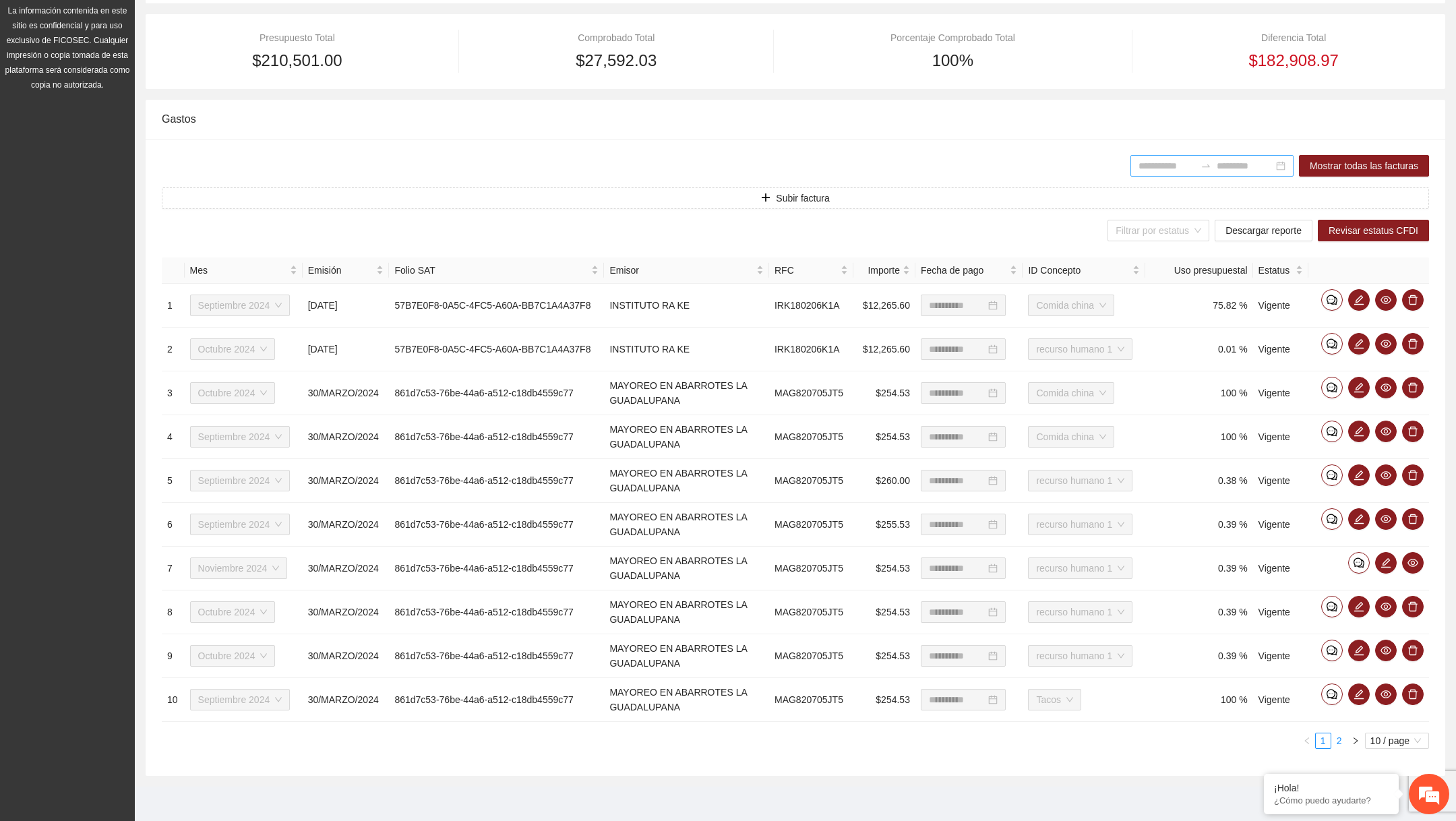
click at [1336, 738] on link "2" at bounding box center [1339, 741] width 15 height 15
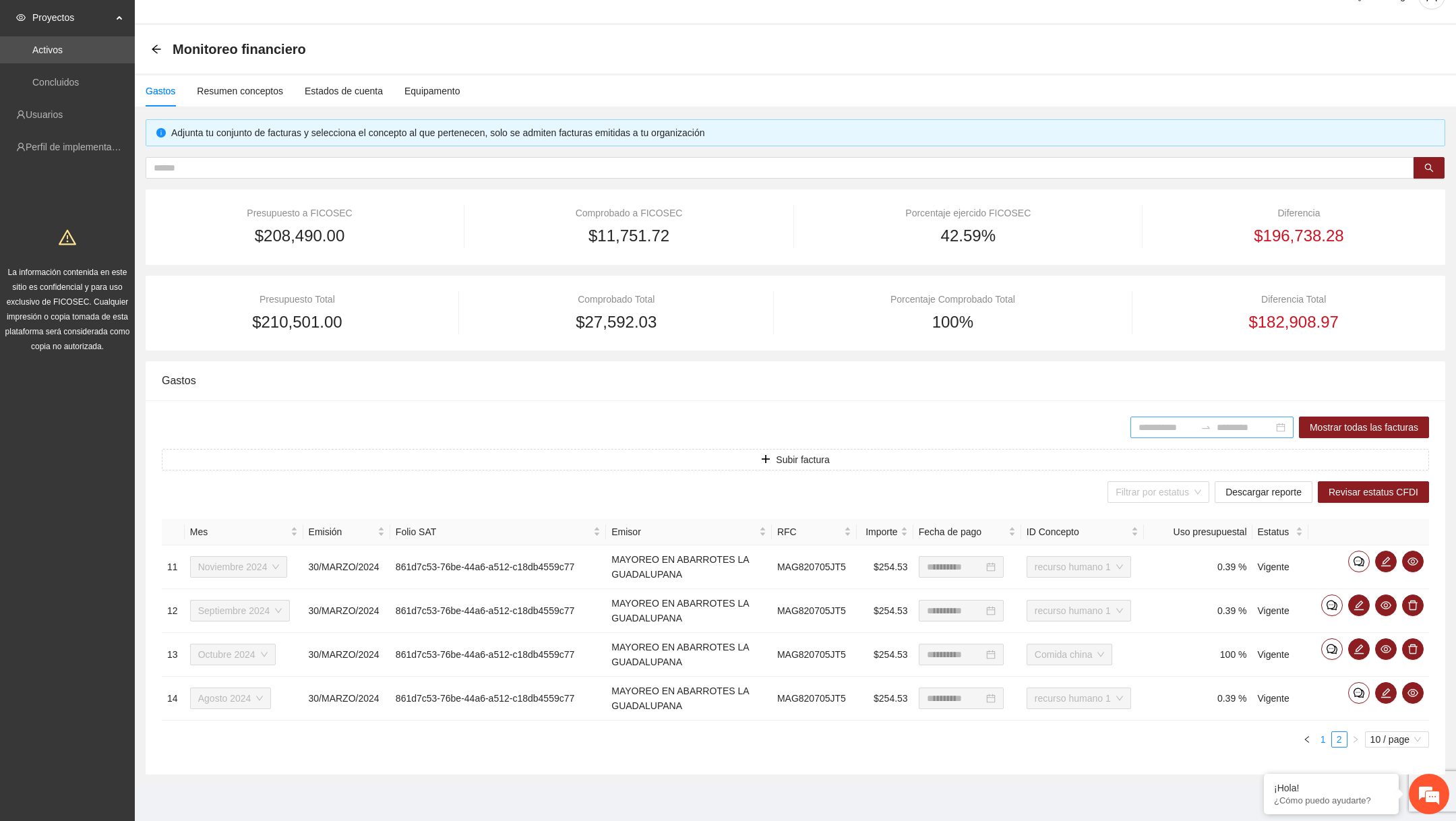
click at [1322, 738] on link "1" at bounding box center [1323, 740] width 15 height 15
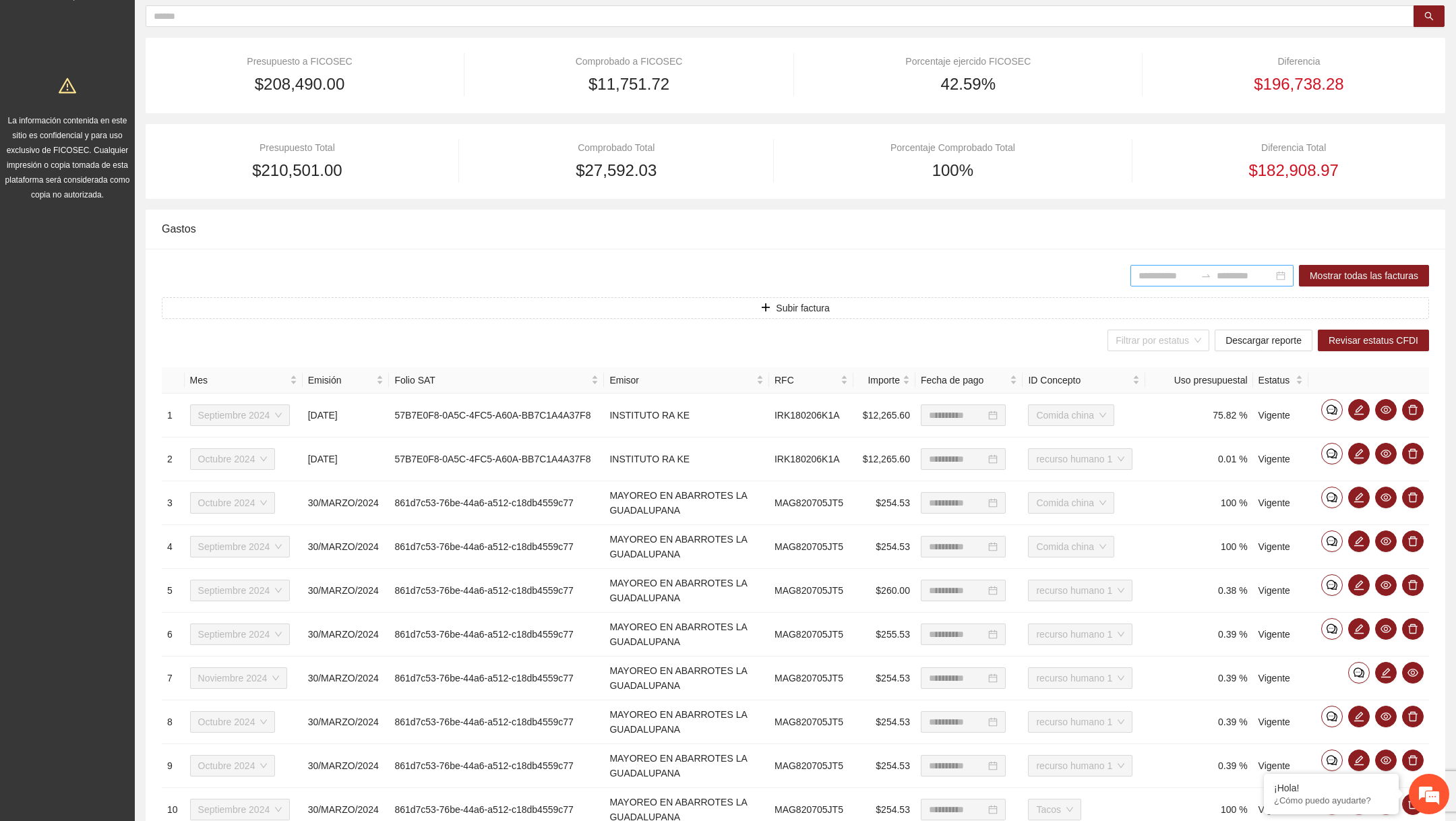
scroll to position [0, 0]
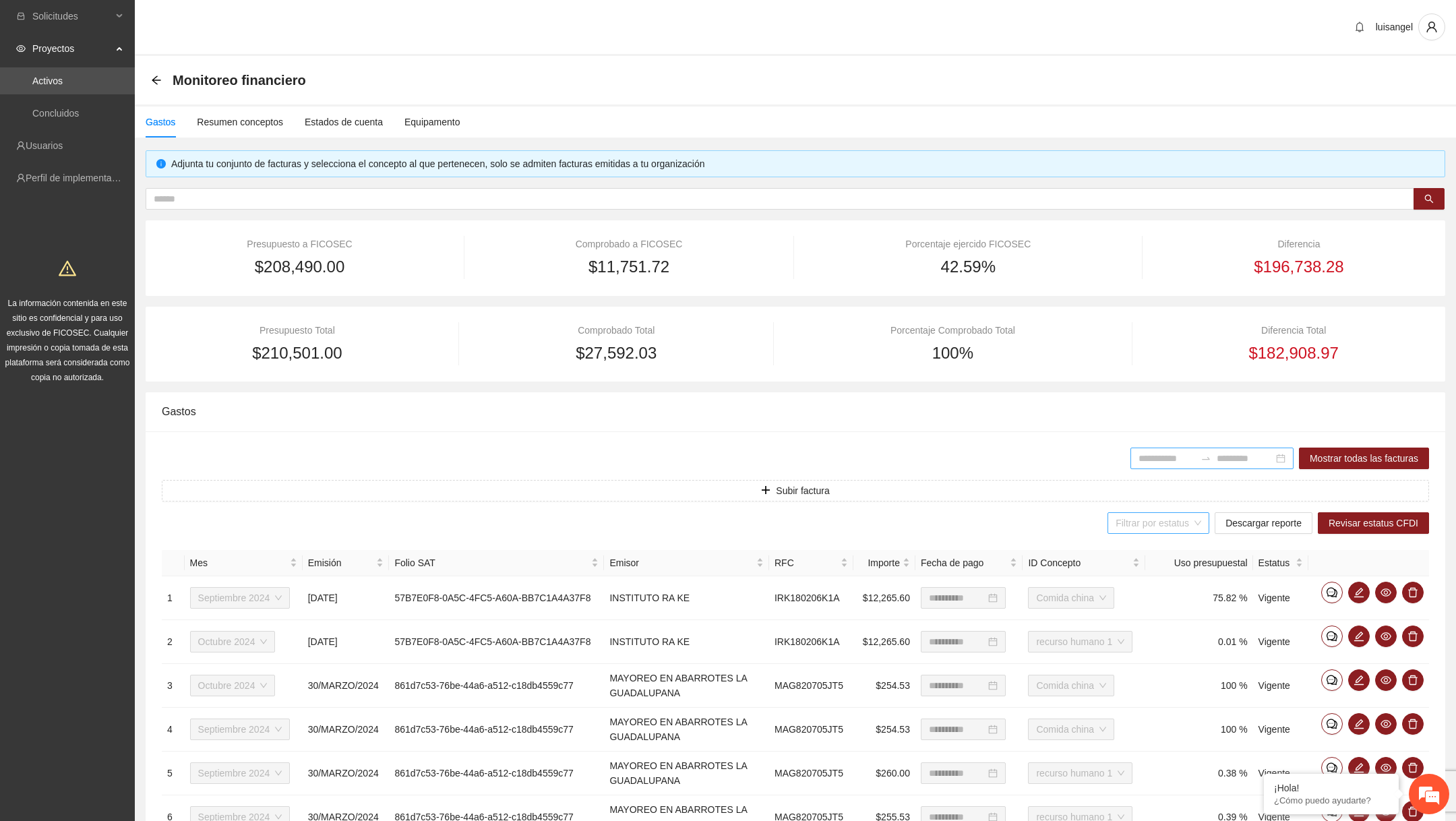
click at [1166, 521] on input "search" at bounding box center [1153, 523] width 76 height 20
click at [1153, 545] on div "Todos" at bounding box center [1153, 549] width 89 height 15
click at [1083, 493] on button "Subir factura" at bounding box center [795, 491] width 1267 height 21
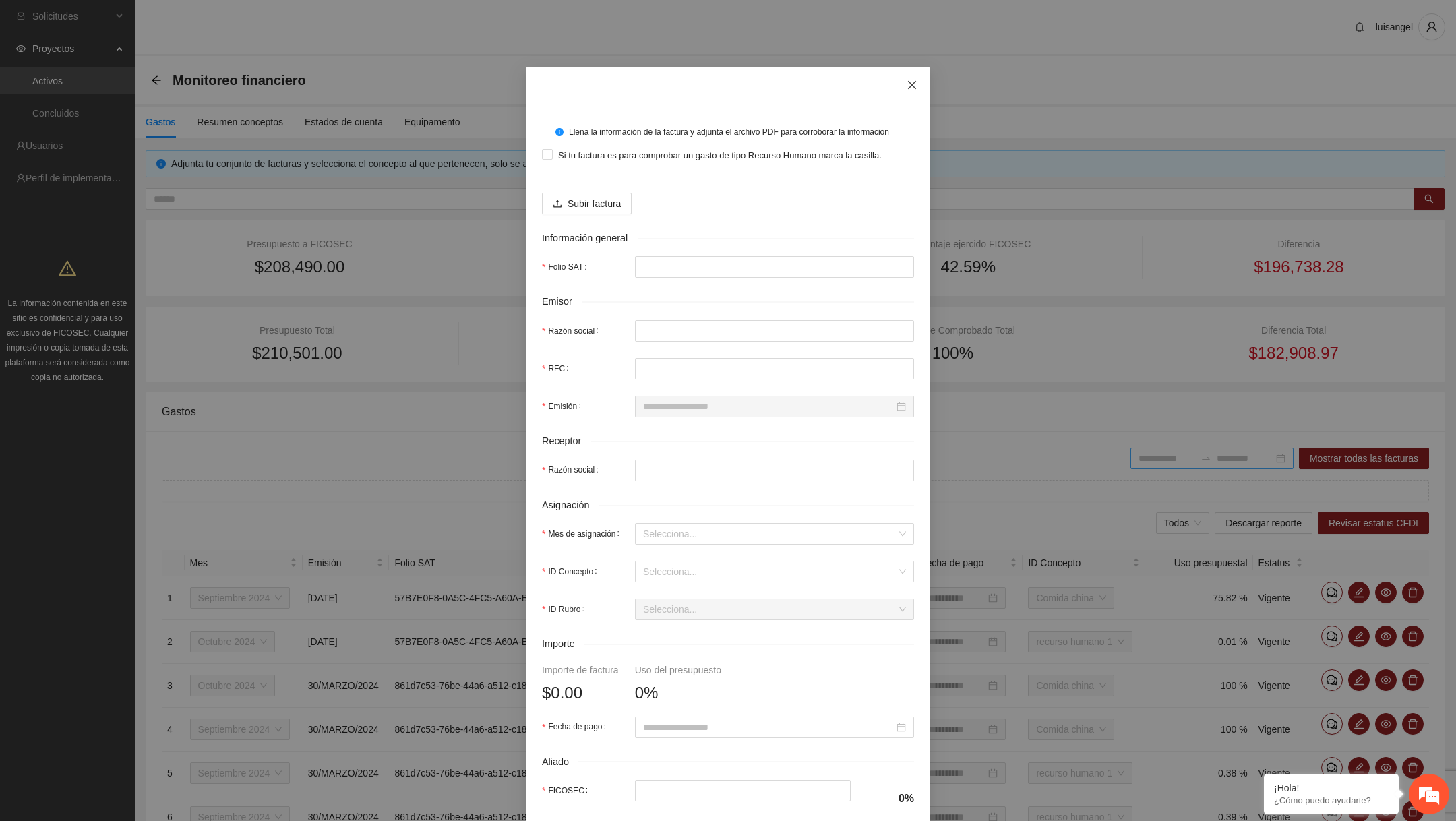
click at [911, 83] on icon "close" at bounding box center [912, 85] width 11 height 11
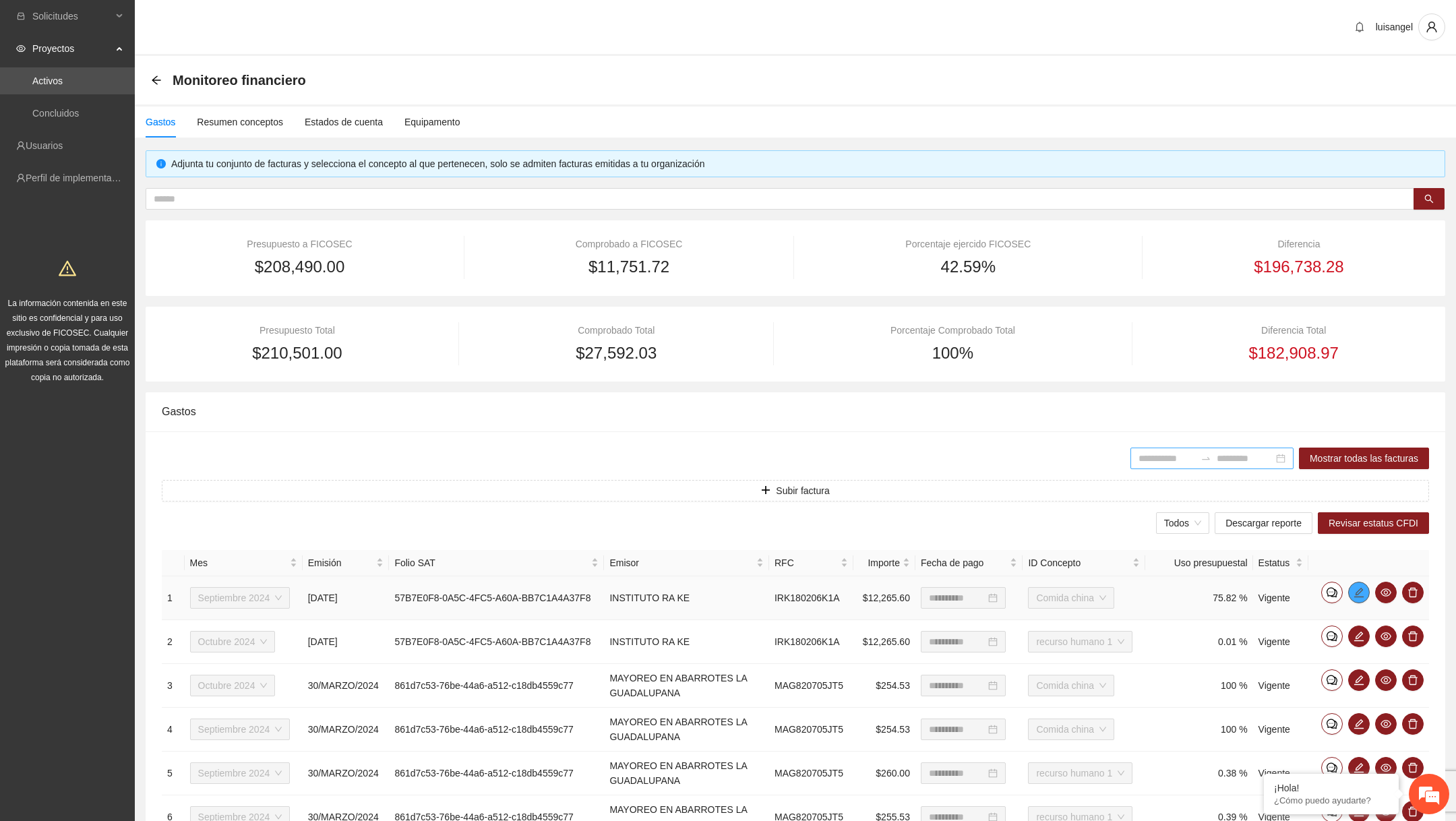
click at [1359, 590] on icon "edit" at bounding box center [1358, 593] width 11 height 11
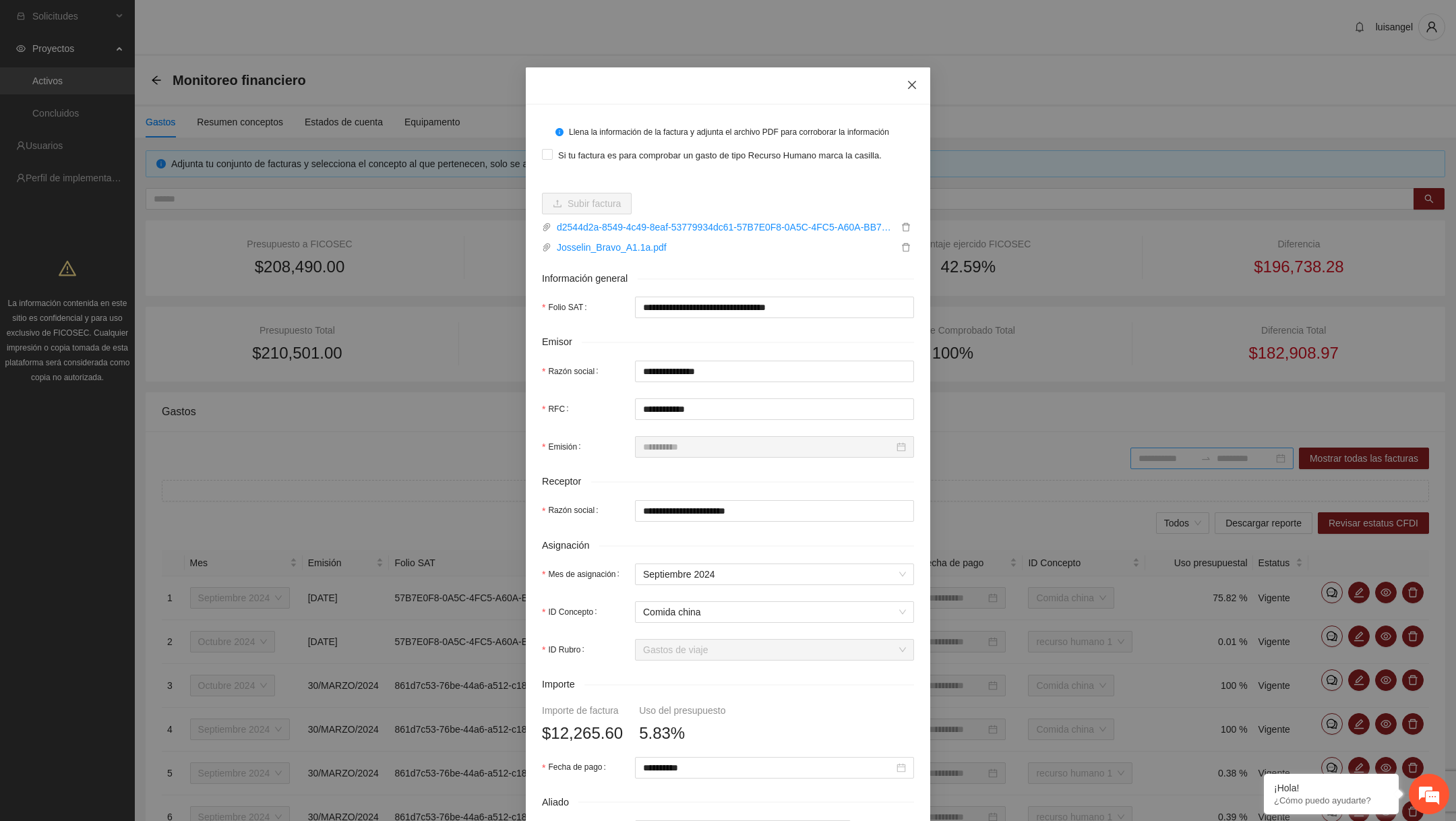
click at [911, 92] on span "Close" at bounding box center [912, 86] width 36 height 36
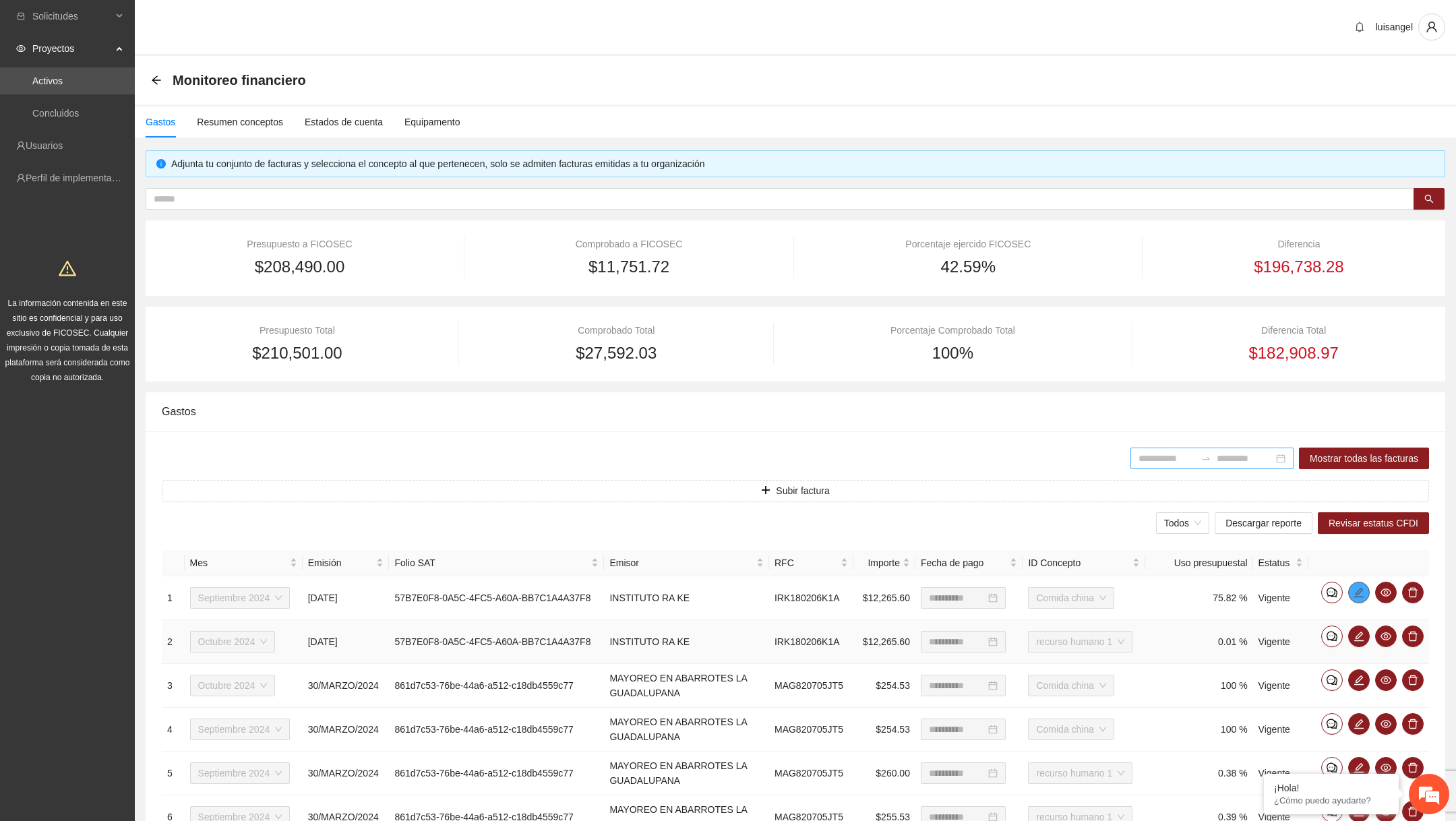
scroll to position [293, 0]
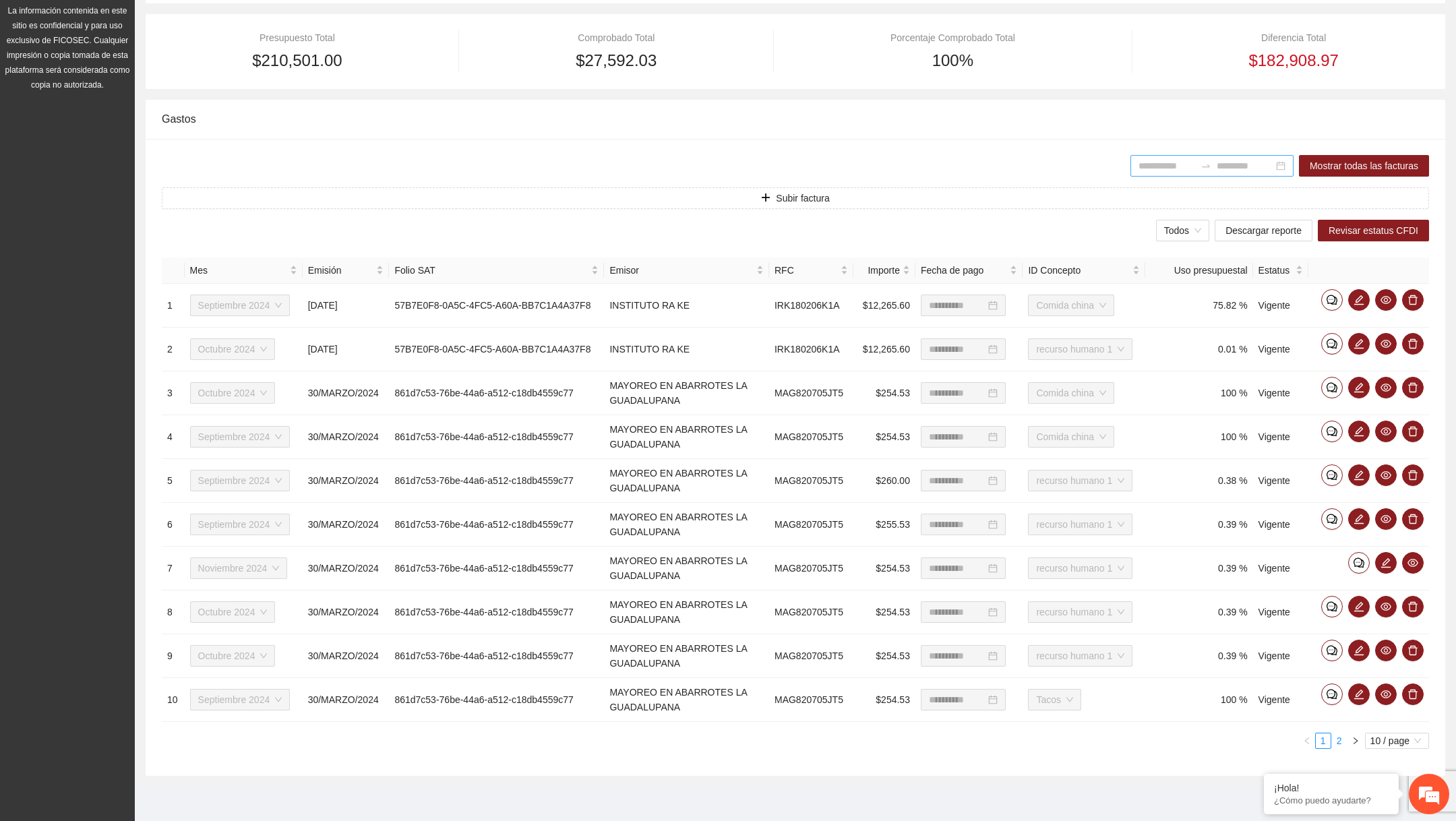
click at [1345, 742] on link "2" at bounding box center [1339, 741] width 15 height 15
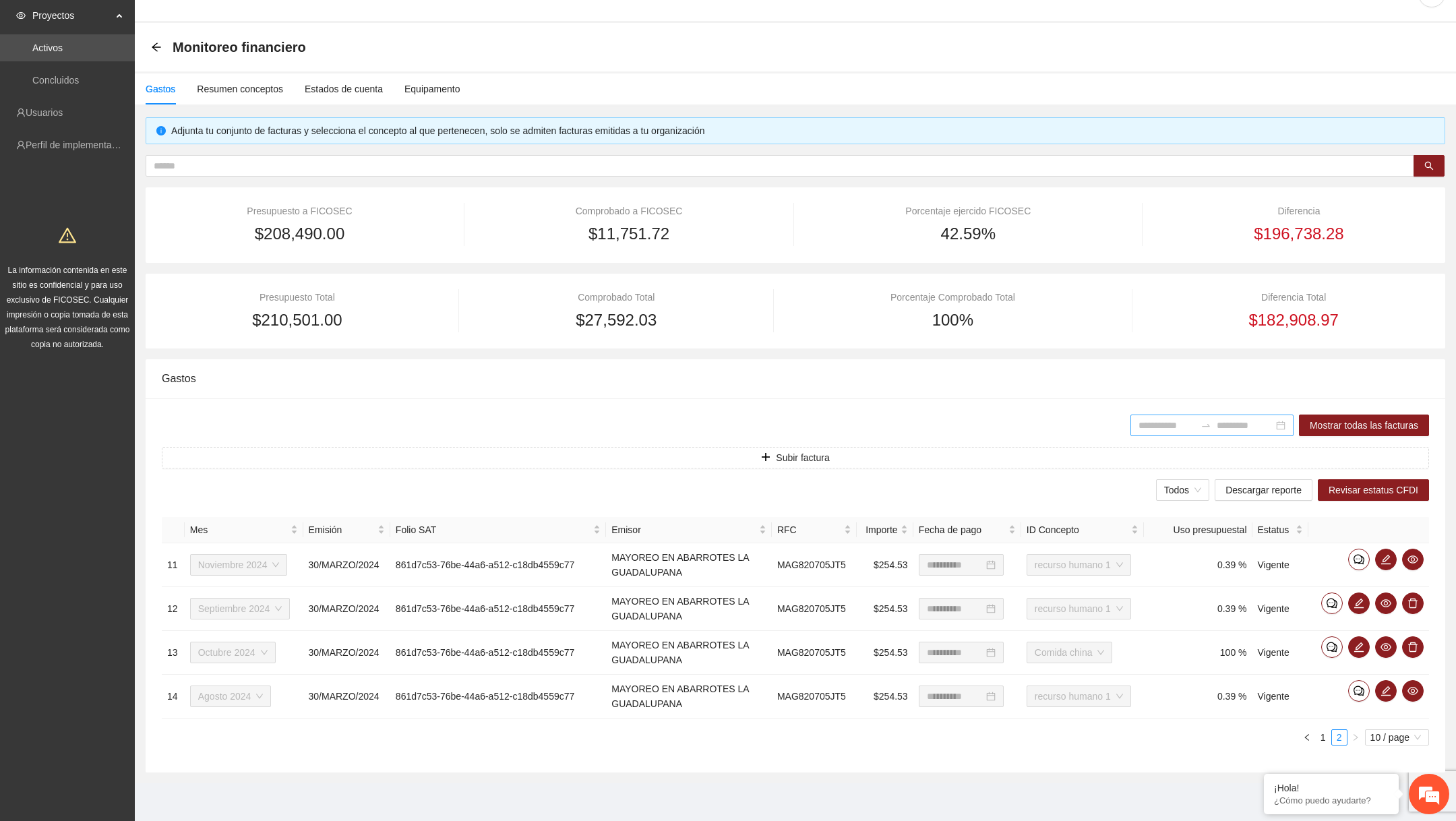
scroll to position [31, 0]
click at [1323, 742] on link "1" at bounding box center [1323, 740] width 15 height 15
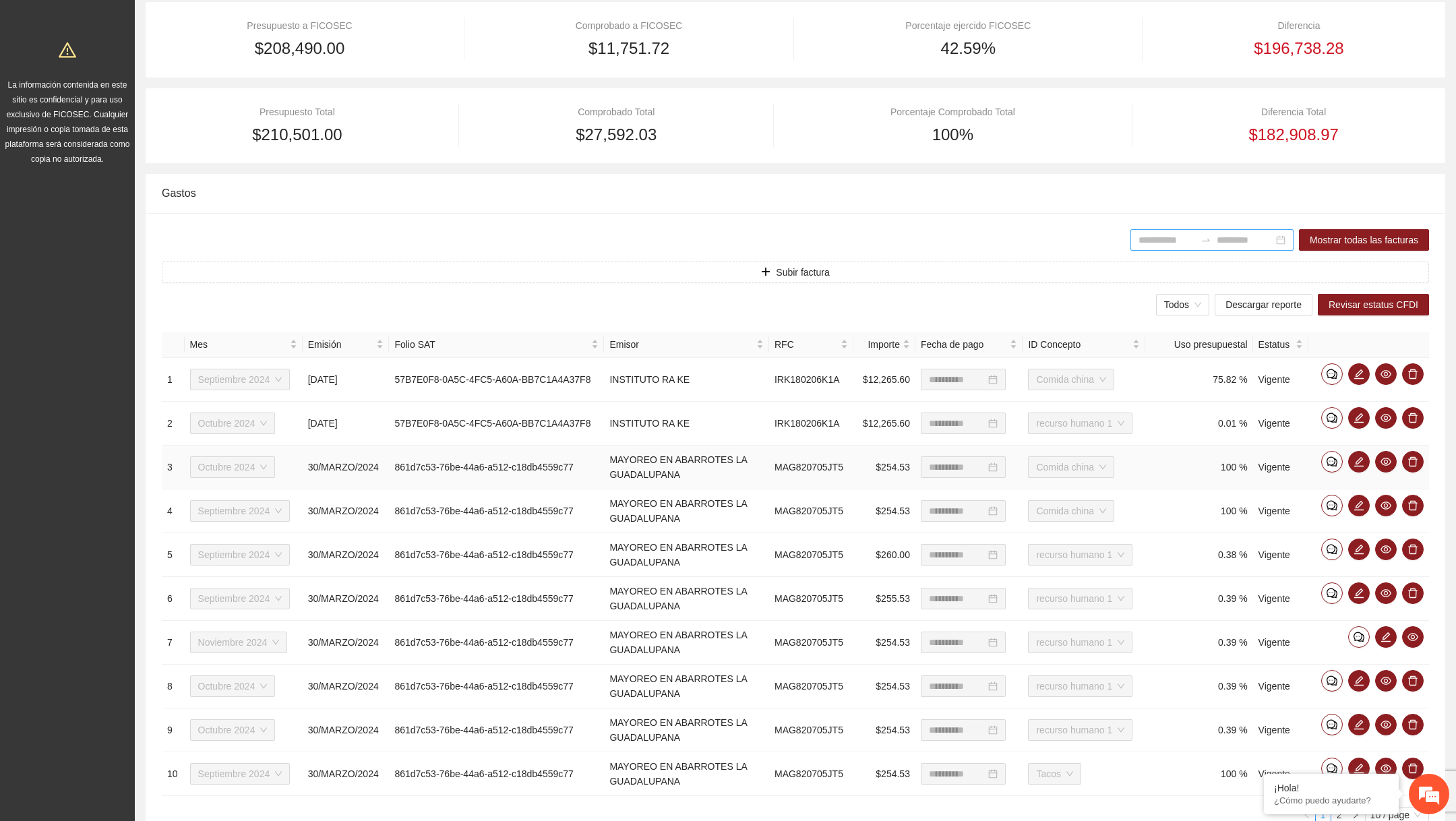
scroll to position [293, 0]
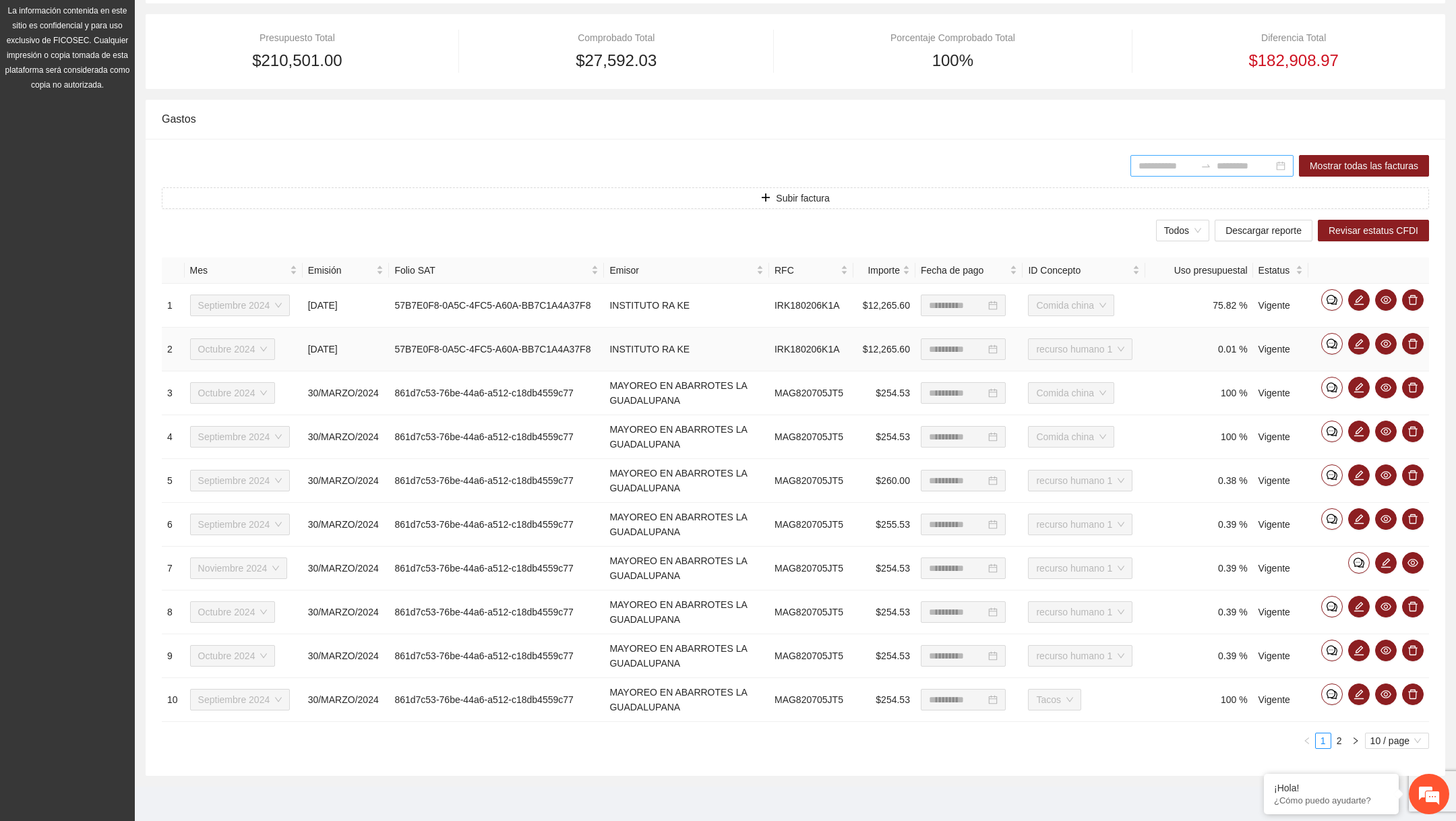
click at [435, 338] on td "57B7E0F8-0A5C-4FC5-A60A-BB7C1A4A37F8" at bounding box center [496, 350] width 215 height 44
copy td "57B7E0F8-0A5C-4FC5-A60A-BB7C1A4A37F8"
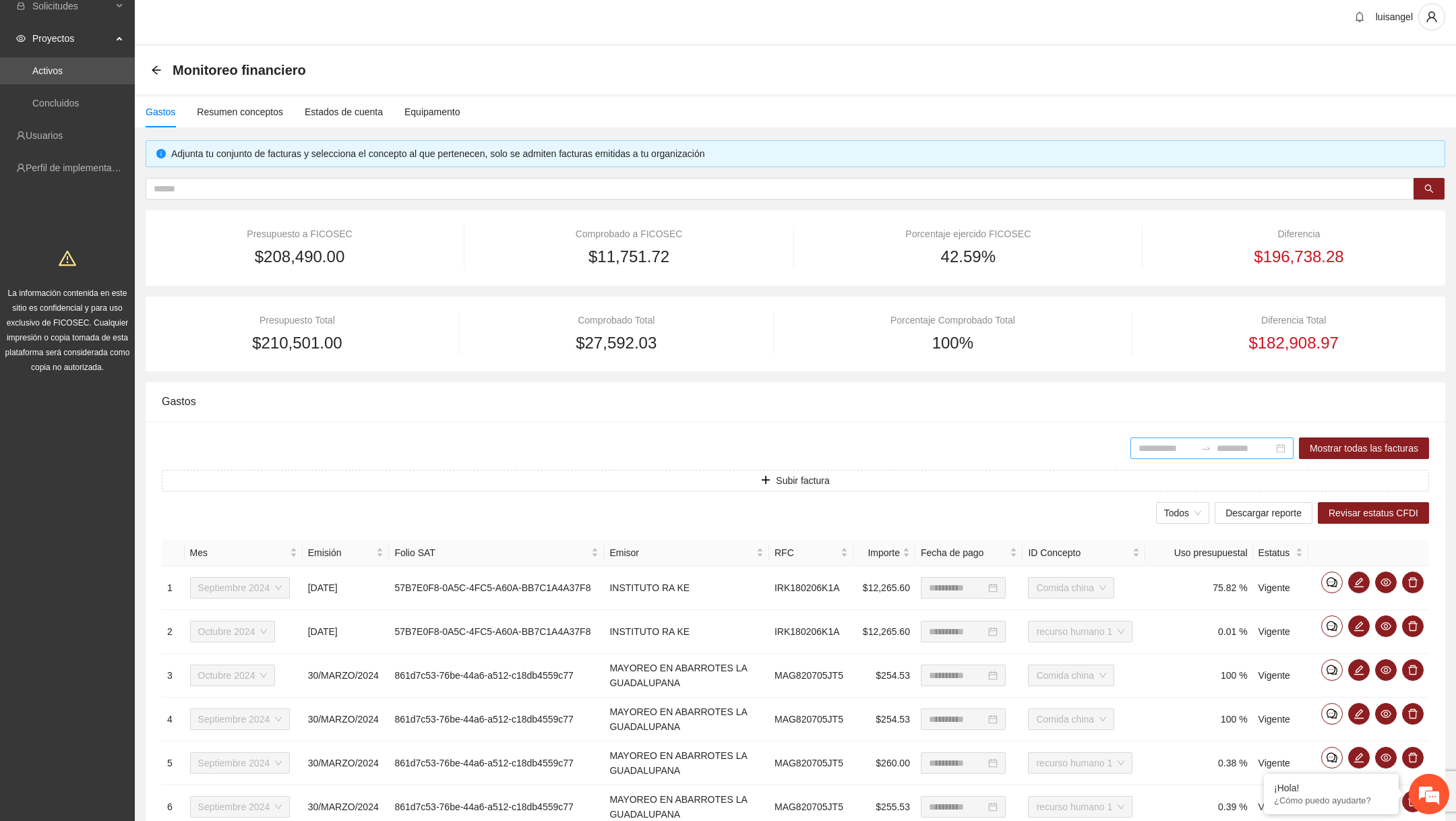
click at [526, 172] on div "**********" at bounding box center [795, 599] width 1299 height 918
click at [517, 187] on input "text" at bounding box center [774, 189] width 1241 height 15
paste input "**********"
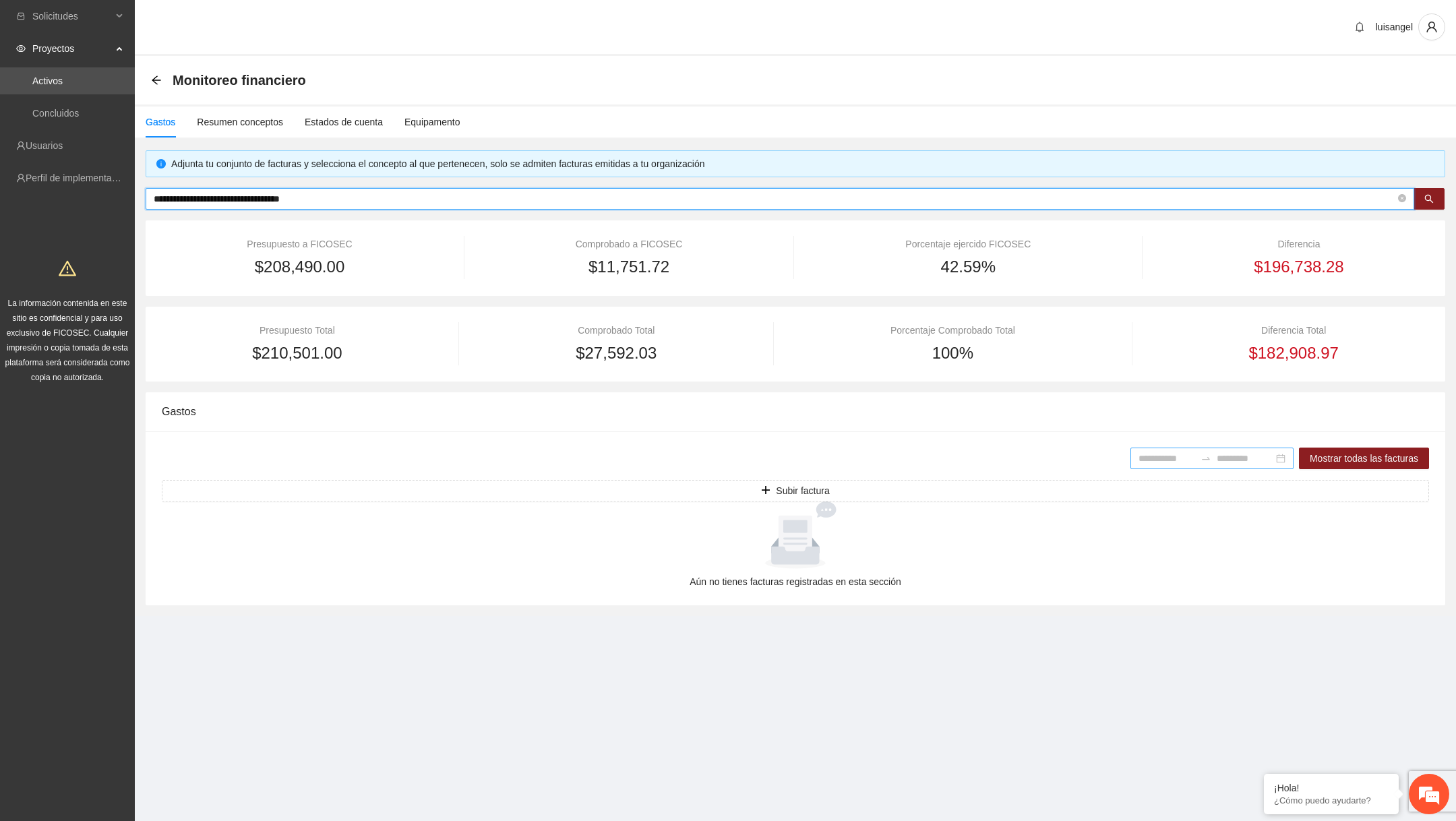
scroll to position [0, 0]
type input "**********"
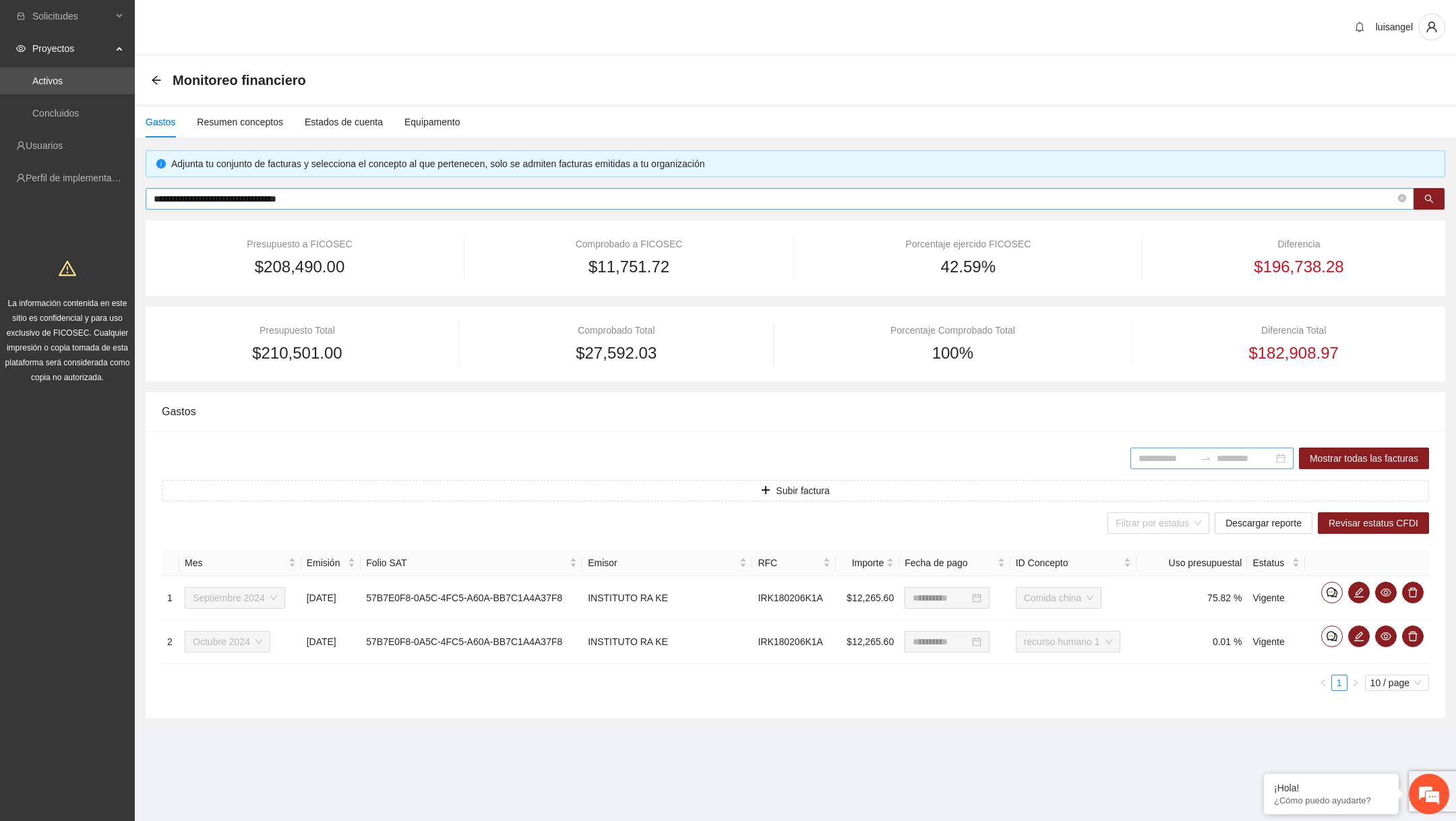
click at [1402, 205] on span at bounding box center [1401, 199] width 8 height 15
click at [1402, 203] on span at bounding box center [1401, 199] width 8 height 13
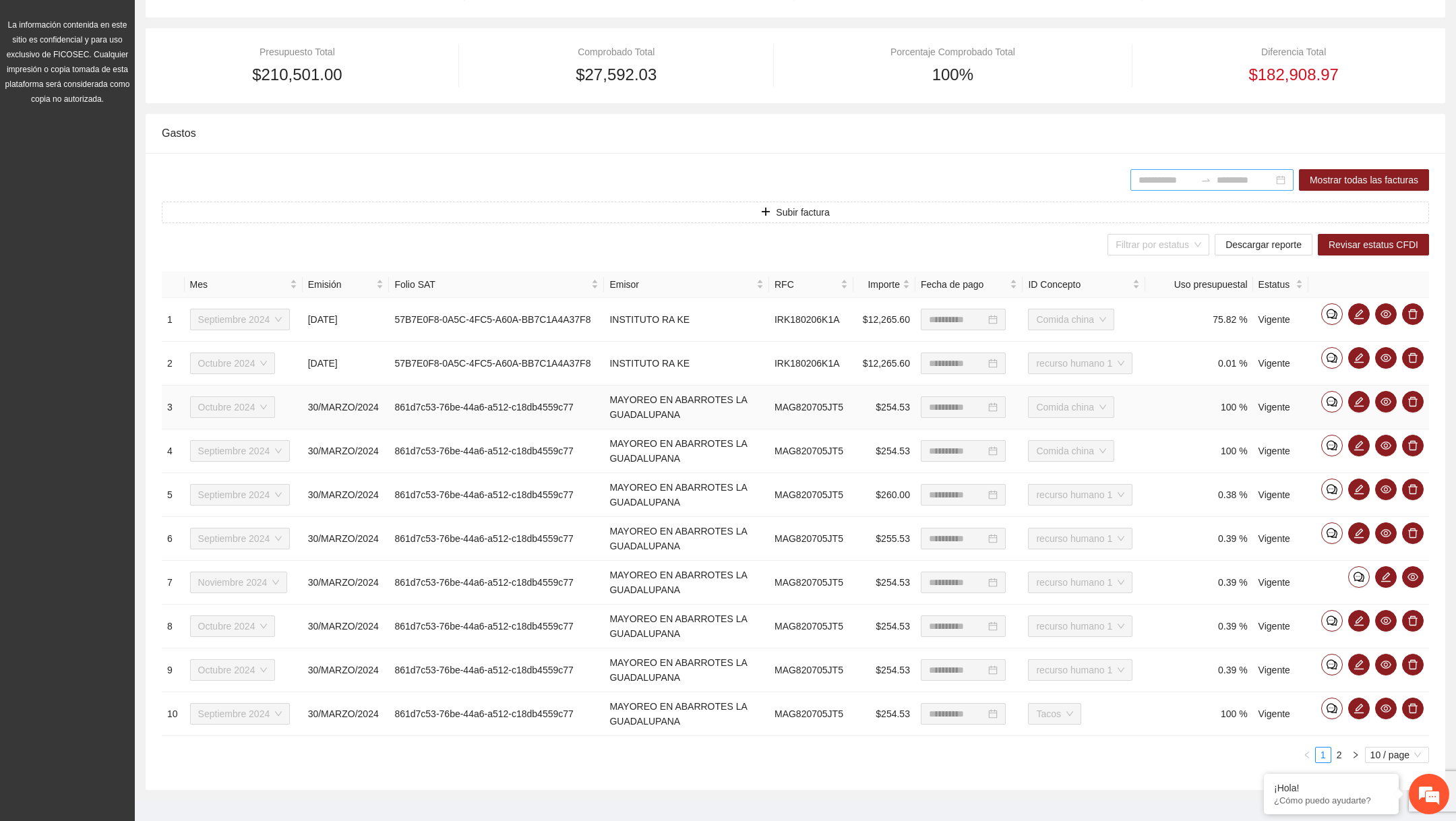
scroll to position [276, 0]
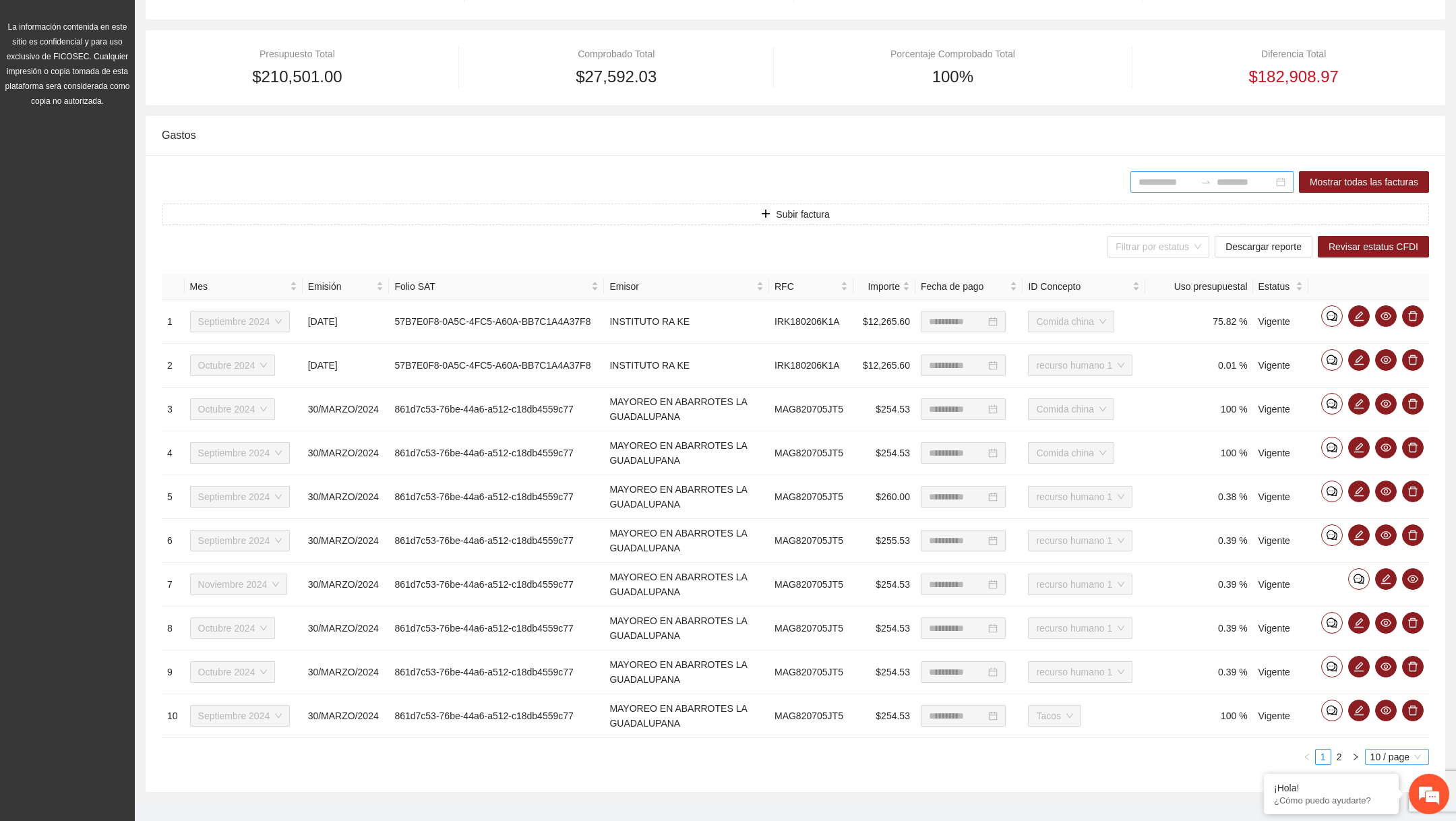
click at [1384, 753] on span "10 / page" at bounding box center [1397, 757] width 53 height 15
click at [1387, 731] on div "100 / page" at bounding box center [1398, 733] width 50 height 15
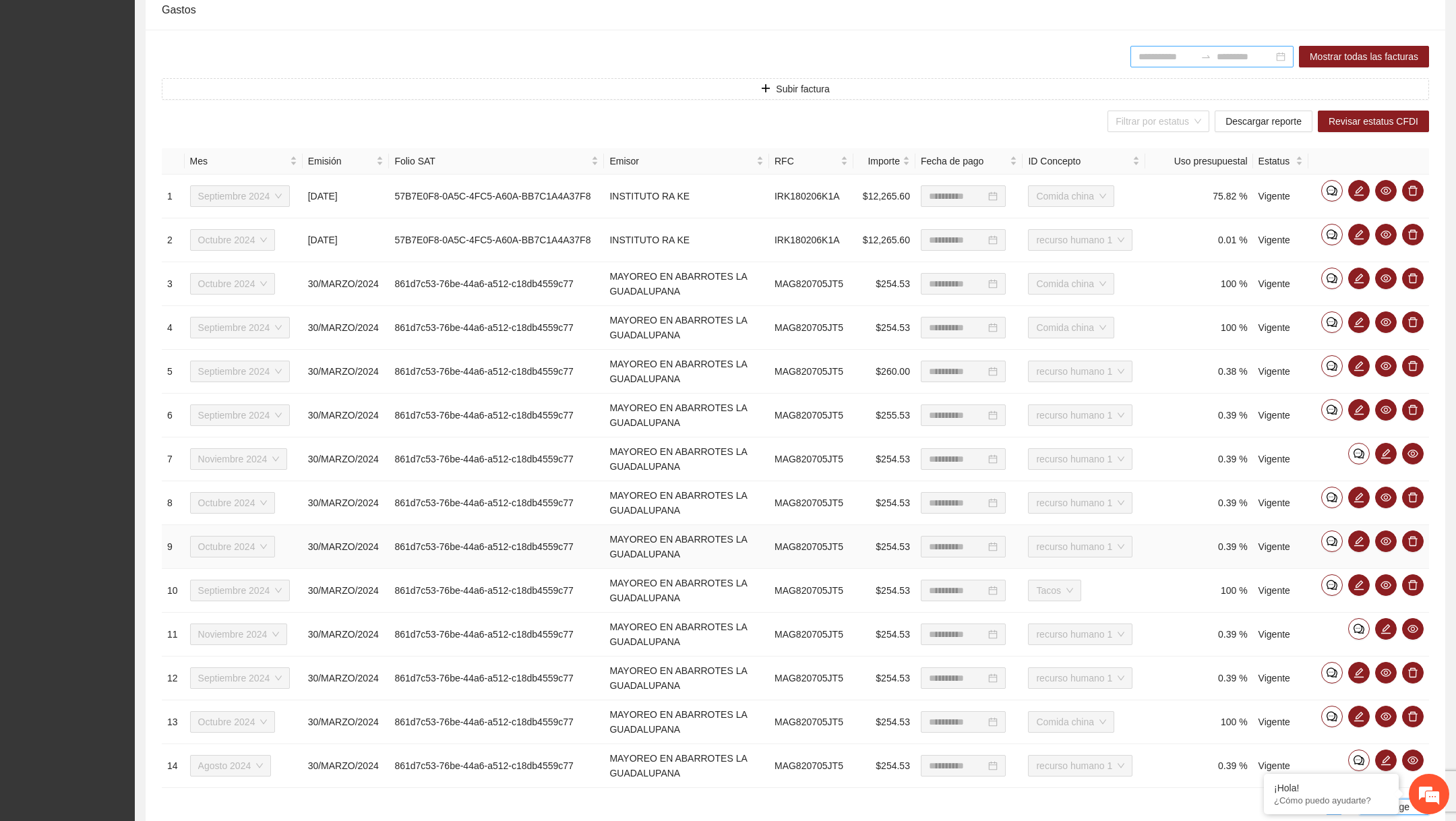
scroll to position [467, 0]
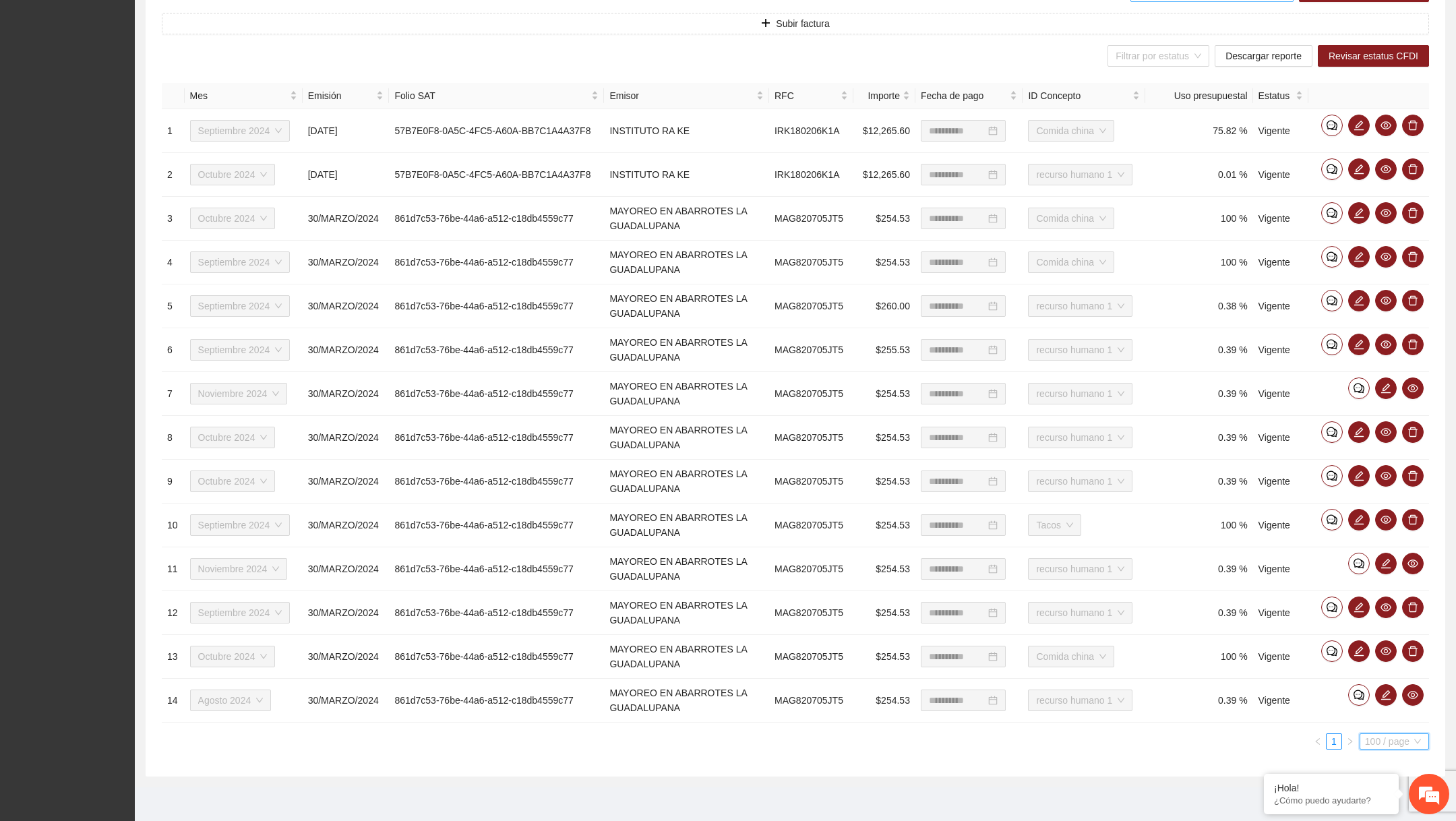
click at [1376, 734] on span "100 / page" at bounding box center [1394, 742] width 58 height 15
click at [1388, 669] on div "20 / page" at bounding box center [1395, 675] width 55 height 15
